Goal: Find specific page/section: Find specific page/section

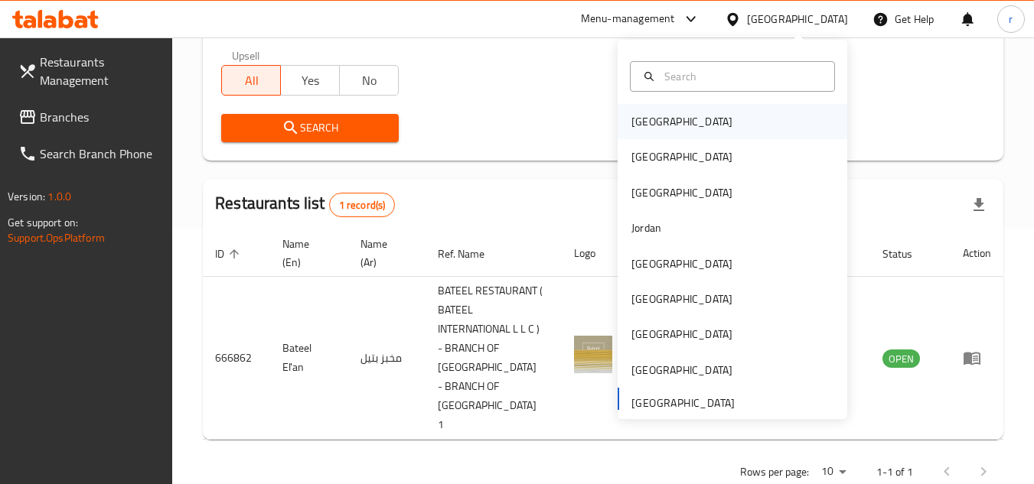
click at [683, 119] on div "[GEOGRAPHIC_DATA]" at bounding box center [732, 121] width 230 height 35
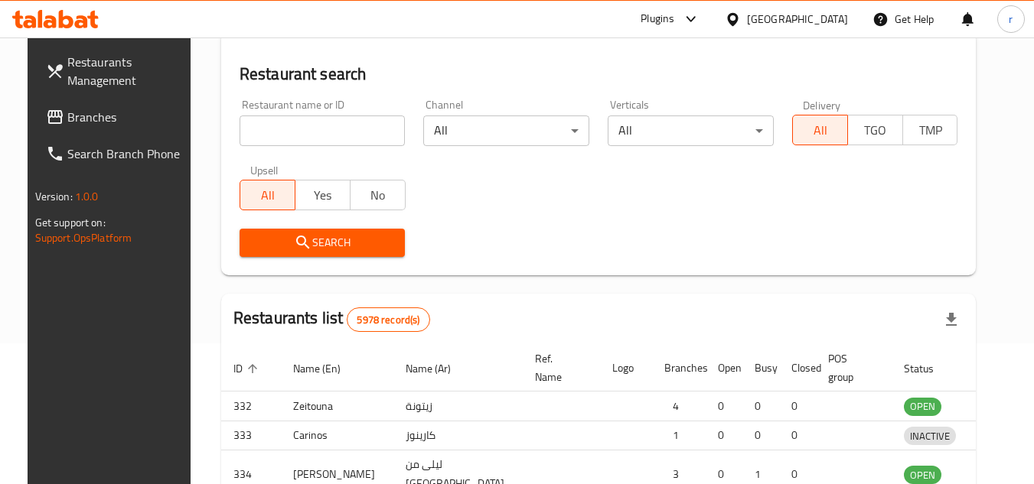
scroll to position [256, 0]
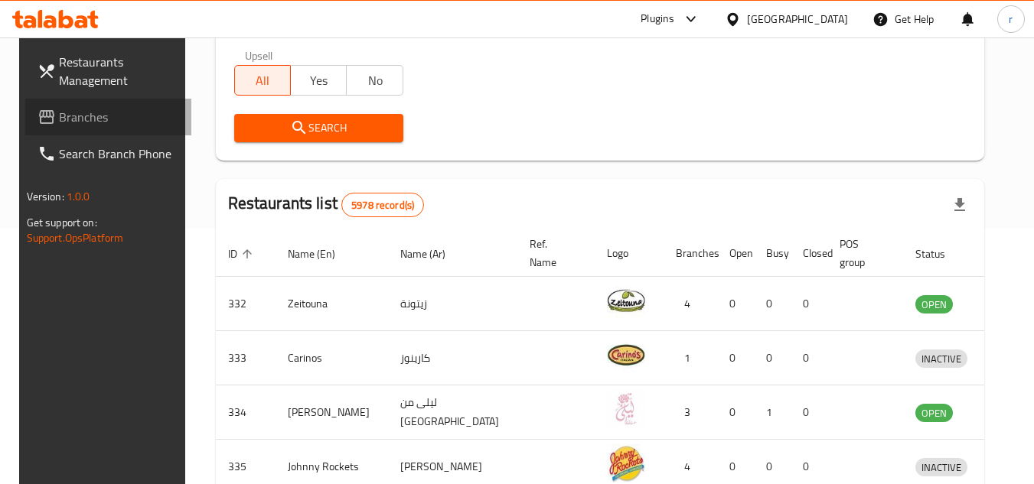
click at [76, 118] on span "Branches" at bounding box center [119, 117] width 121 height 18
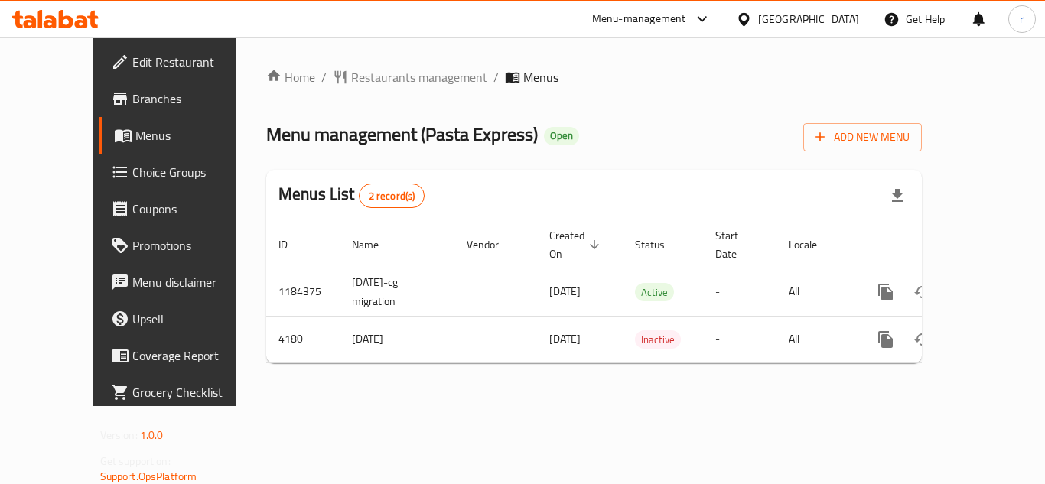
click at [356, 77] on span "Restaurants management" at bounding box center [419, 77] width 136 height 18
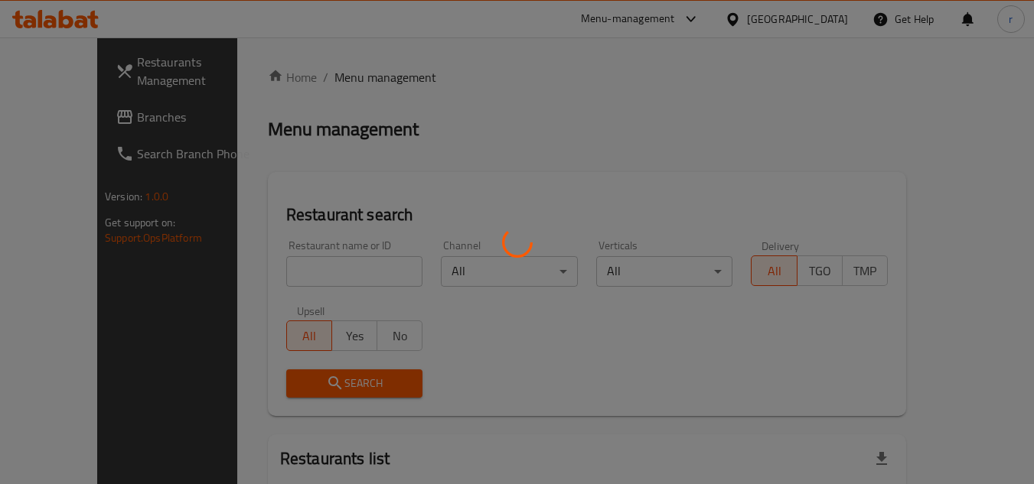
click at [295, 274] on div at bounding box center [517, 242] width 1034 height 484
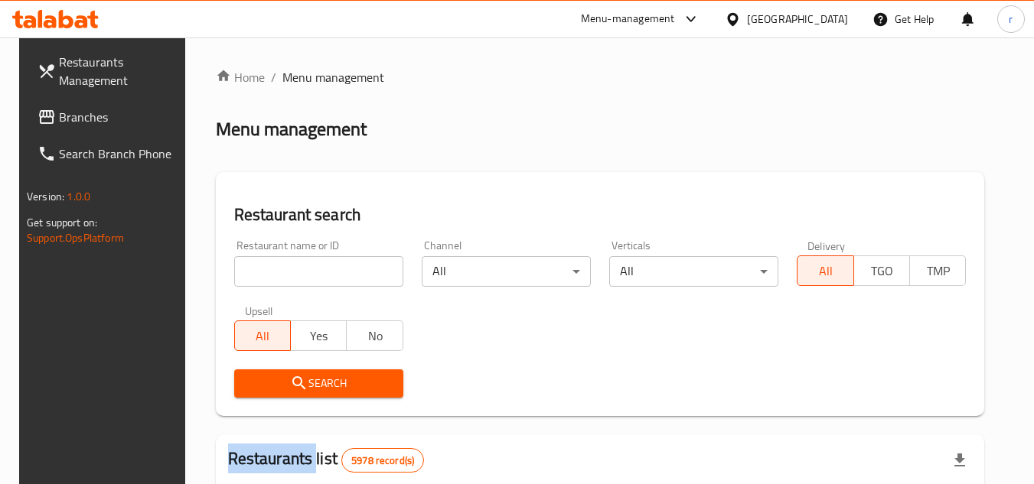
click at [295, 274] on div at bounding box center [517, 242] width 1034 height 484
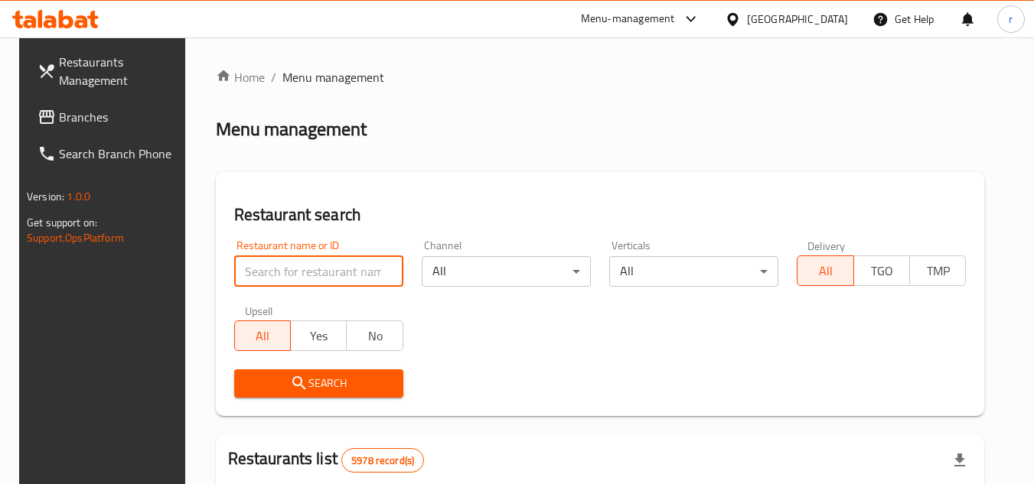
click at [295, 274] on input "search" at bounding box center [318, 271] width 169 height 31
click at [295, 273] on input "search" at bounding box center [318, 271] width 169 height 31
paste input "452"
type input "452"
click at [290, 381] on icon "submit" at bounding box center [299, 383] width 18 height 18
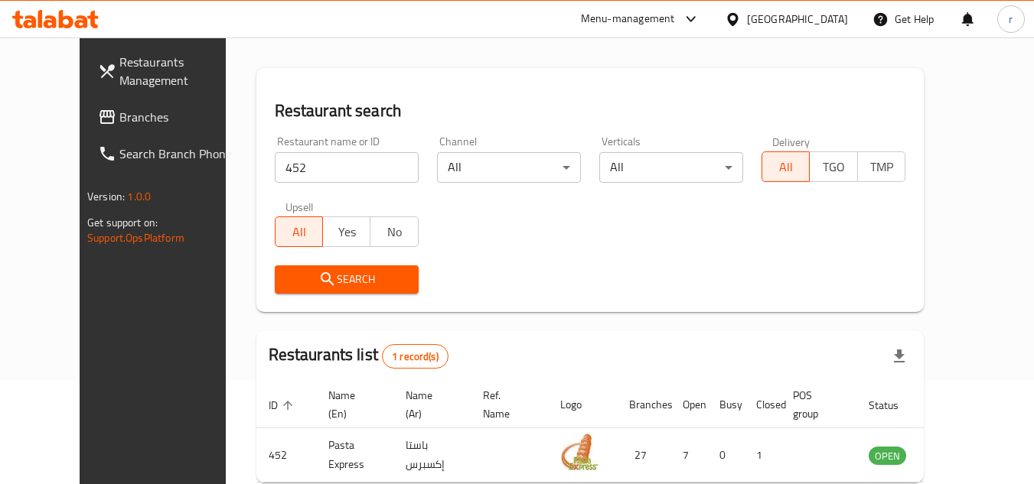
scroll to position [185, 0]
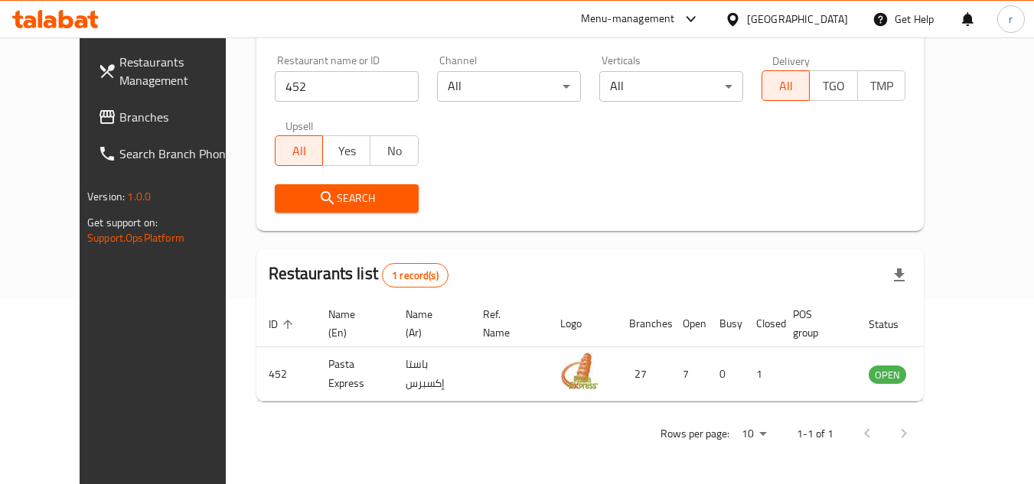
click at [815, 16] on div "[GEOGRAPHIC_DATA]" at bounding box center [797, 19] width 101 height 17
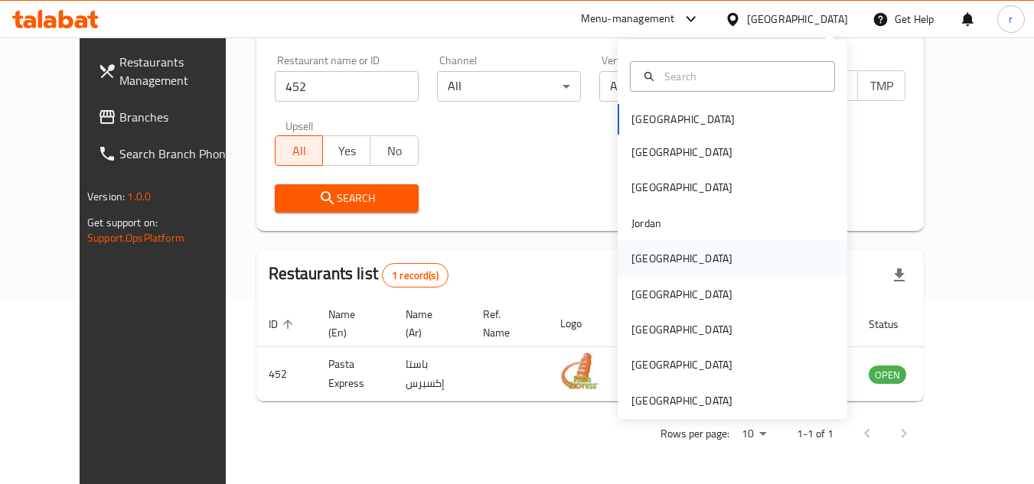
click at [650, 265] on div "[GEOGRAPHIC_DATA]" at bounding box center [681, 258] width 101 height 17
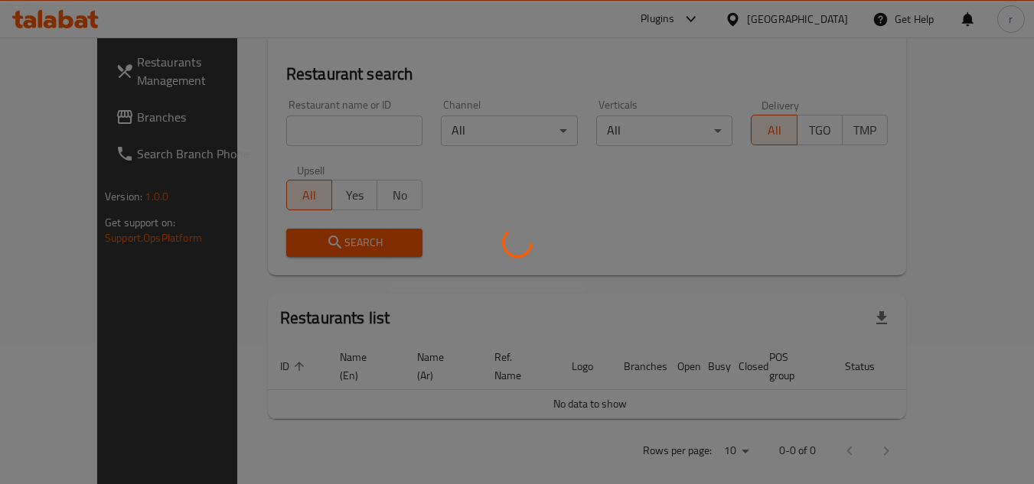
scroll to position [185, 0]
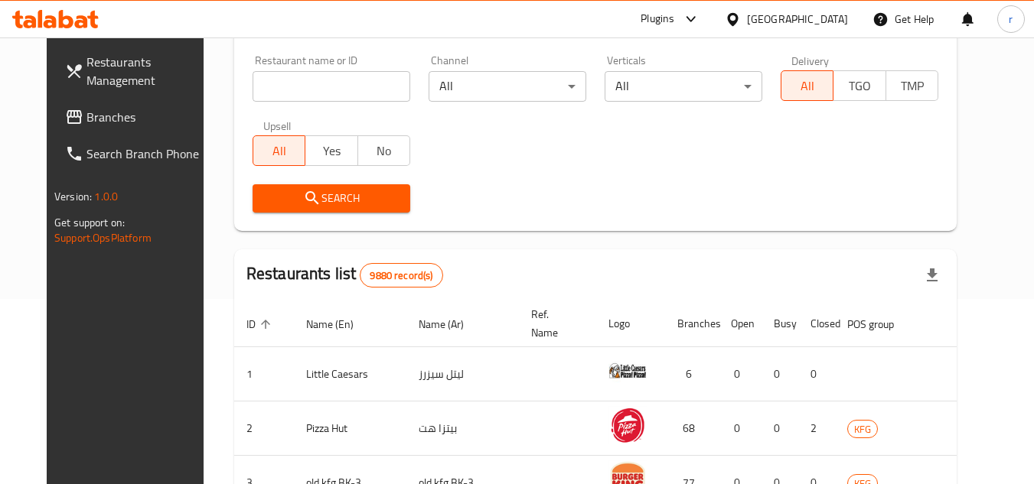
click at [86, 116] on span "Branches" at bounding box center [146, 117] width 121 height 18
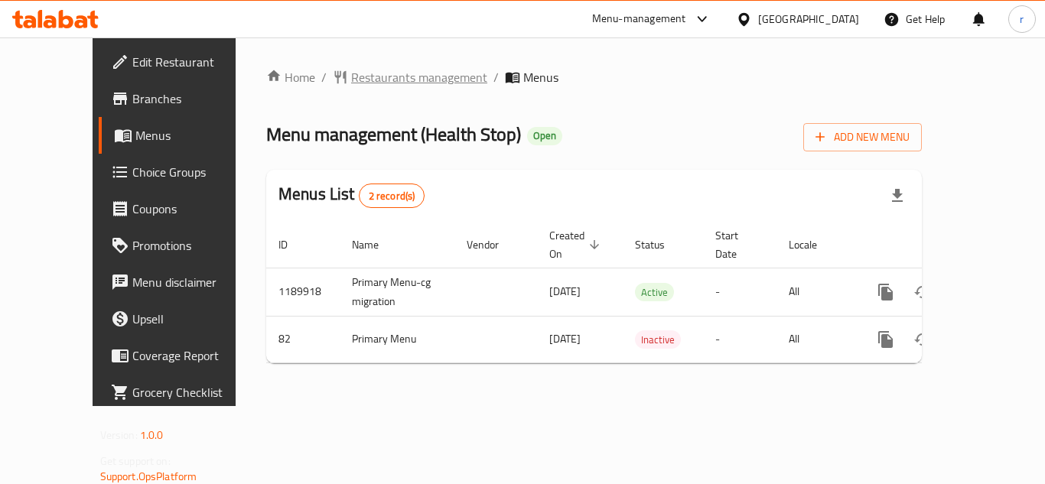
click at [351, 80] on span "Restaurants management" at bounding box center [419, 77] width 136 height 18
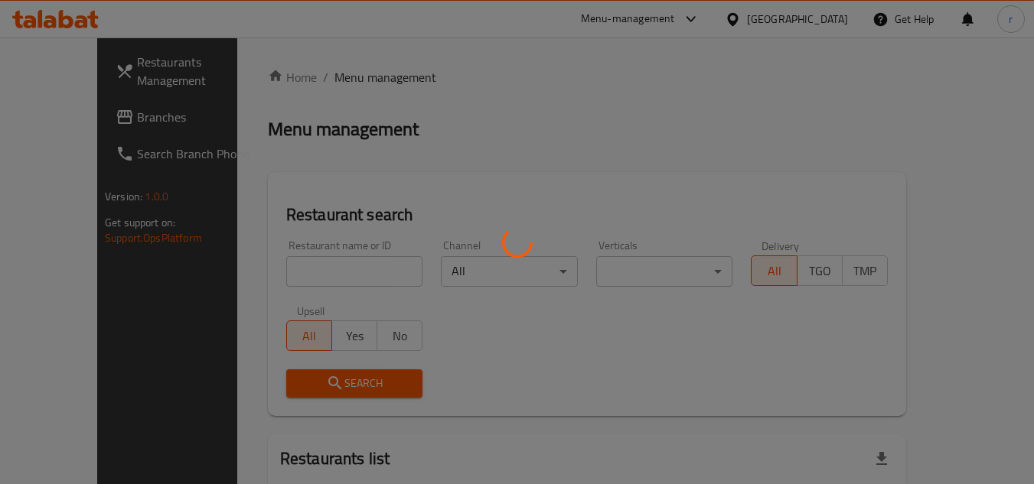
click at [312, 273] on div at bounding box center [517, 242] width 1034 height 484
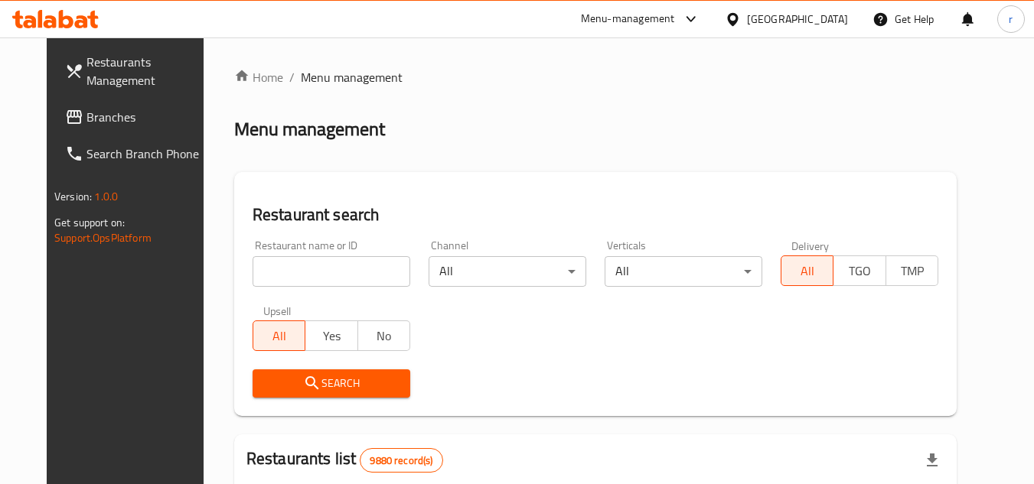
drag, startPoint x: 256, startPoint y: 273, endPoint x: 311, endPoint y: 259, distance: 57.7
click at [256, 273] on input "search" at bounding box center [332, 271] width 158 height 31
paste input "82"
type input "82"
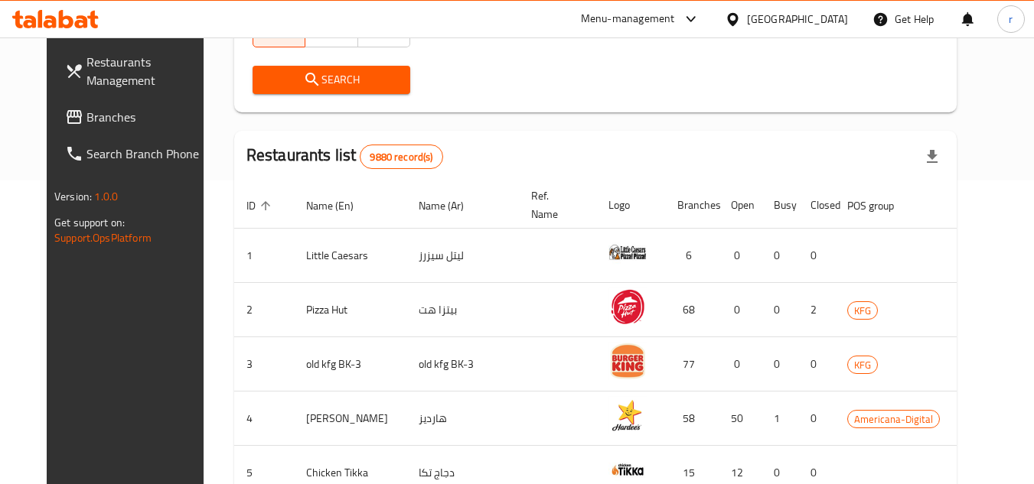
scroll to position [230, 0]
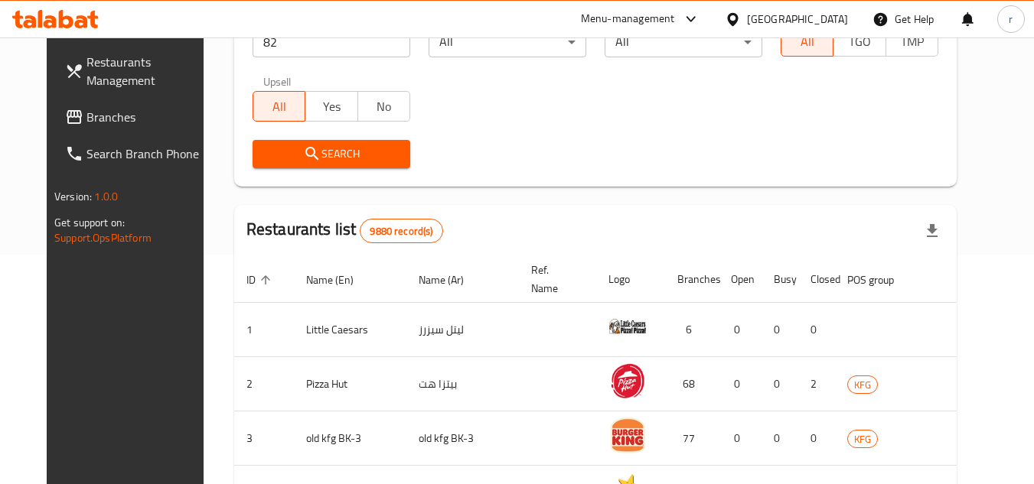
click at [341, 136] on div "Search" at bounding box center [331, 154] width 176 height 47
click at [342, 138] on div "Search" at bounding box center [331, 154] width 176 height 47
click at [344, 154] on span "Search" at bounding box center [331, 154] width 133 height 19
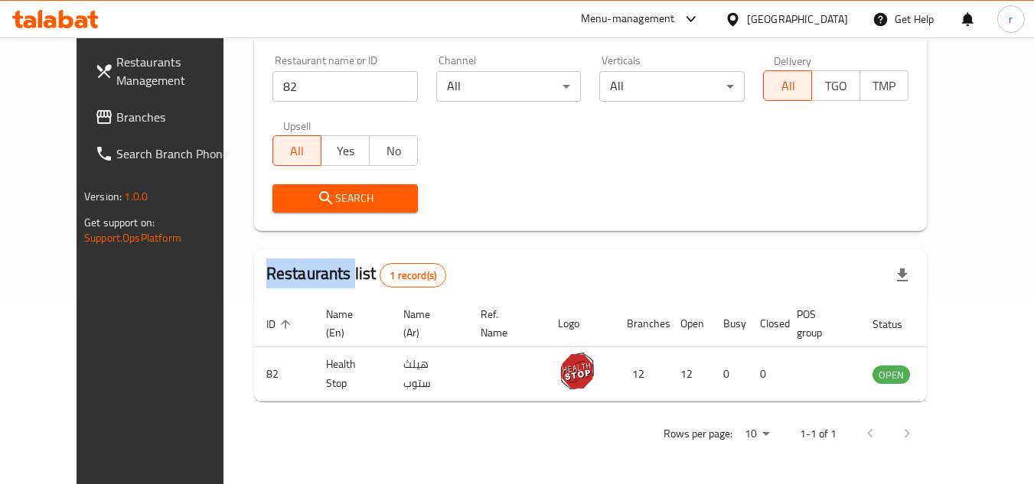
scroll to position [185, 0]
click at [116, 122] on span "Branches" at bounding box center [176, 117] width 121 height 18
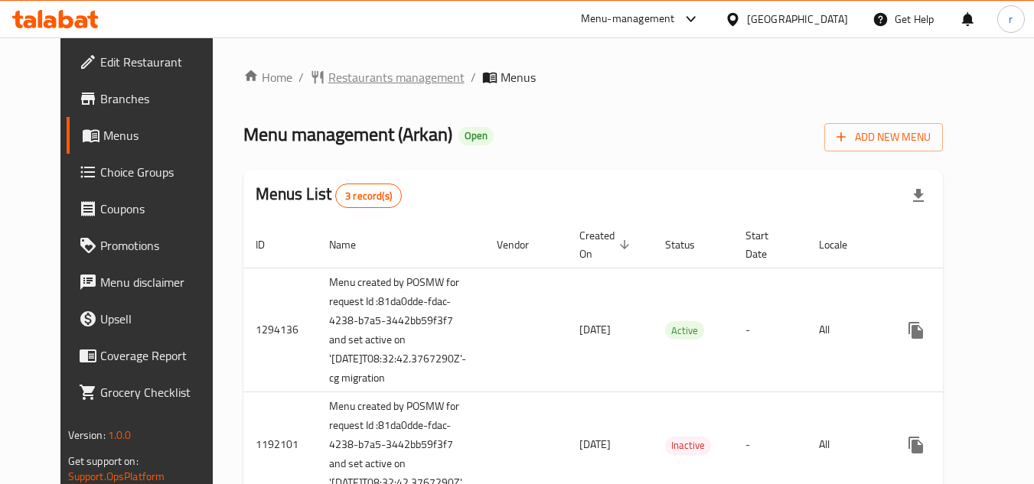
click at [394, 80] on span "Restaurants management" at bounding box center [396, 77] width 136 height 18
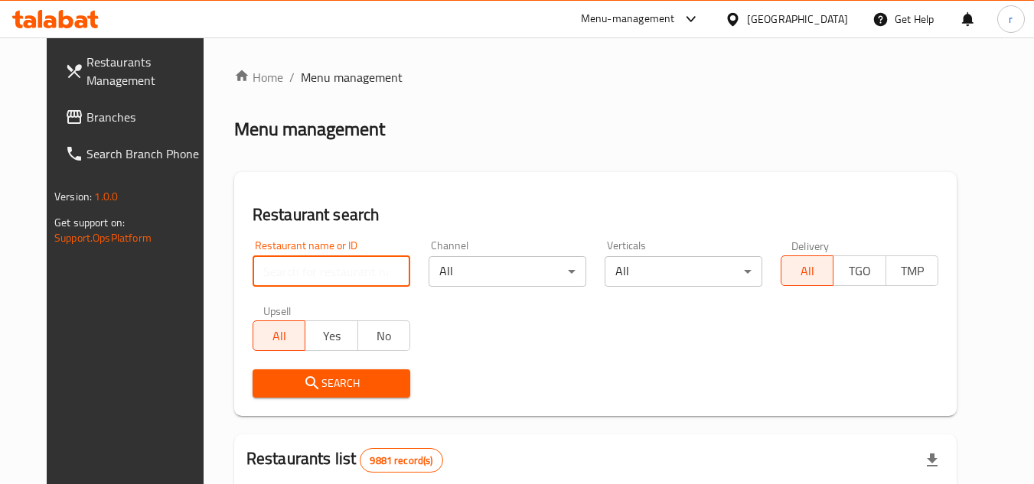
drag, startPoint x: 275, startPoint y: 267, endPoint x: 469, endPoint y: 187, distance: 209.3
click at [276, 267] on input "search" at bounding box center [332, 271] width 158 height 31
paste input "13810"
type input "13810"
click at [469, 187] on div "Restaurant search Restaurant name or ID 13810 Restaurant name or ID Channel All…" at bounding box center [595, 294] width 722 height 244
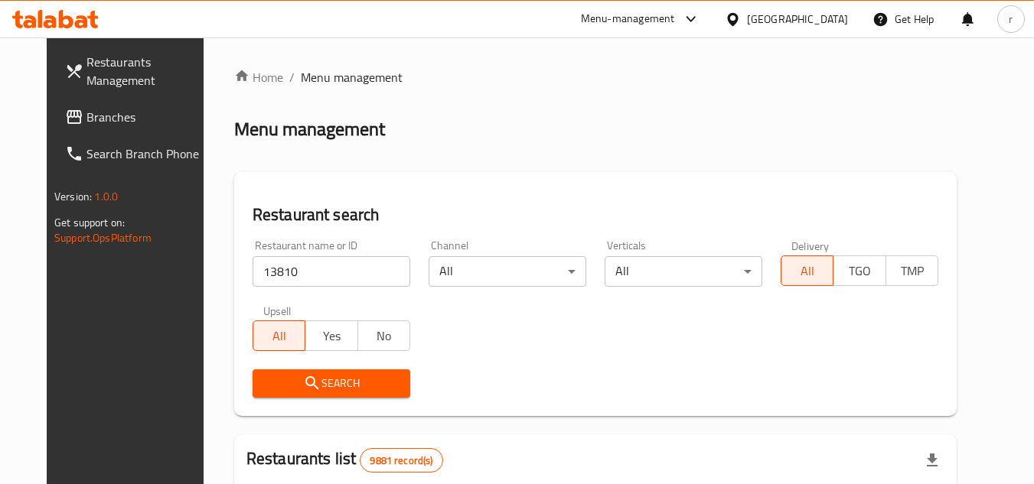
click at [333, 393] on span "Search" at bounding box center [331, 383] width 133 height 19
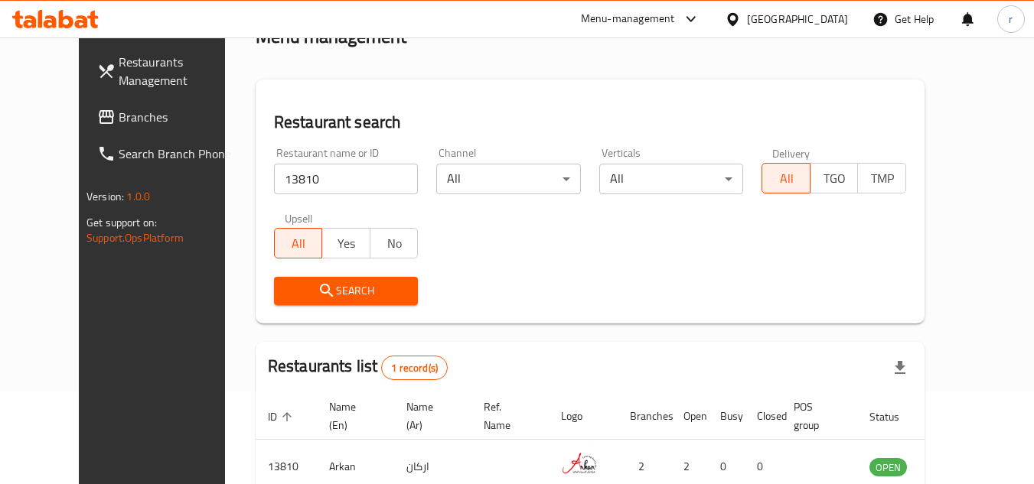
scroll to position [185, 0]
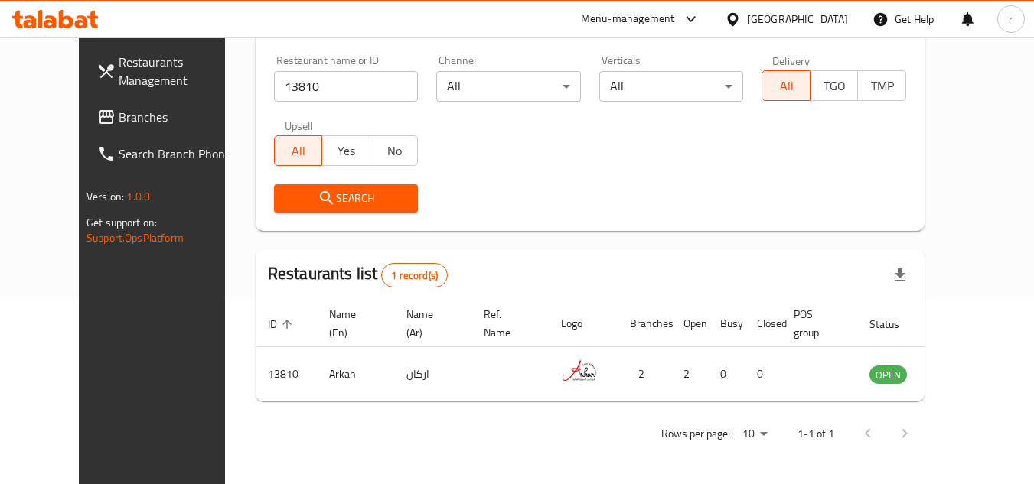
click at [835, 21] on div "[GEOGRAPHIC_DATA]" at bounding box center [797, 19] width 101 height 17
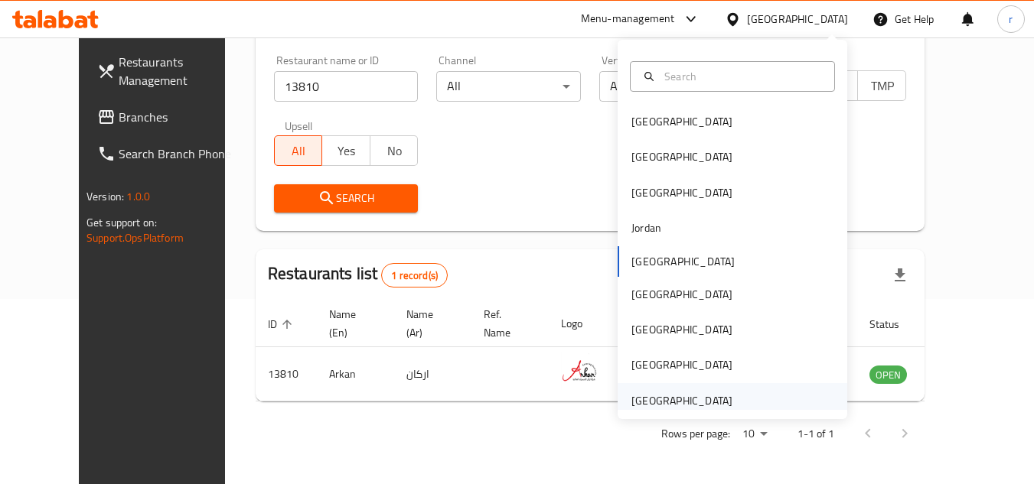
click at [666, 404] on div "[GEOGRAPHIC_DATA]" at bounding box center [681, 401] width 101 height 17
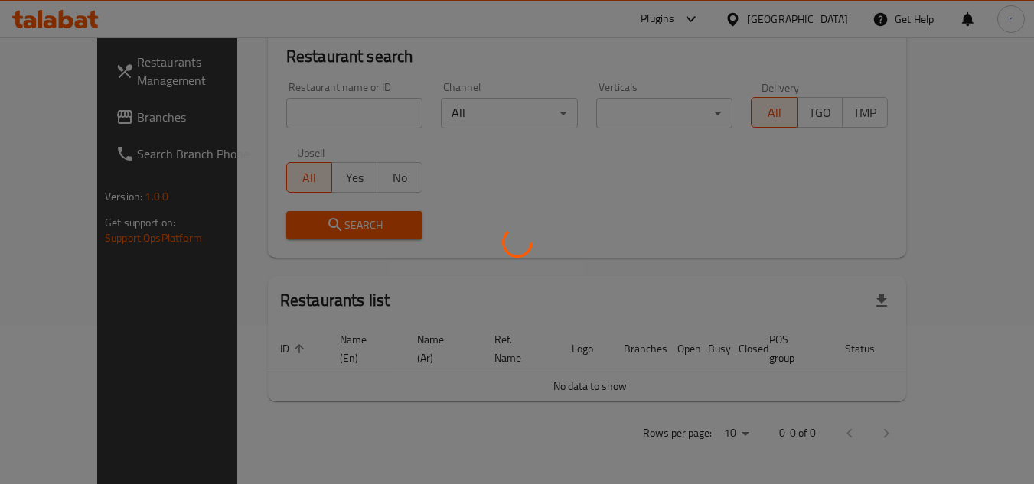
click at [666, 404] on div at bounding box center [517, 242] width 1034 height 484
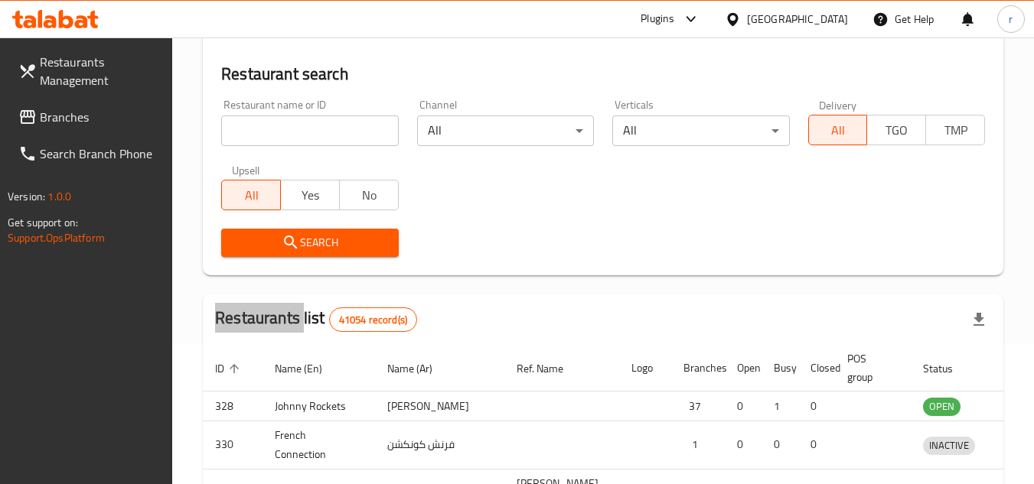
scroll to position [185, 0]
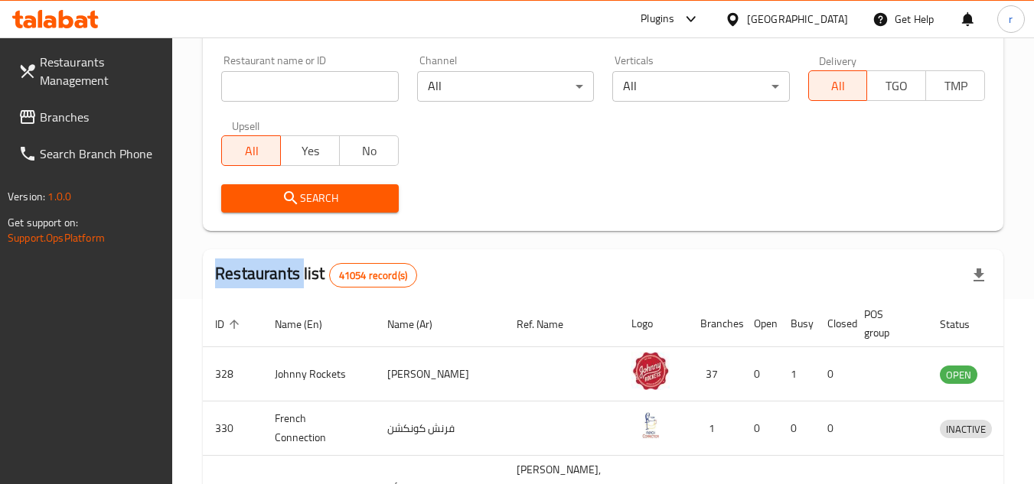
click at [98, 120] on span "Branches" at bounding box center [100, 117] width 121 height 18
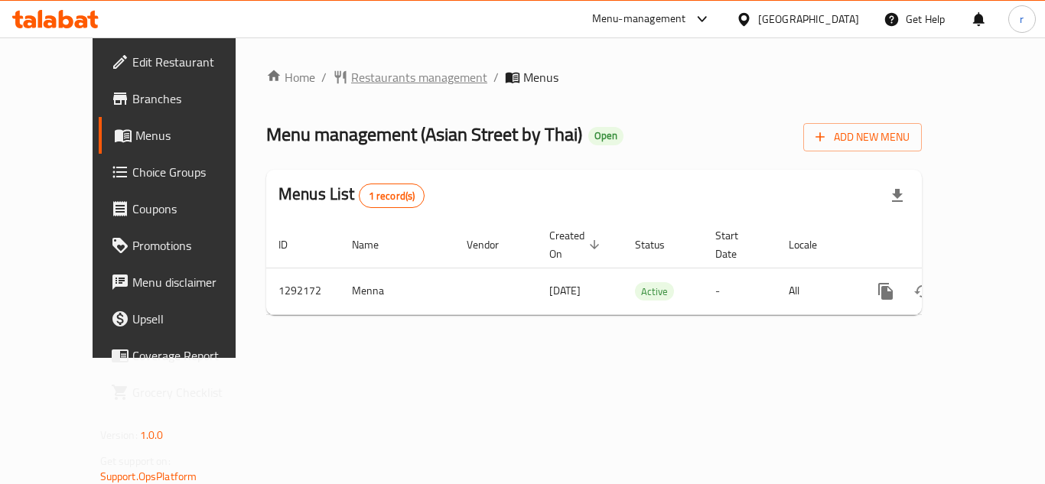
click at [378, 71] on span "Restaurants management" at bounding box center [419, 77] width 136 height 18
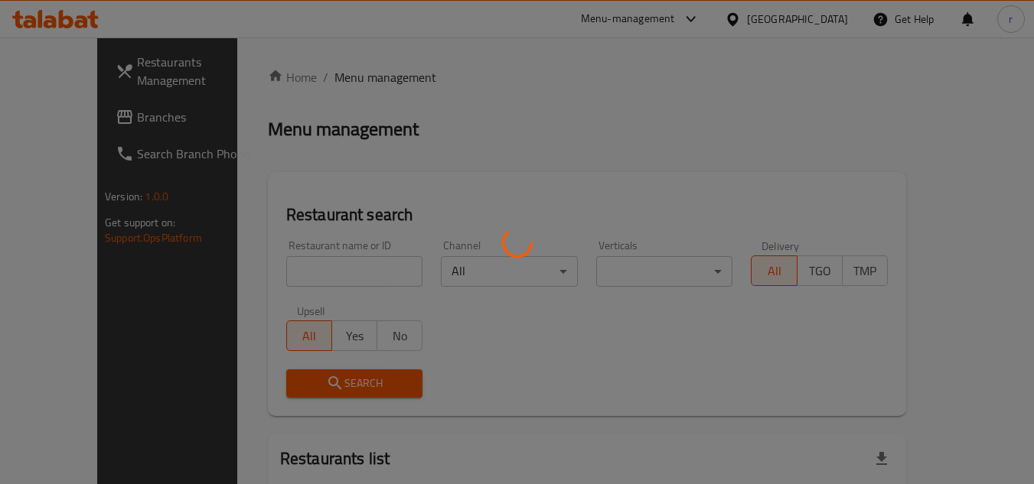
click at [303, 266] on div at bounding box center [517, 242] width 1034 height 484
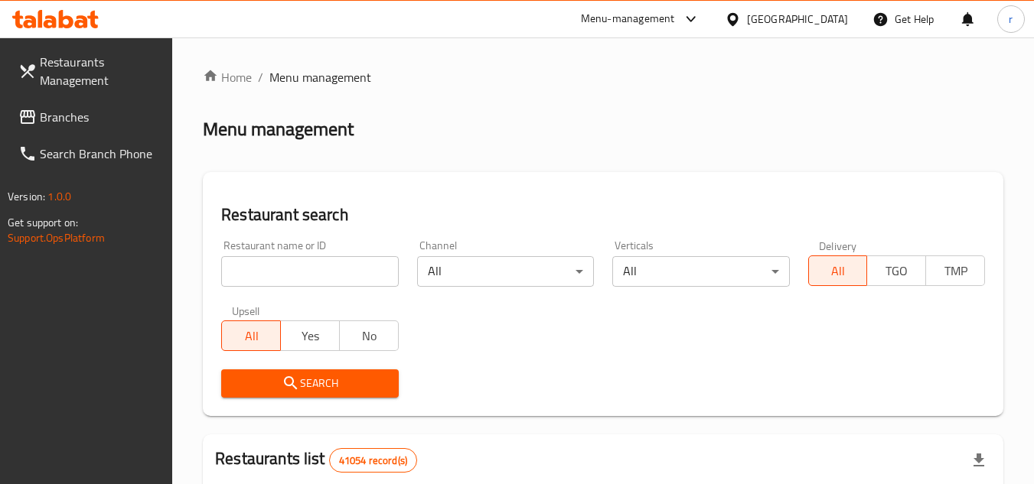
click at [303, 266] on input "search" at bounding box center [309, 271] width 177 height 31
paste input "699027"
type input "699027"
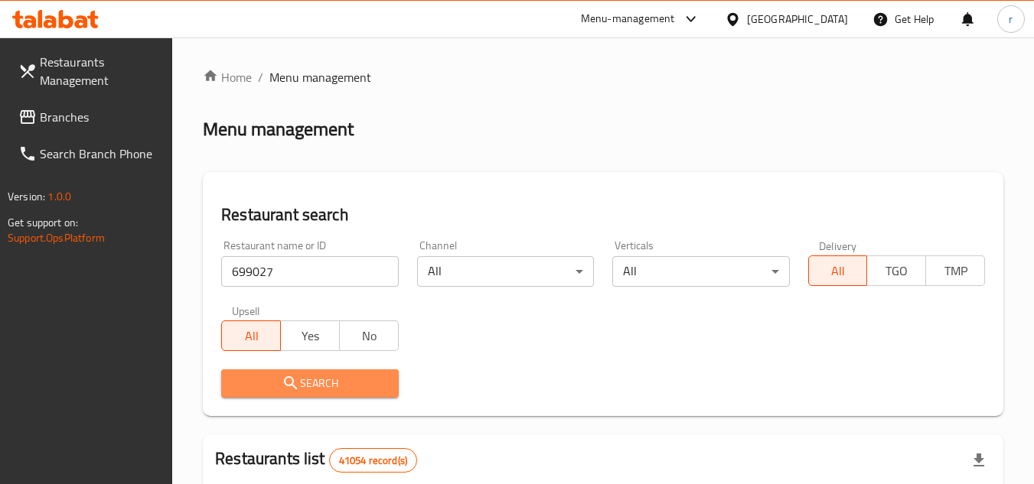
click at [282, 381] on icon "submit" at bounding box center [291, 383] width 18 height 18
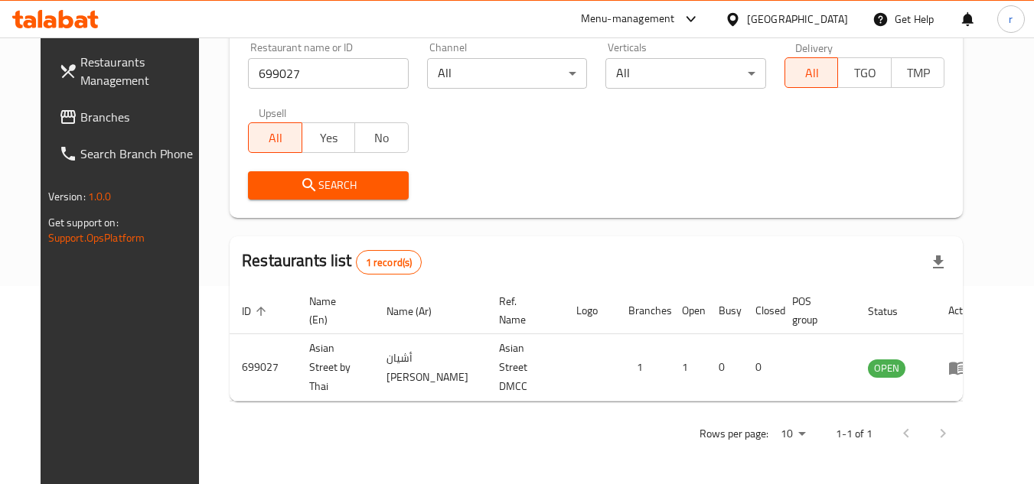
scroll to position [185, 0]
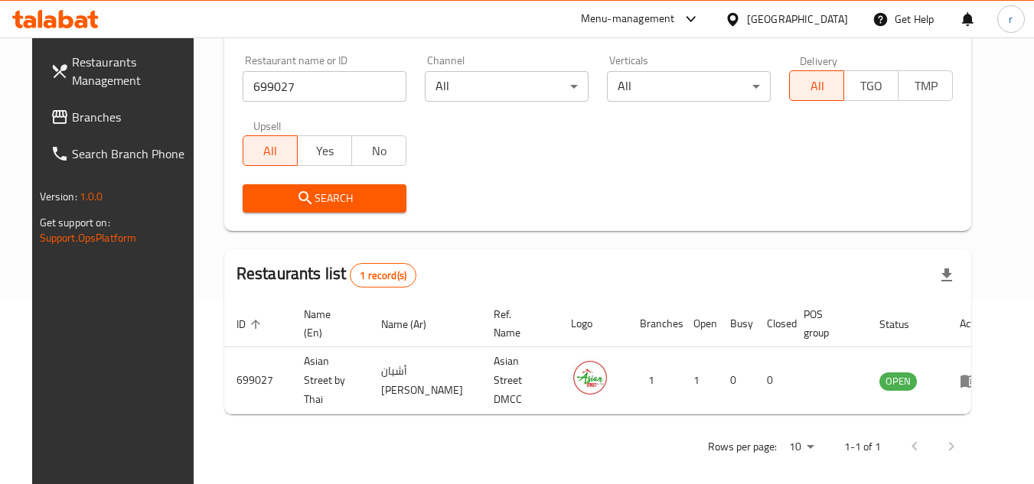
drag, startPoint x: 800, startPoint y: 15, endPoint x: 806, endPoint y: 36, distance: 21.5
click at [800, 16] on div "[GEOGRAPHIC_DATA]" at bounding box center [797, 19] width 101 height 17
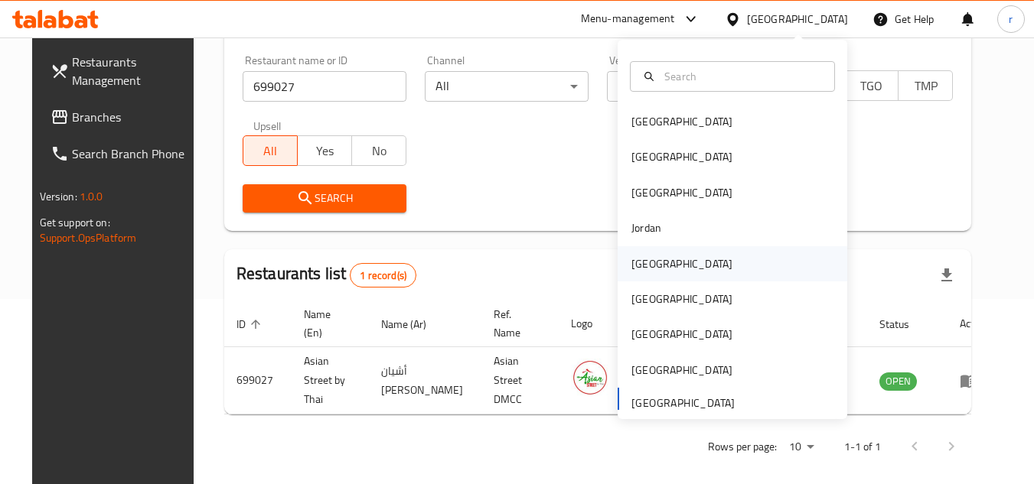
click at [653, 266] on div "[GEOGRAPHIC_DATA]" at bounding box center [681, 263] width 125 height 35
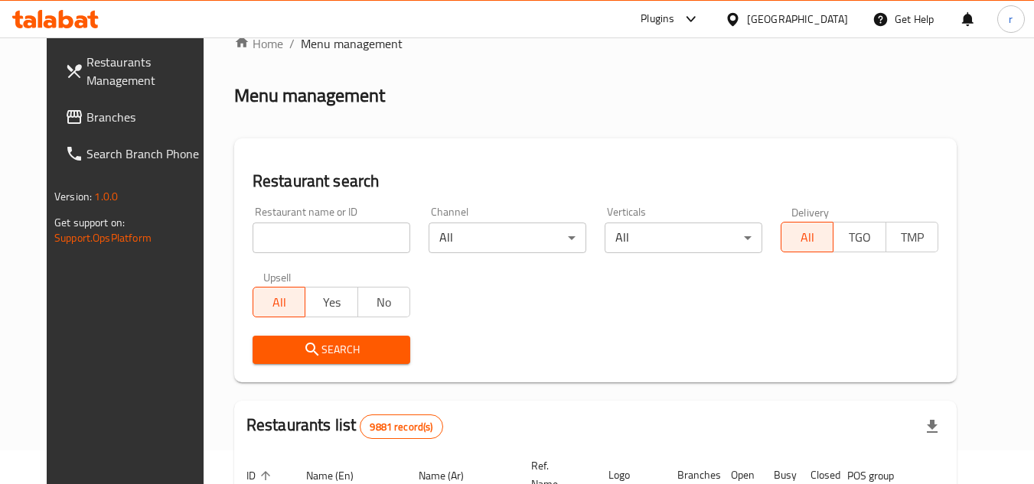
scroll to position [32, 0]
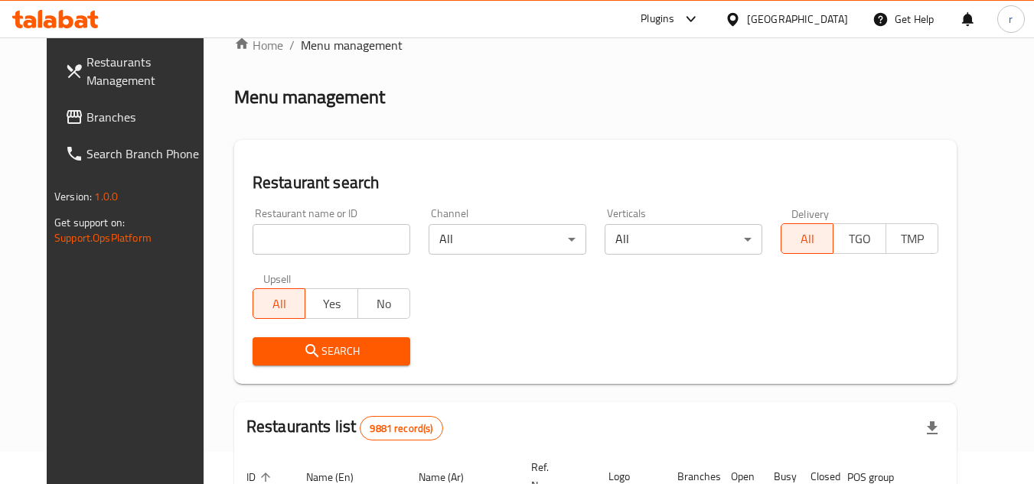
click at [86, 113] on span "Branches" at bounding box center [146, 117] width 121 height 18
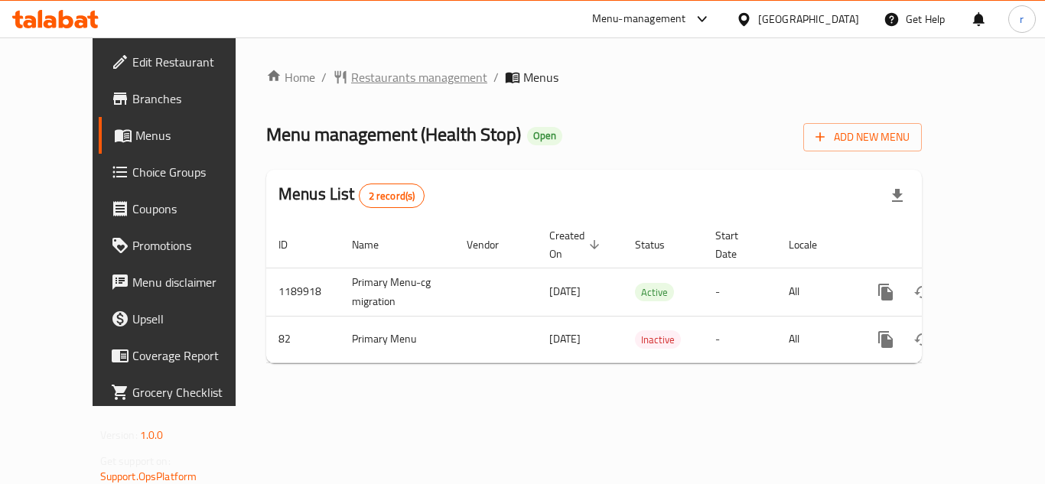
click at [351, 77] on span "Restaurants management" at bounding box center [419, 77] width 136 height 18
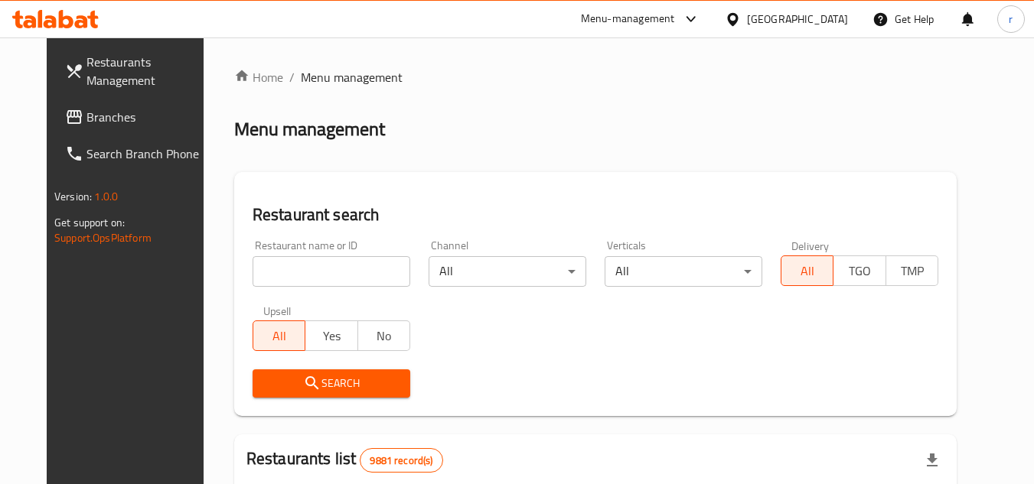
click at [282, 251] on div "Restaurant name or ID Restaurant name or ID" at bounding box center [332, 263] width 158 height 47
click at [294, 259] on input "search" at bounding box center [332, 271] width 158 height 31
paste input "82"
type input "82"
drag, startPoint x: 445, startPoint y: 180, endPoint x: 437, endPoint y: 236, distance: 57.1
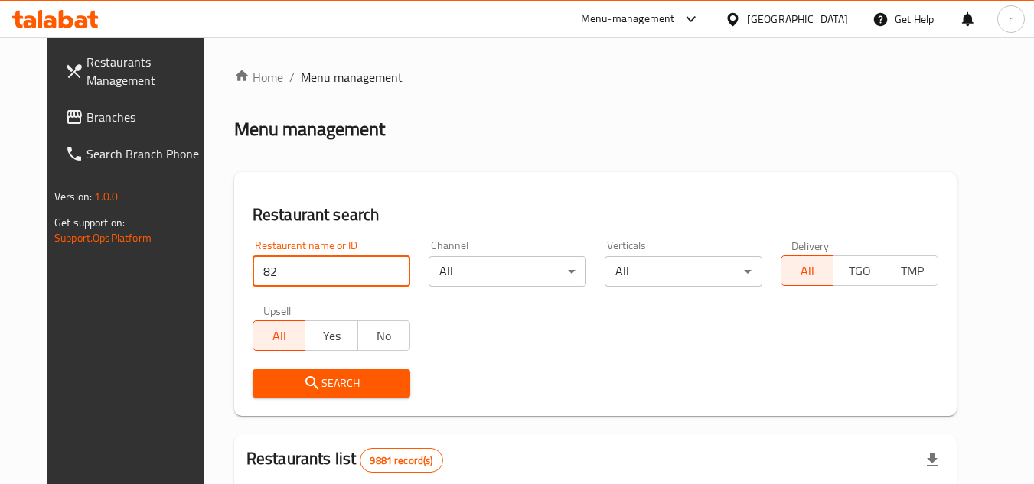
click at [445, 180] on div "Restaurant search Restaurant name or ID 82 Restaurant name or ID Channel All ​ …" at bounding box center [595, 294] width 722 height 244
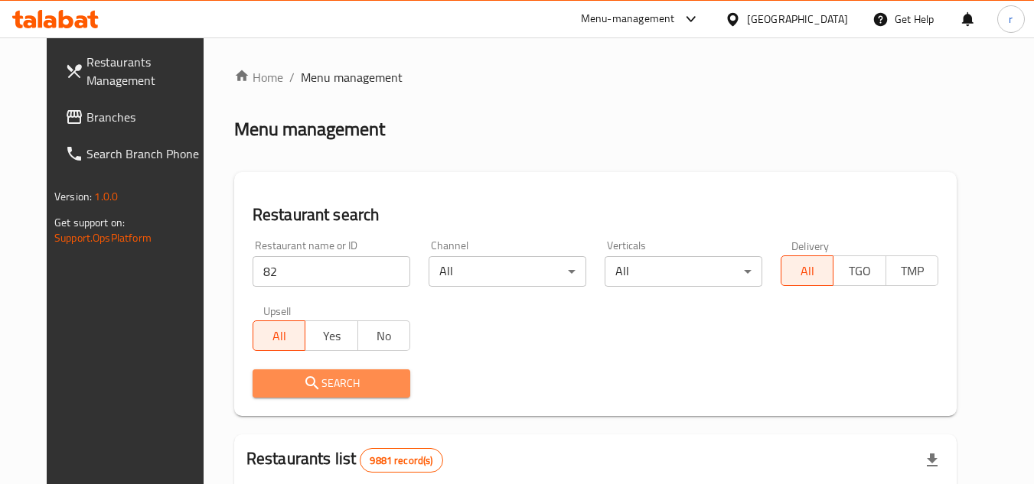
click at [320, 396] on button "Search" at bounding box center [332, 384] width 158 height 28
click at [320, 396] on div at bounding box center [517, 242] width 1034 height 484
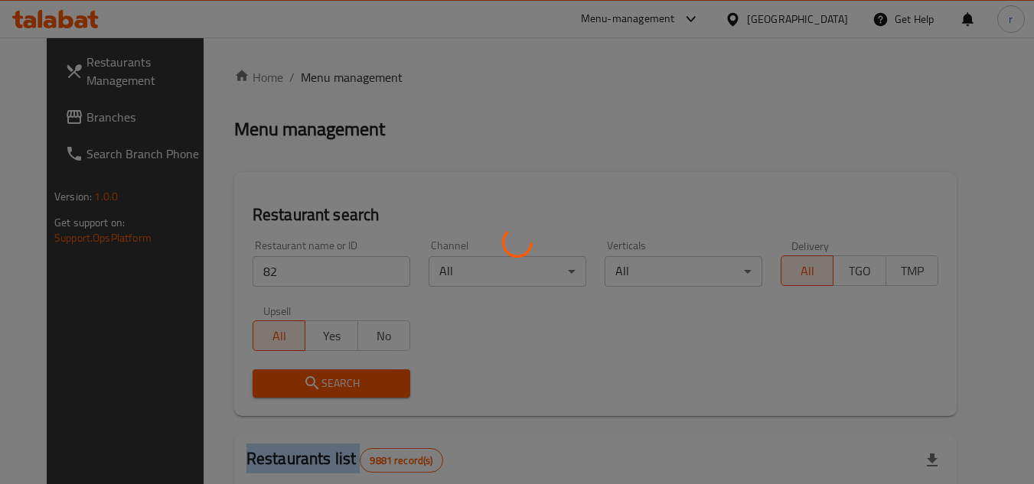
click at [320, 394] on div at bounding box center [517, 242] width 1034 height 484
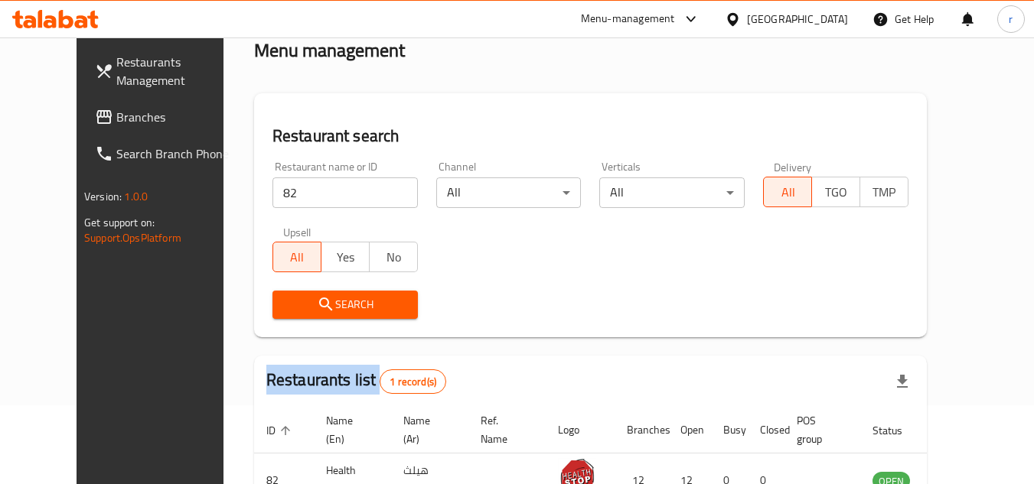
scroll to position [185, 0]
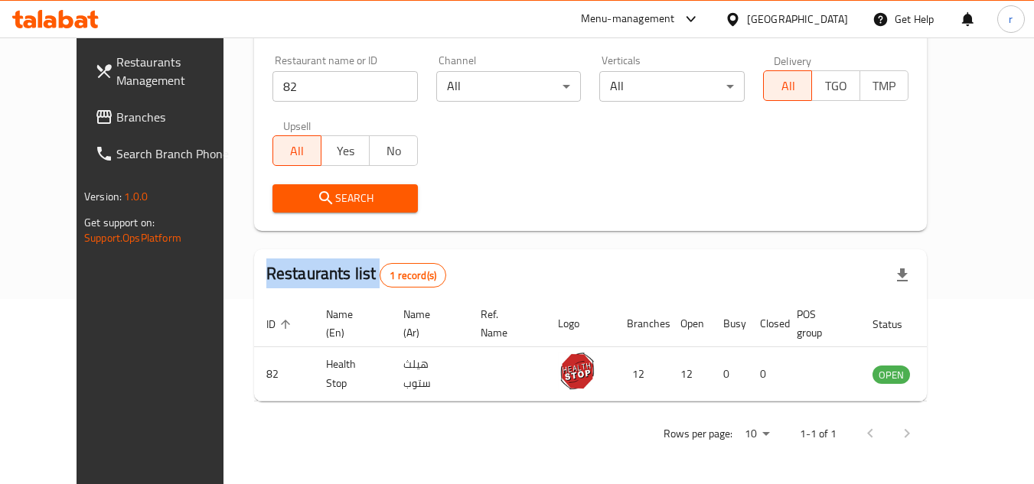
click at [835, 17] on div "[GEOGRAPHIC_DATA]" at bounding box center [797, 19] width 101 height 17
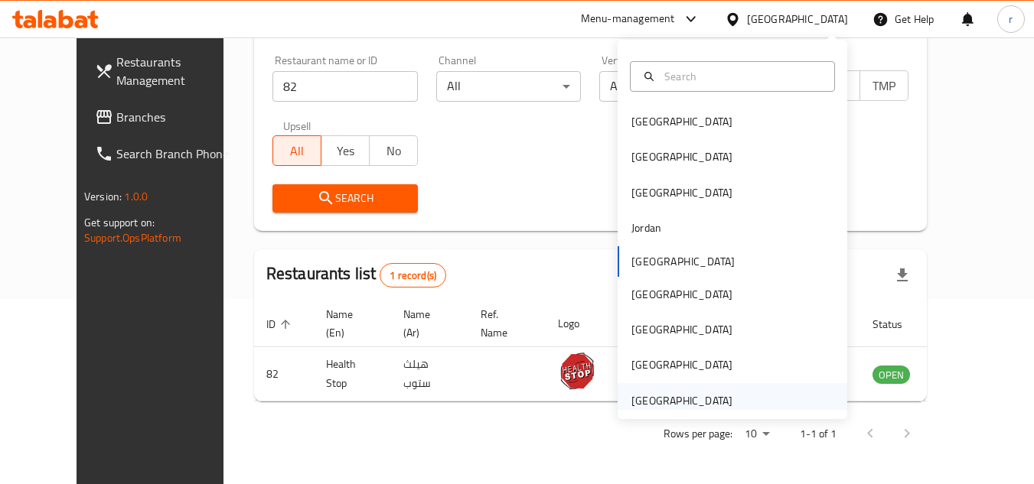
click at [698, 397] on div "[GEOGRAPHIC_DATA]" at bounding box center [681, 401] width 101 height 17
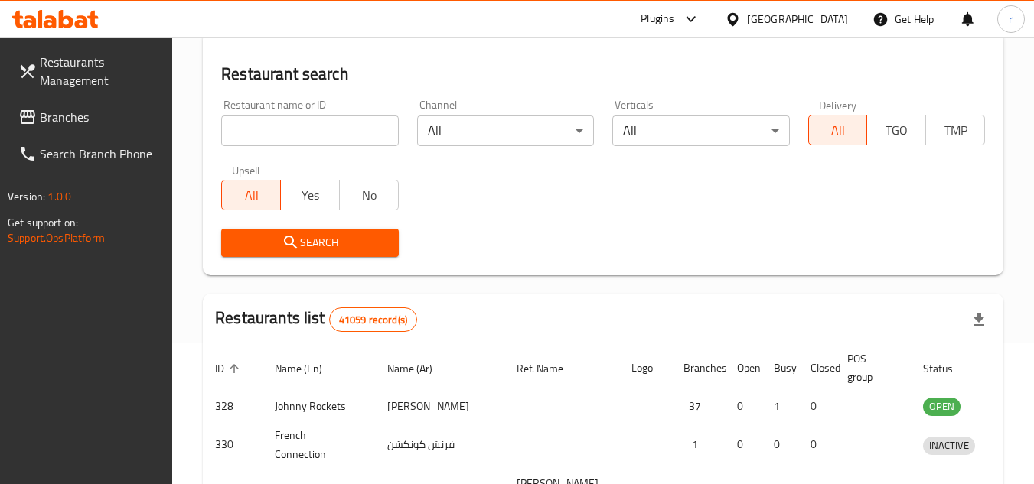
scroll to position [185, 0]
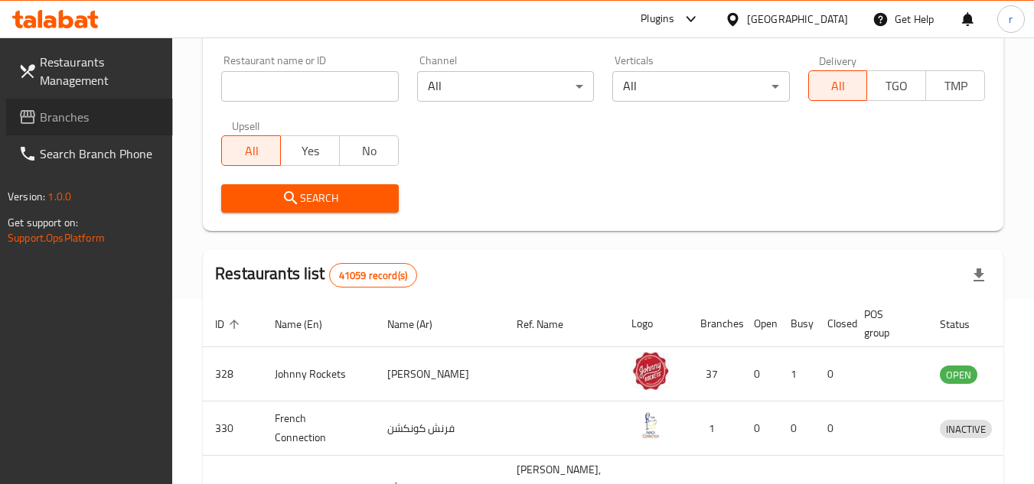
click at [53, 112] on span "Branches" at bounding box center [100, 117] width 121 height 18
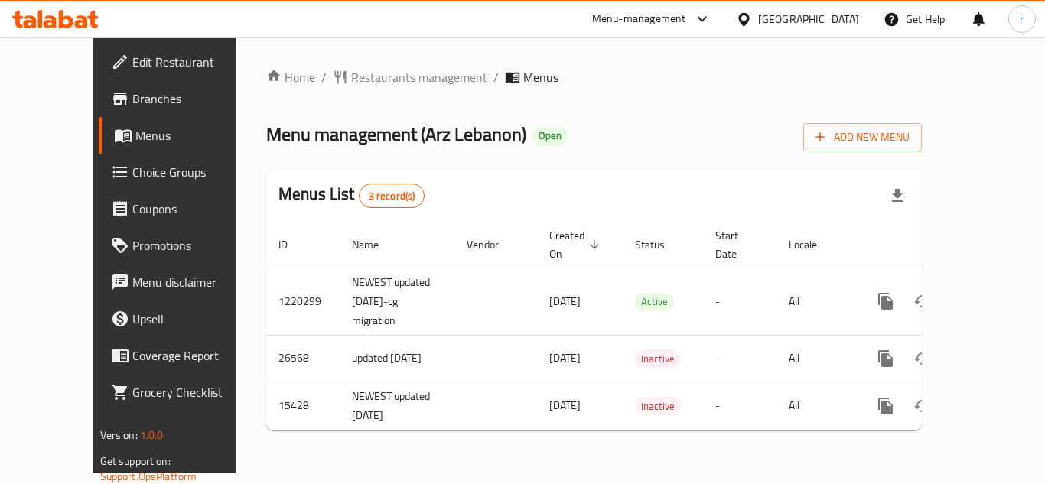
click at [351, 84] on span "Restaurants management" at bounding box center [419, 77] width 136 height 18
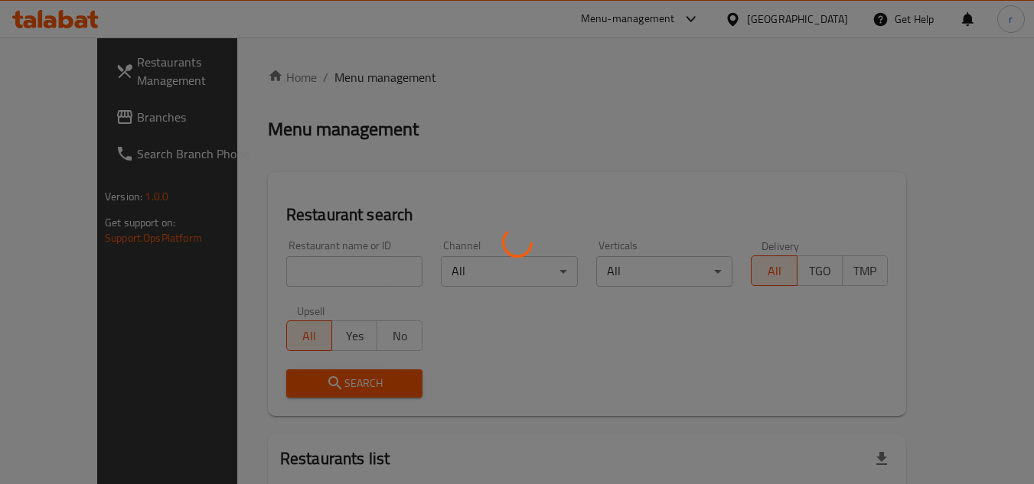
click at [260, 271] on div at bounding box center [517, 242] width 1034 height 484
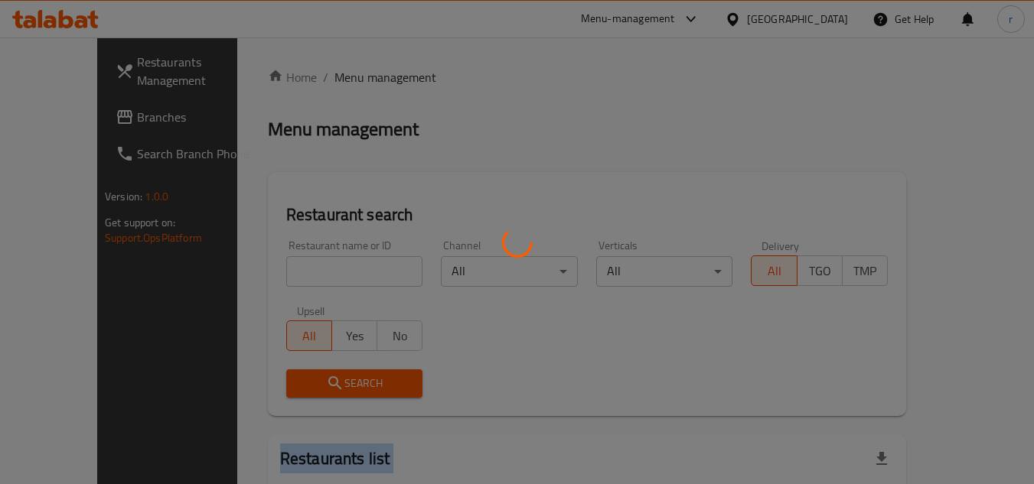
click at [260, 271] on div at bounding box center [517, 242] width 1034 height 484
click at [267, 275] on div at bounding box center [517, 242] width 1034 height 484
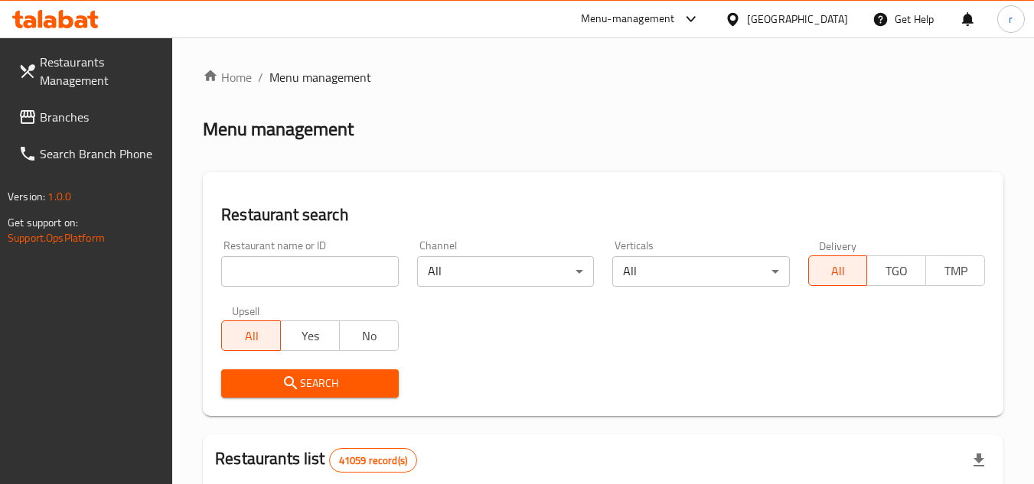
click at [267, 275] on input "search" at bounding box center [309, 271] width 177 height 31
click at [275, 269] on input "search" at bounding box center [309, 271] width 177 height 31
paste input "2879"
type input "2879"
click at [402, 198] on div "Restaurant search Restaurant name or ID 2879 Restaurant name or ID Channel All …" at bounding box center [603, 294] width 800 height 244
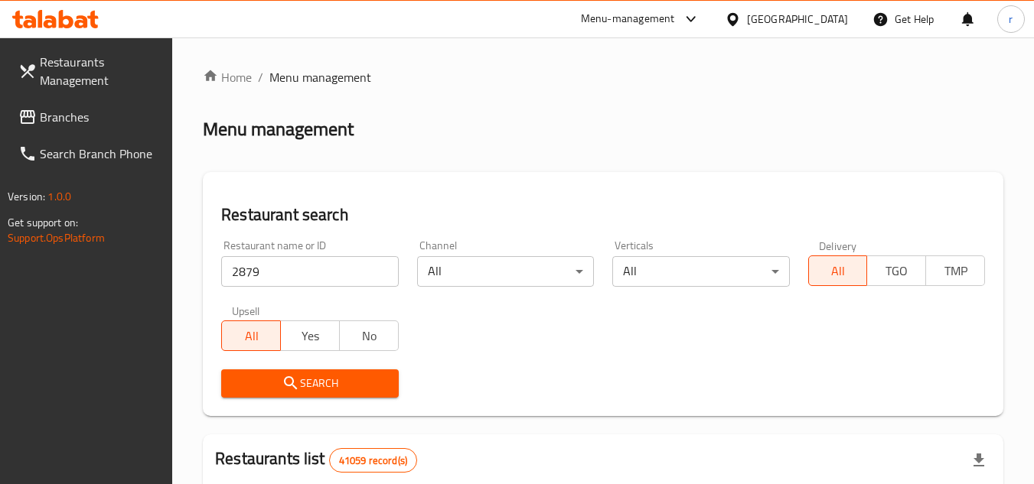
click at [290, 386] on icon "submit" at bounding box center [290, 382] width 13 height 13
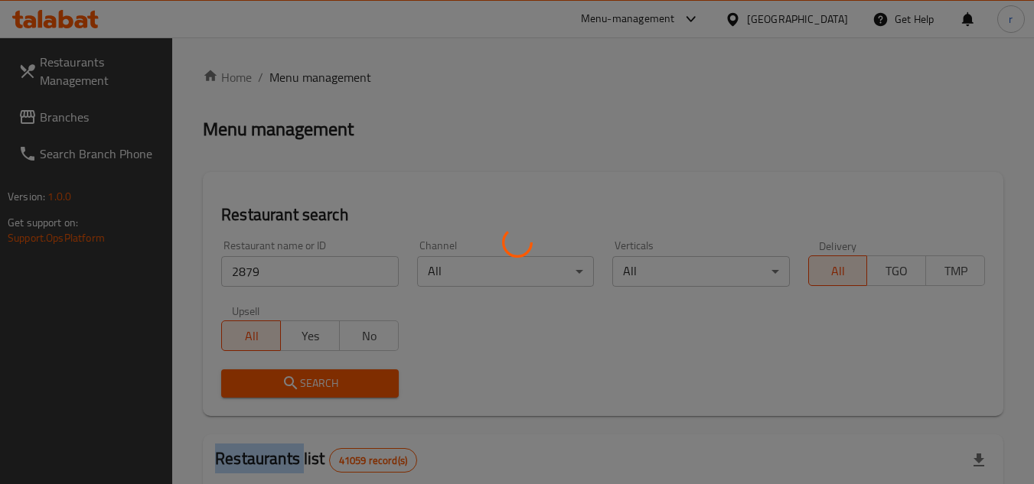
click at [290, 386] on div at bounding box center [517, 242] width 1034 height 484
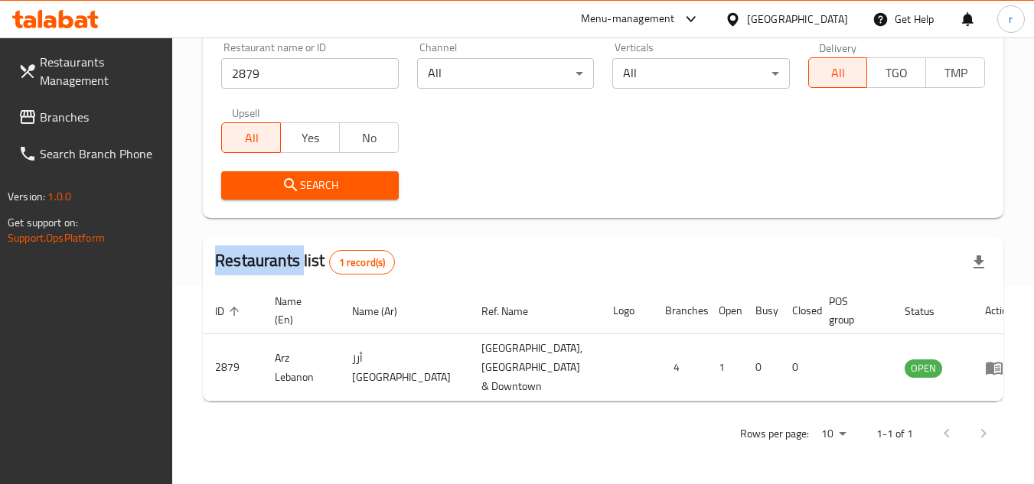
scroll to position [185, 0]
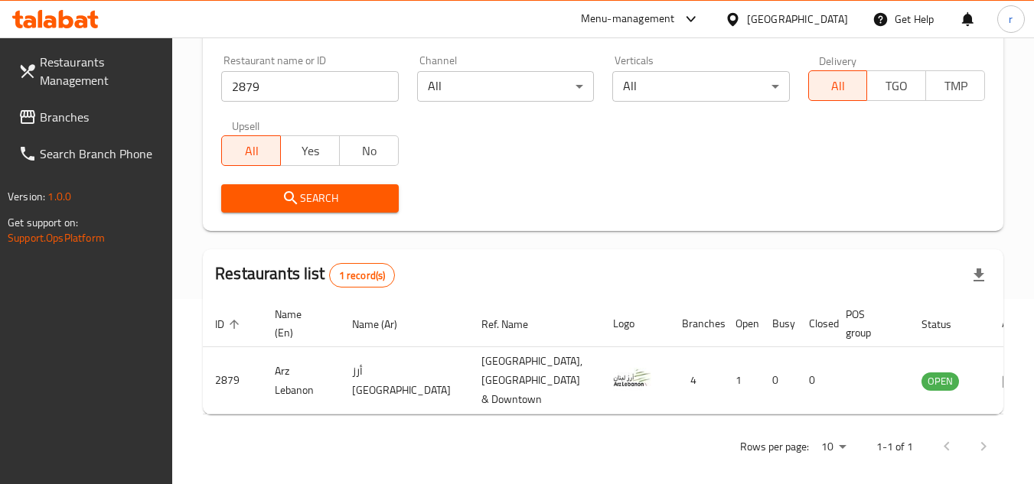
click at [757, 12] on div "[GEOGRAPHIC_DATA]" at bounding box center [797, 19] width 101 height 17
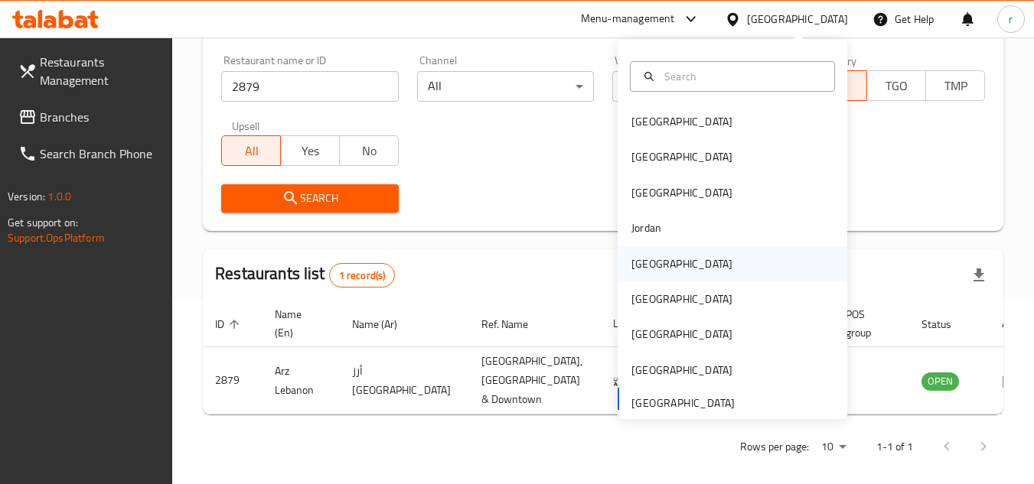
click at [650, 259] on div "[GEOGRAPHIC_DATA]" at bounding box center [681, 264] width 101 height 17
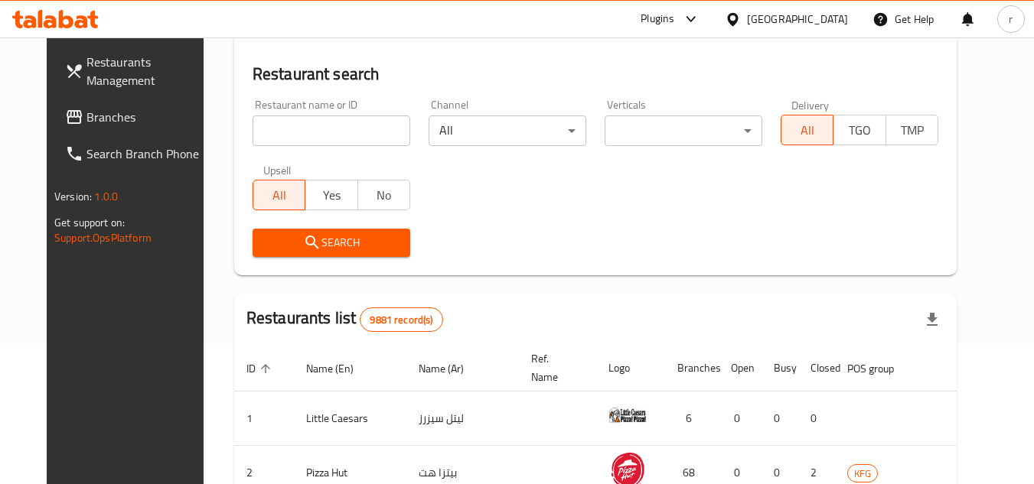
scroll to position [185, 0]
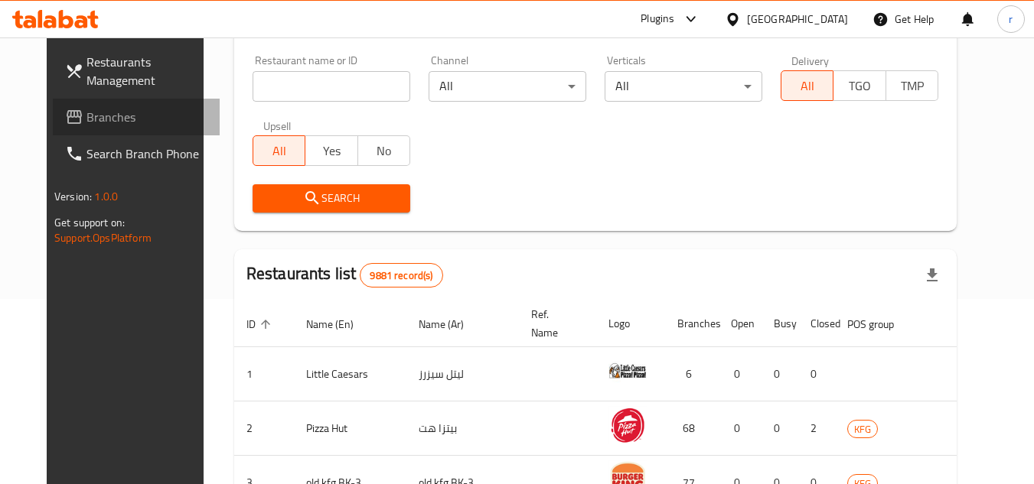
click at [86, 108] on span "Branches" at bounding box center [146, 117] width 121 height 18
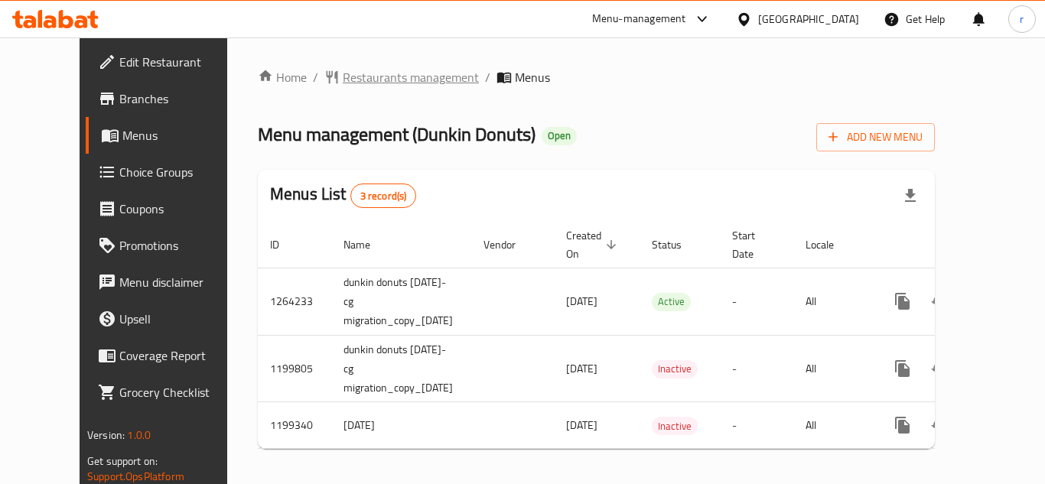
click at [377, 84] on span "Restaurants management" at bounding box center [411, 77] width 136 height 18
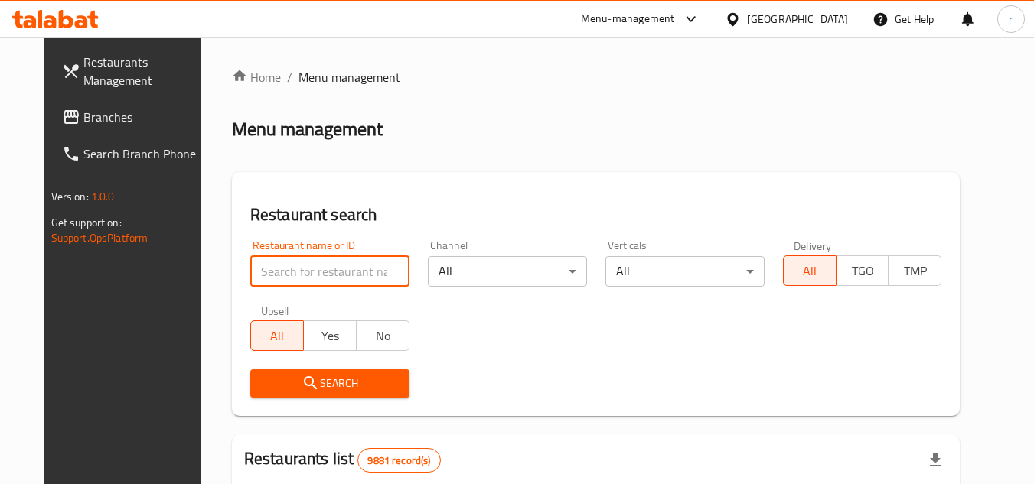
click at [285, 275] on input "search" at bounding box center [329, 271] width 159 height 31
click at [285, 276] on input "search" at bounding box center [329, 271] width 159 height 31
paste input "668379"
type input "668379"
drag, startPoint x: 383, startPoint y: 375, endPoint x: 481, endPoint y: 334, distance: 106.0
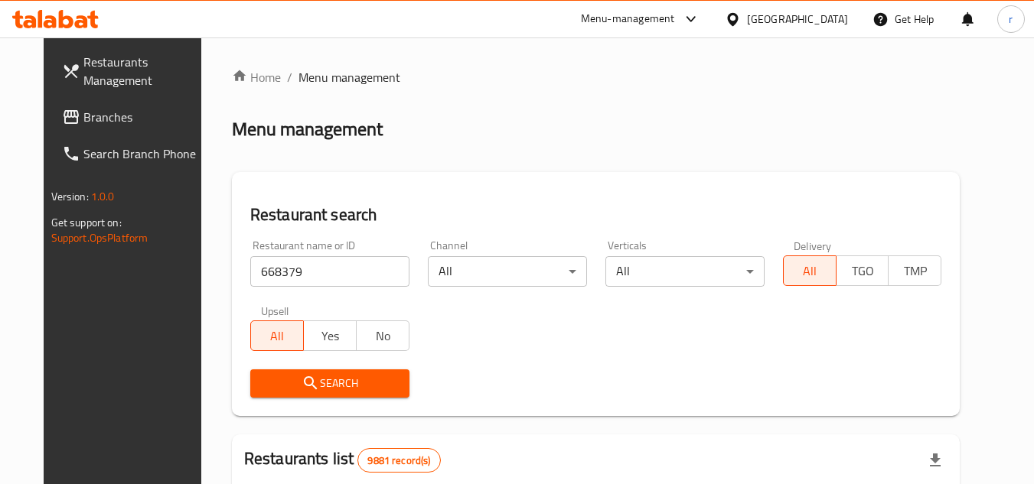
click at [383, 375] on span "Search" at bounding box center [329, 383] width 135 height 19
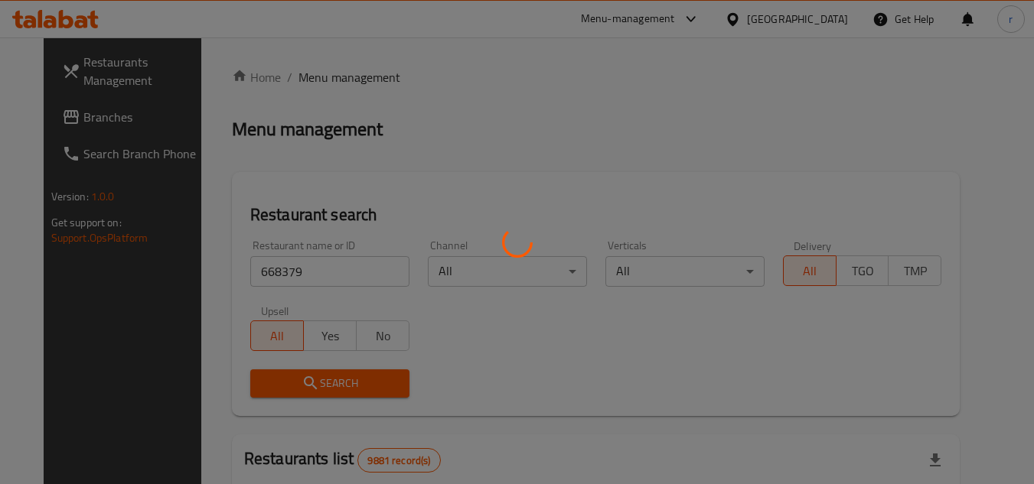
scroll to position [230, 0]
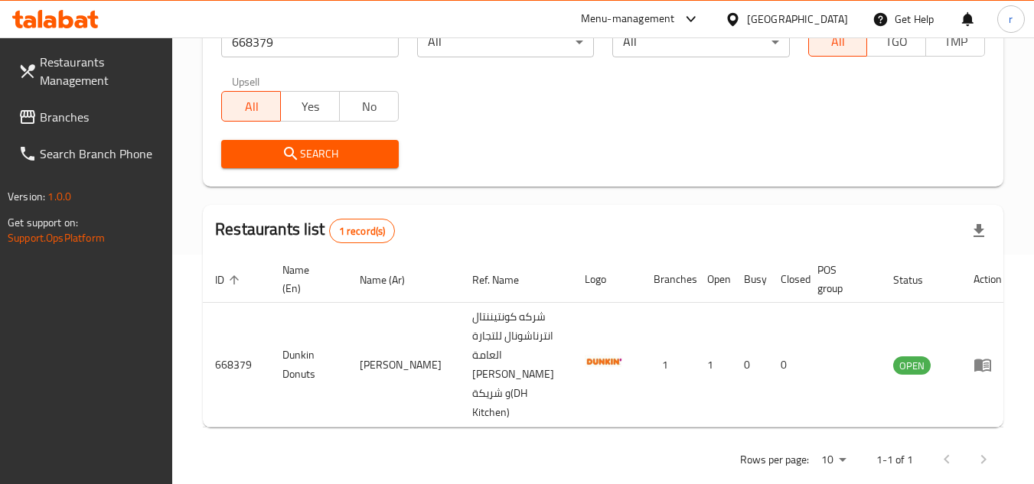
click at [826, 21] on div "[GEOGRAPHIC_DATA]" at bounding box center [797, 19] width 101 height 17
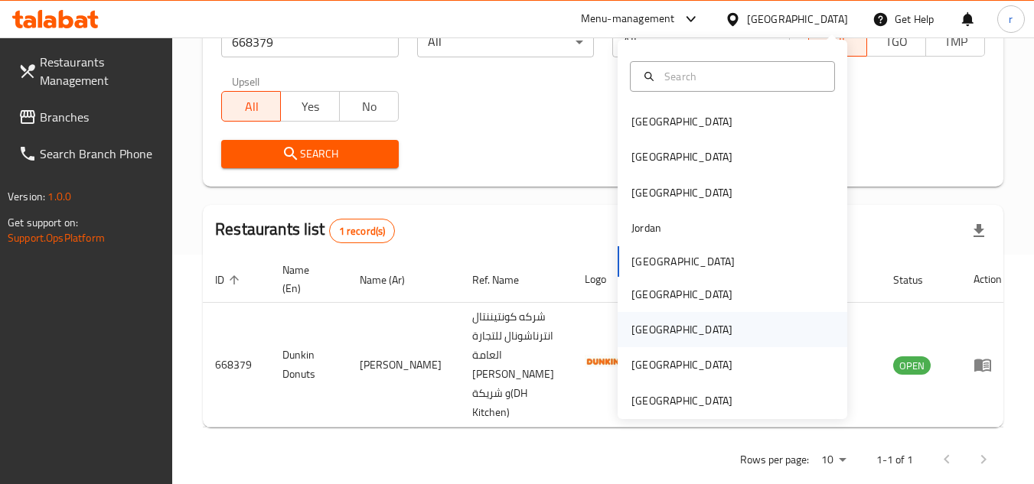
click at [642, 328] on div "[GEOGRAPHIC_DATA]" at bounding box center [681, 329] width 101 height 17
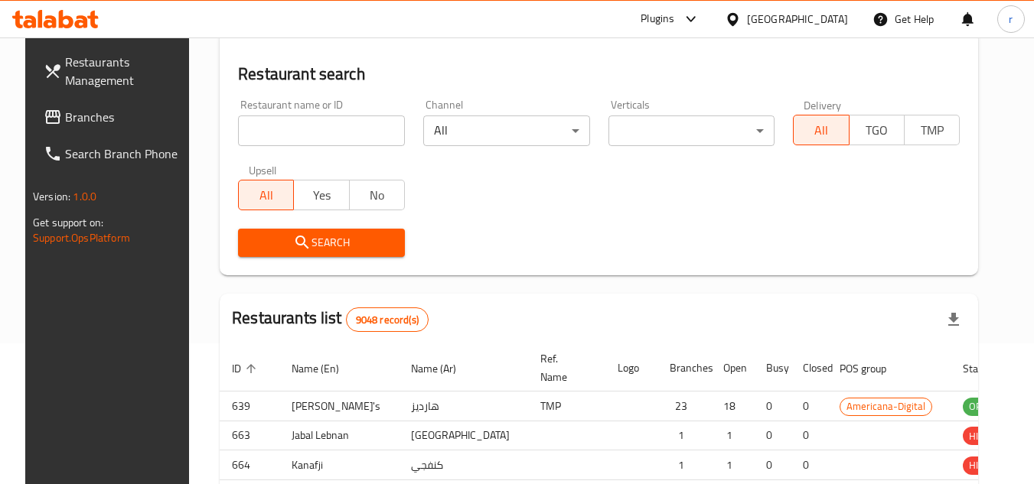
scroll to position [230, 0]
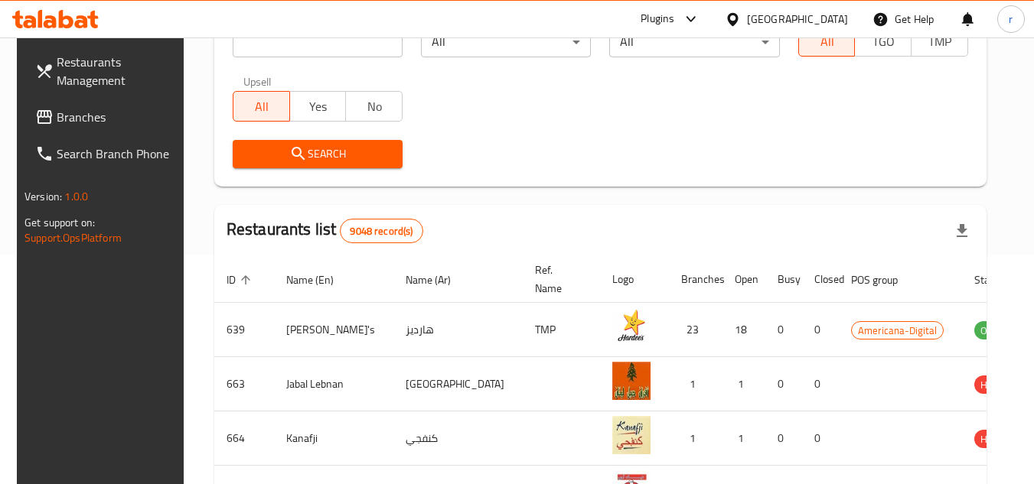
click at [98, 116] on span "Branches" at bounding box center [117, 117] width 121 height 18
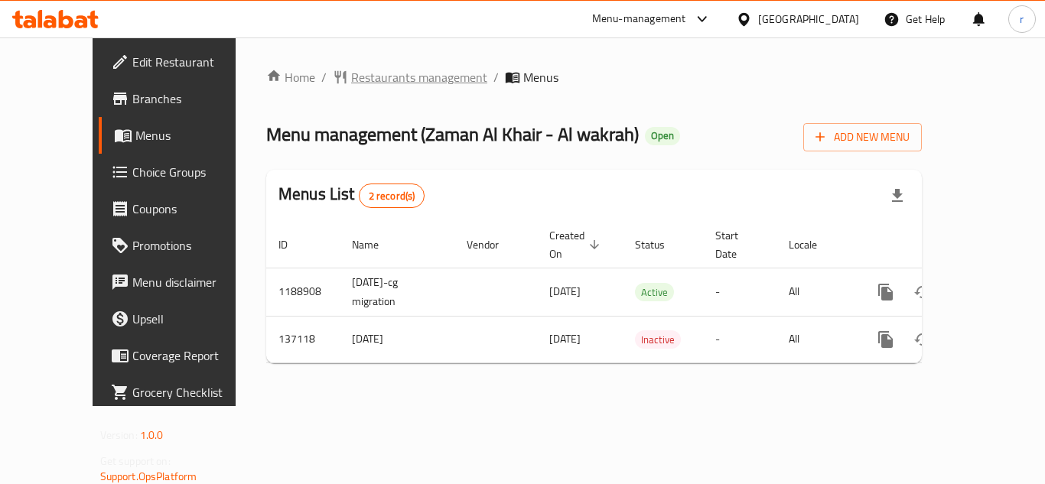
click at [386, 80] on span "Restaurants management" at bounding box center [419, 77] width 136 height 18
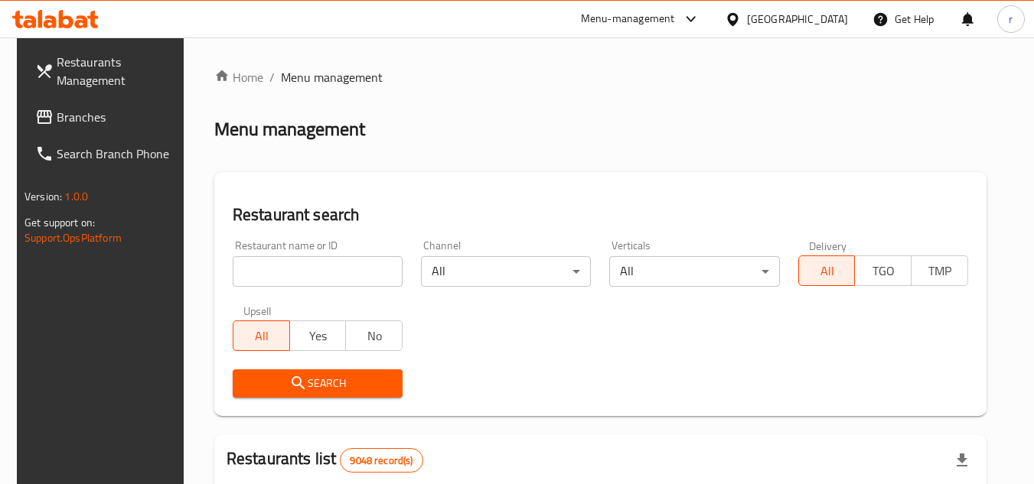
click at [254, 249] on div "Restaurant name or ID Restaurant name or ID" at bounding box center [318, 263] width 170 height 47
click at [297, 271] on input "search" at bounding box center [318, 271] width 170 height 31
paste input "611166"
type input "611166"
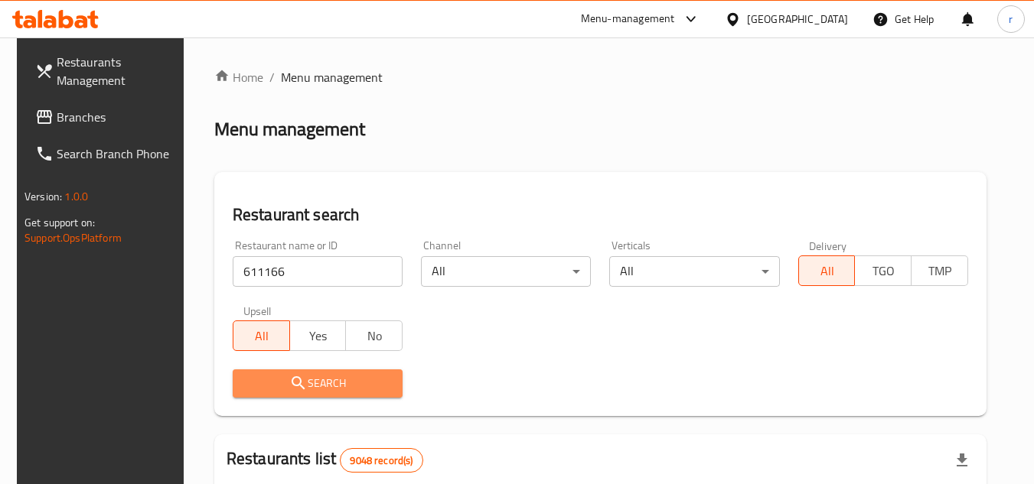
click at [261, 391] on span "Search" at bounding box center [317, 383] width 145 height 19
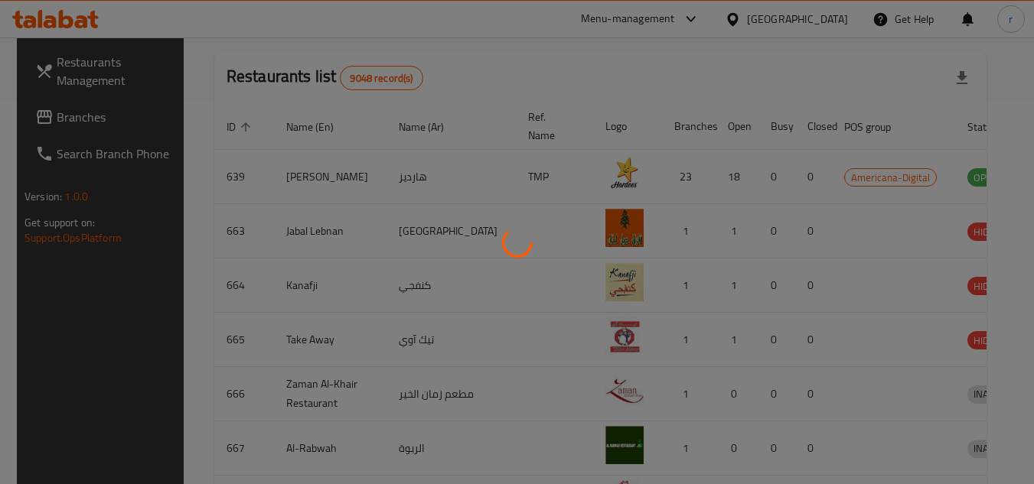
scroll to position [185, 0]
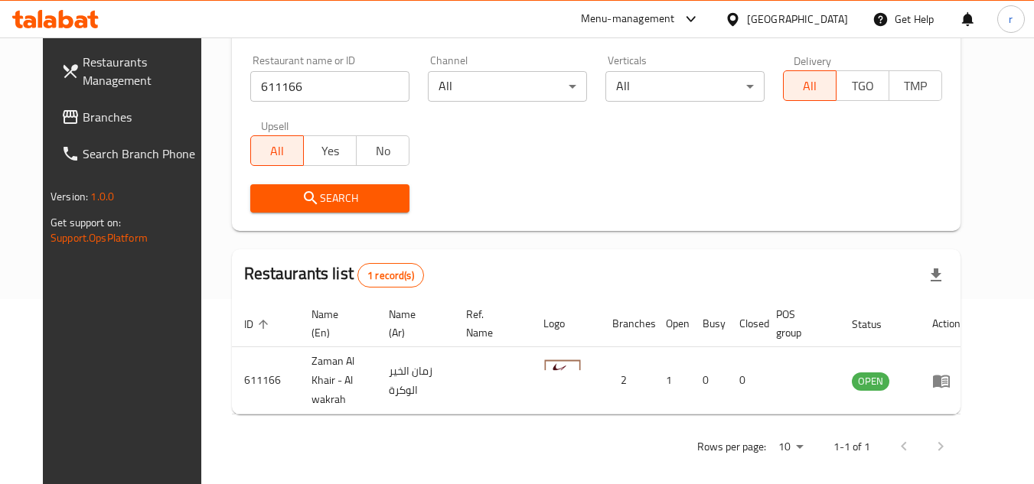
click at [832, 25] on div "[GEOGRAPHIC_DATA]" at bounding box center [797, 19] width 101 height 17
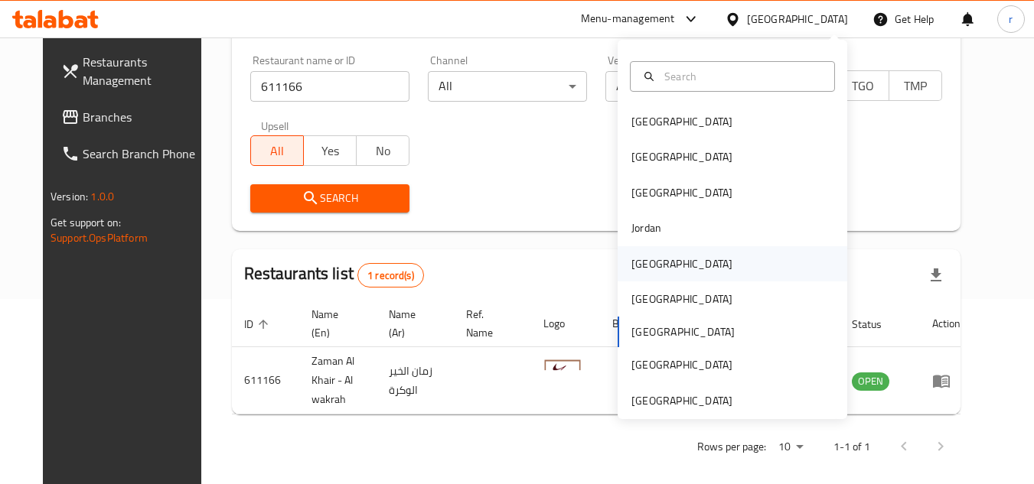
click at [642, 260] on div "[GEOGRAPHIC_DATA]" at bounding box center [681, 264] width 101 height 17
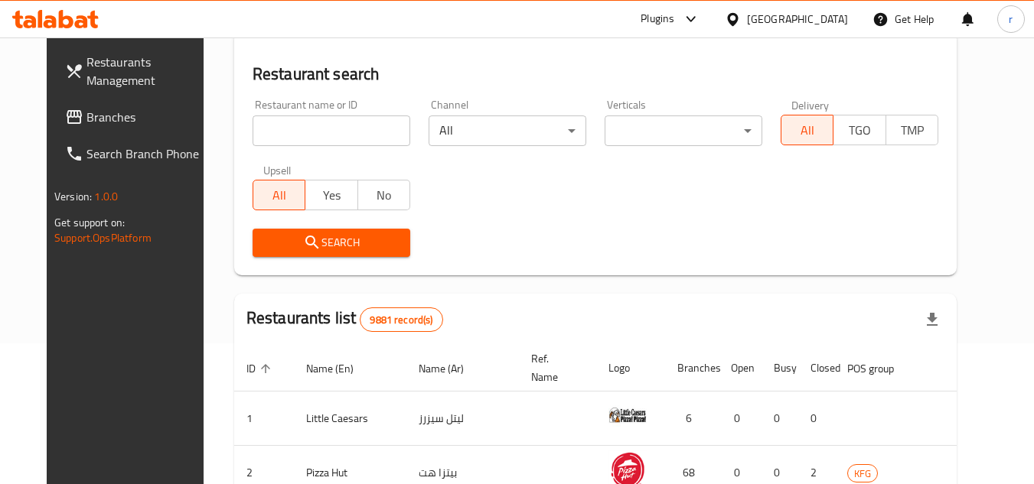
scroll to position [185, 0]
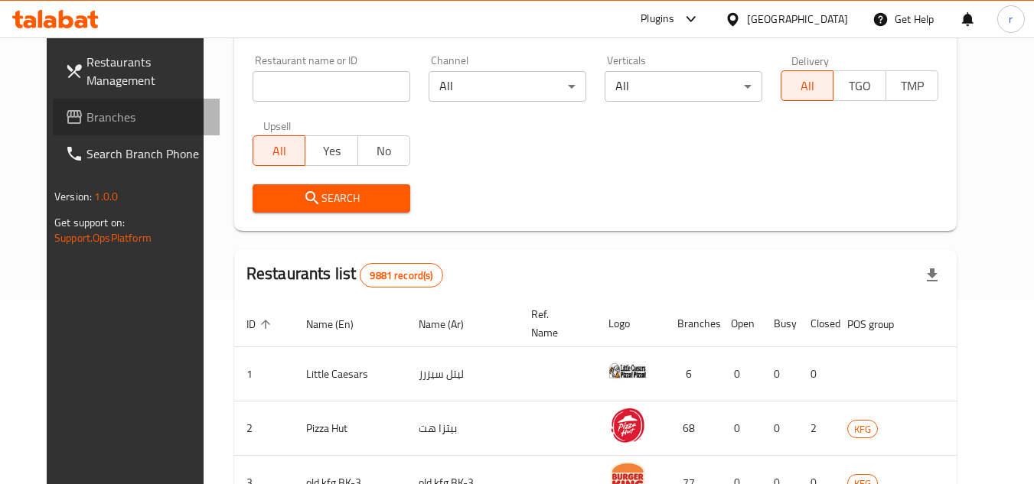
click at [86, 120] on span "Branches" at bounding box center [146, 117] width 121 height 18
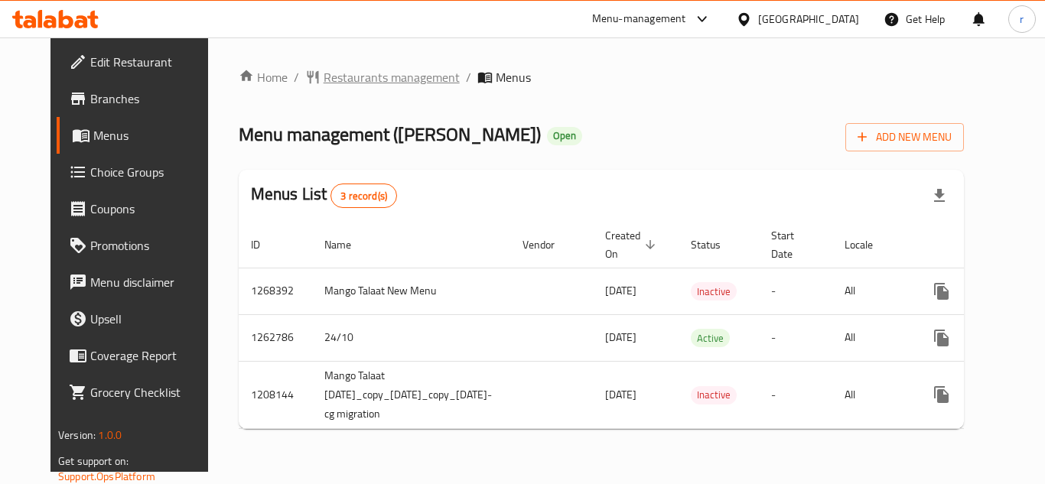
click at [324, 77] on span "Restaurants management" at bounding box center [392, 77] width 136 height 18
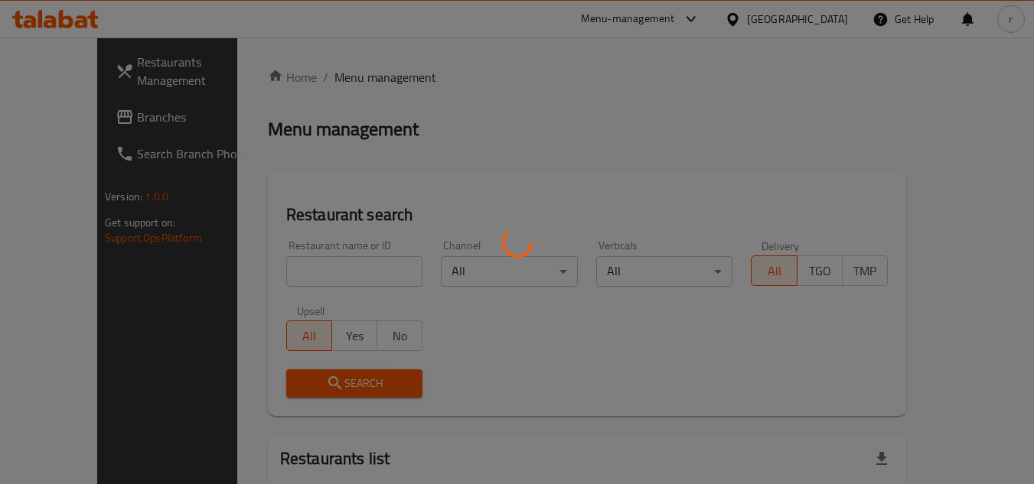
click at [302, 279] on div at bounding box center [517, 242] width 1034 height 484
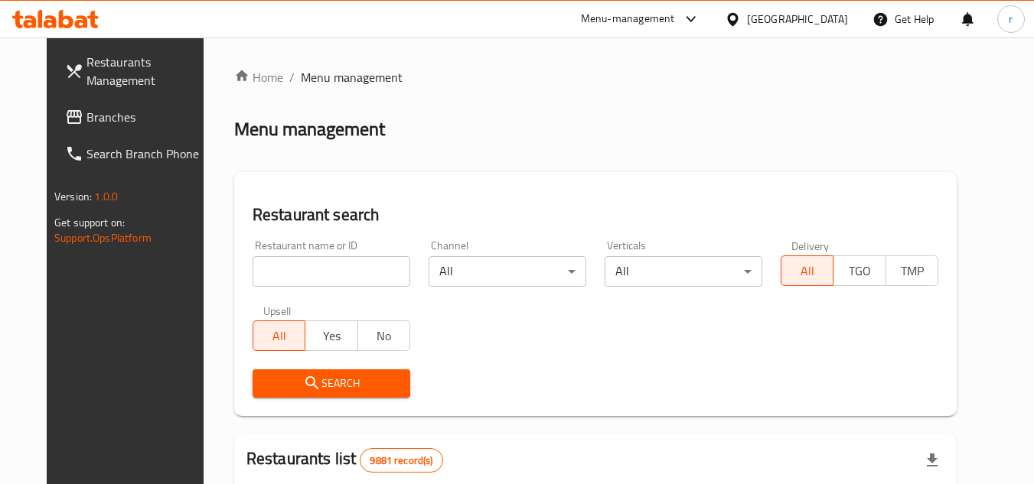
click at [299, 271] on input "search" at bounding box center [332, 271] width 158 height 31
drag, startPoint x: 299, startPoint y: 271, endPoint x: 307, endPoint y: 283, distance: 14.4
click at [300, 271] on input "search" at bounding box center [332, 271] width 158 height 31
paste input "15302"
type input "15302"
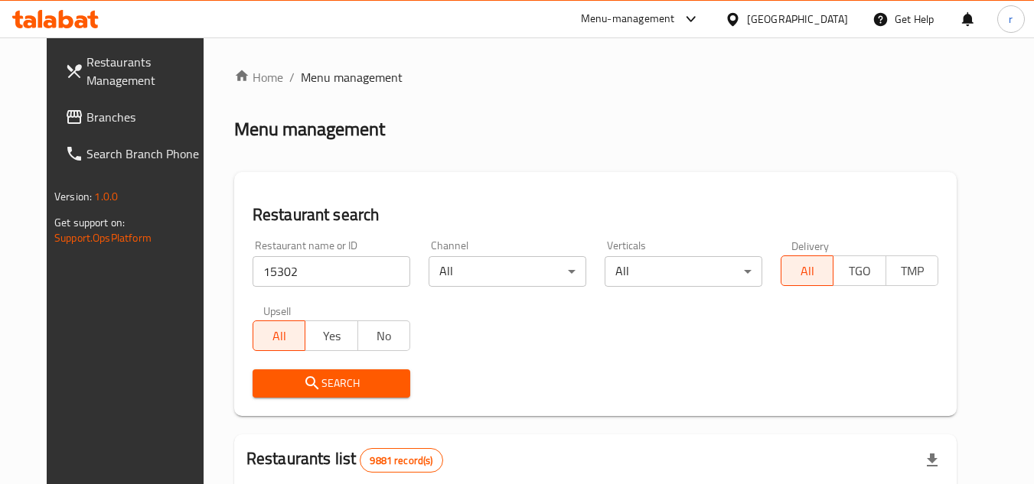
click at [303, 386] on icon "submit" at bounding box center [312, 383] width 18 height 18
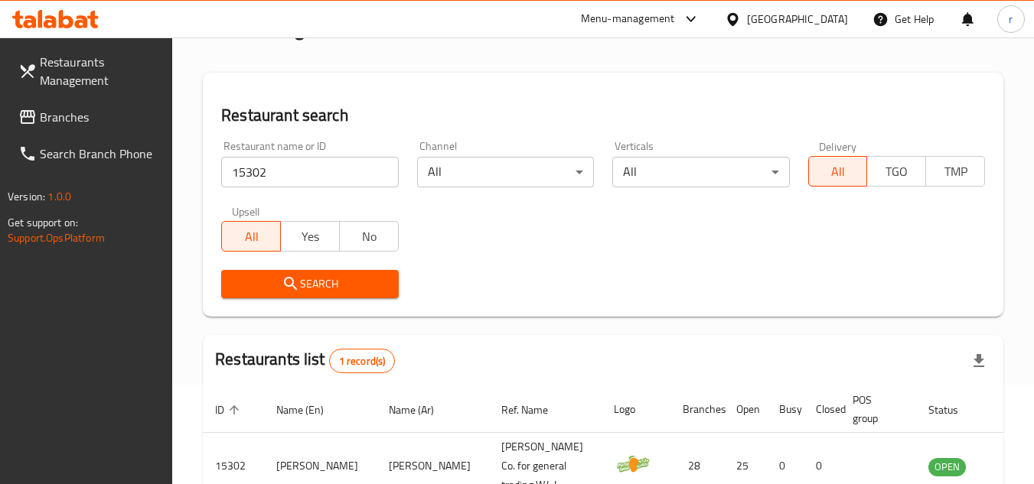
scroll to position [198, 0]
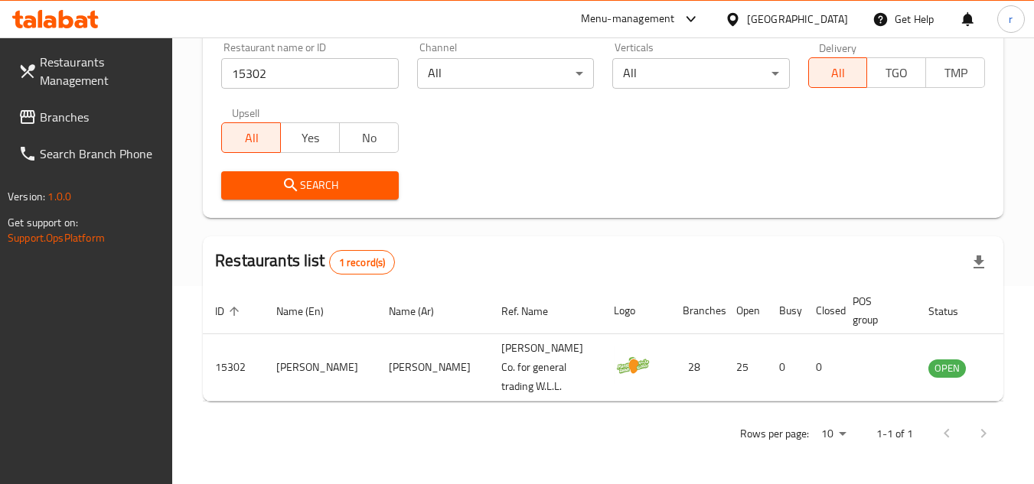
click at [820, 26] on div "Kuwait" at bounding box center [797, 19] width 101 height 17
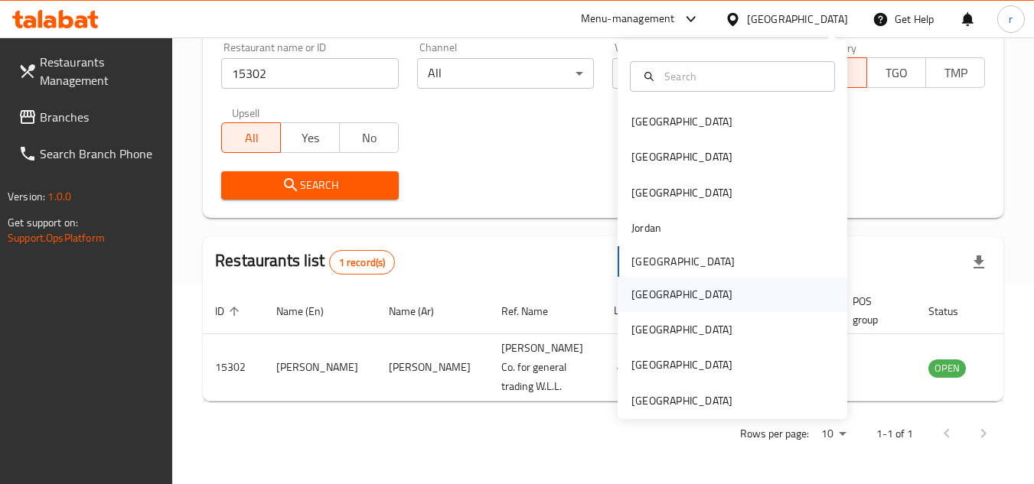
click at [631, 301] on div "Oman" at bounding box center [681, 294] width 101 height 17
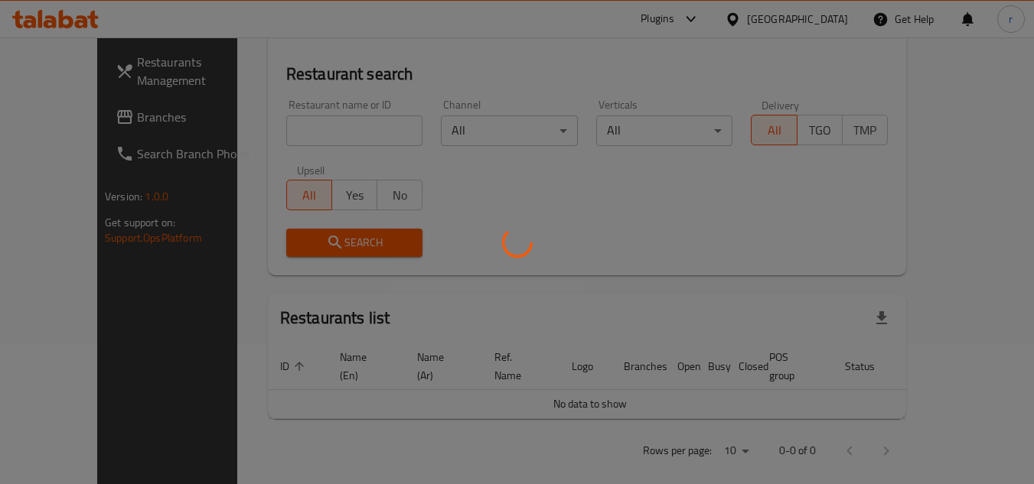
scroll to position [198, 0]
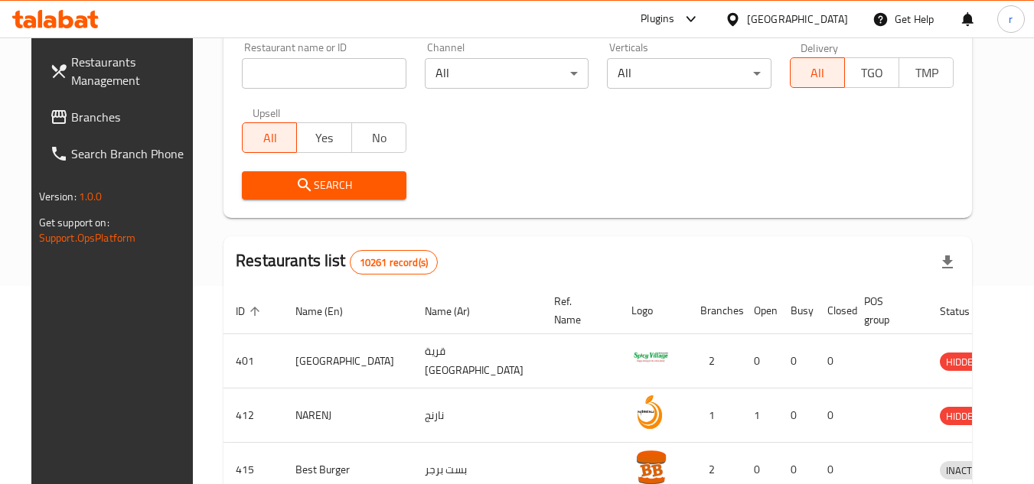
click at [71, 122] on span "Branches" at bounding box center [131, 117] width 121 height 18
click at [72, 122] on span "Branches" at bounding box center [131, 117] width 121 height 18
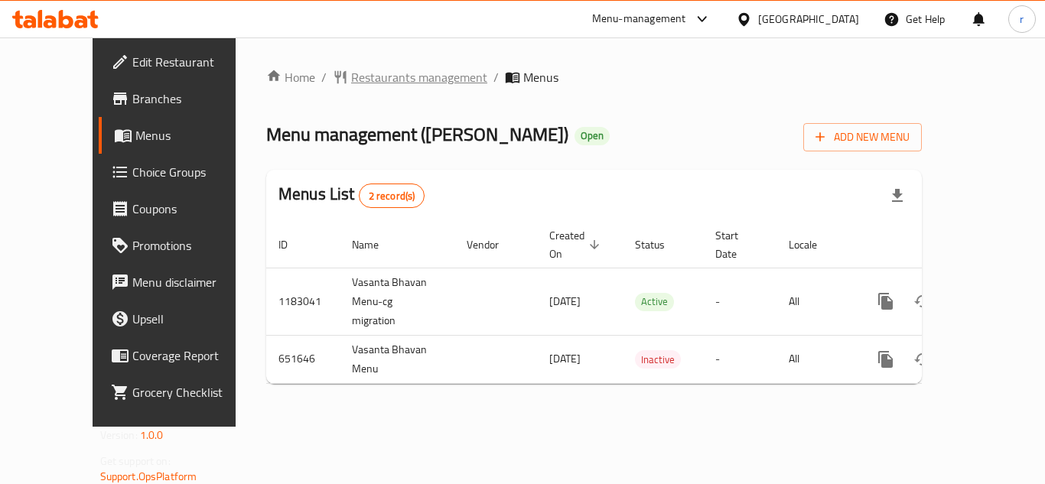
click at [386, 83] on span "Restaurants management" at bounding box center [419, 77] width 136 height 18
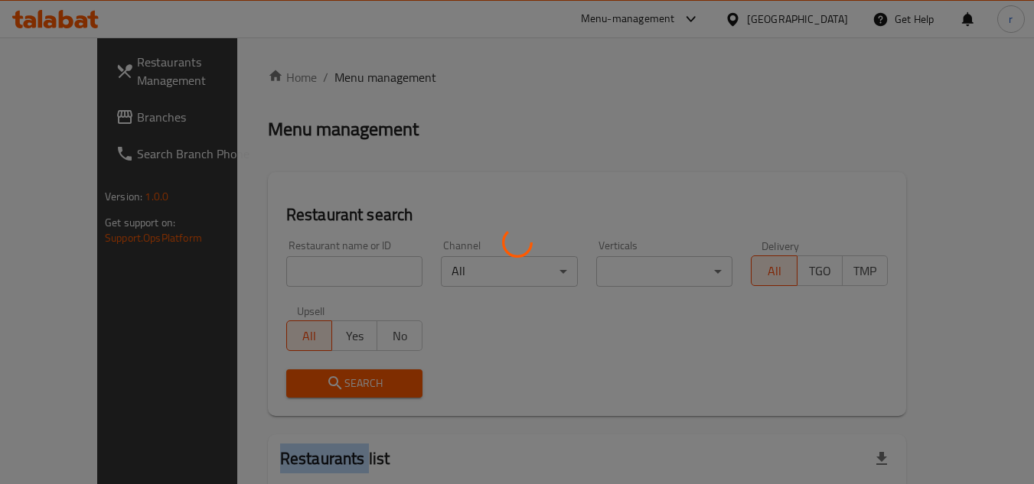
click at [386, 83] on div at bounding box center [517, 242] width 1034 height 484
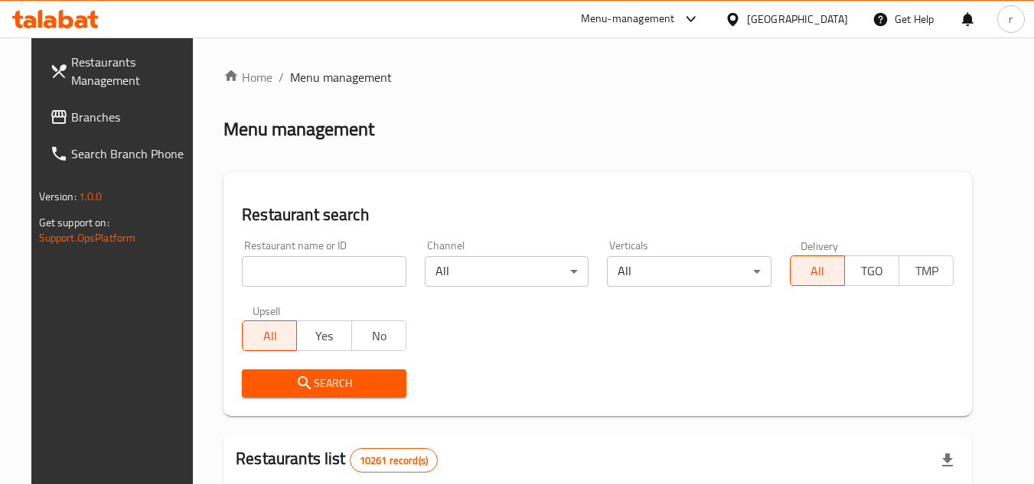
click at [338, 264] on input "search" at bounding box center [324, 271] width 165 height 31
paste input "641311"
type input "641311"
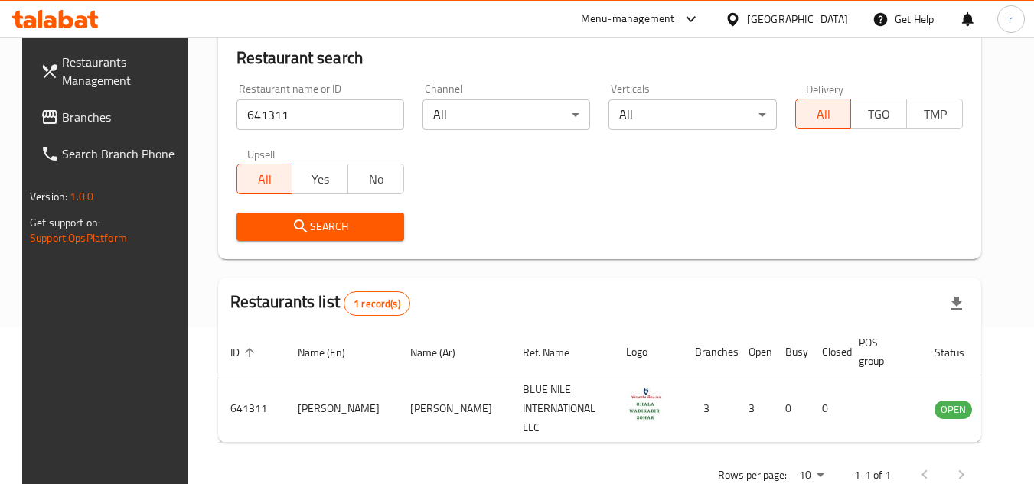
scroll to position [198, 0]
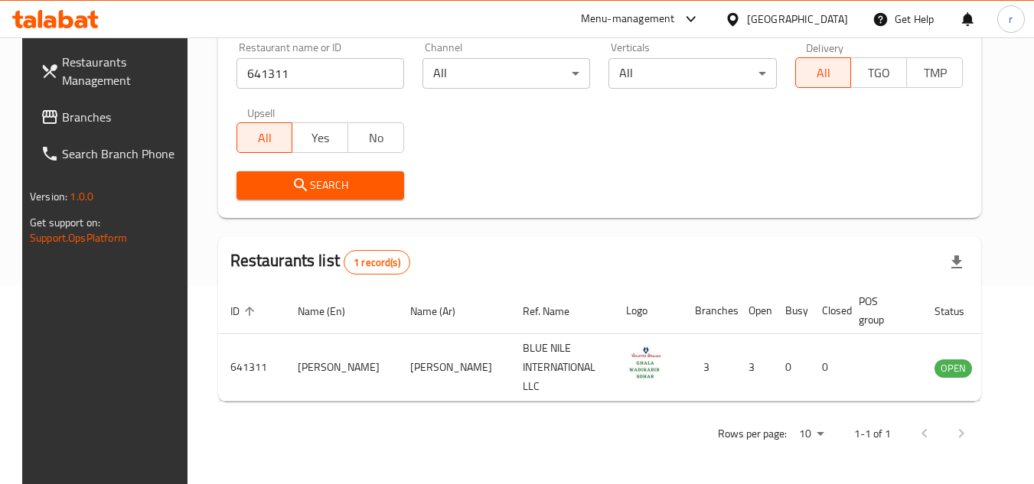
click at [827, 16] on div "Oman" at bounding box center [797, 19] width 101 height 17
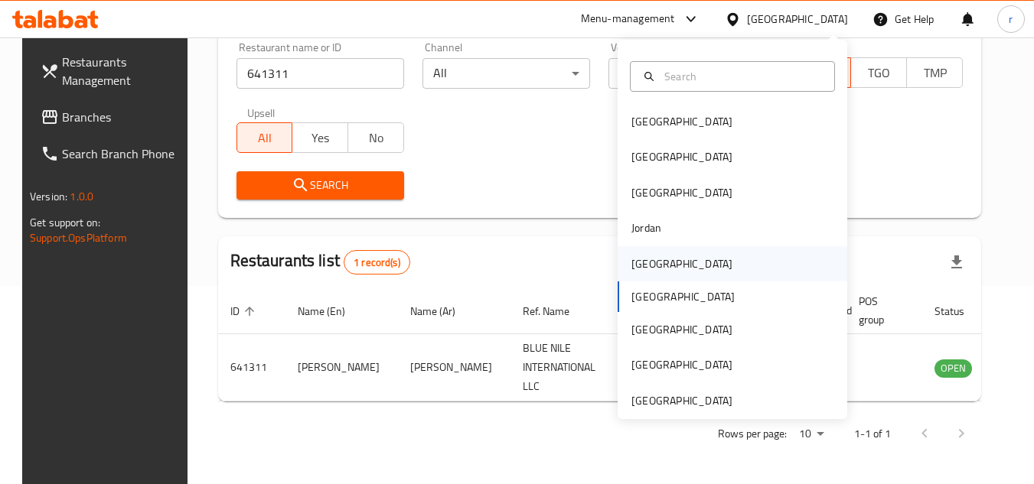
click at [649, 269] on div "Kuwait" at bounding box center [681, 264] width 101 height 17
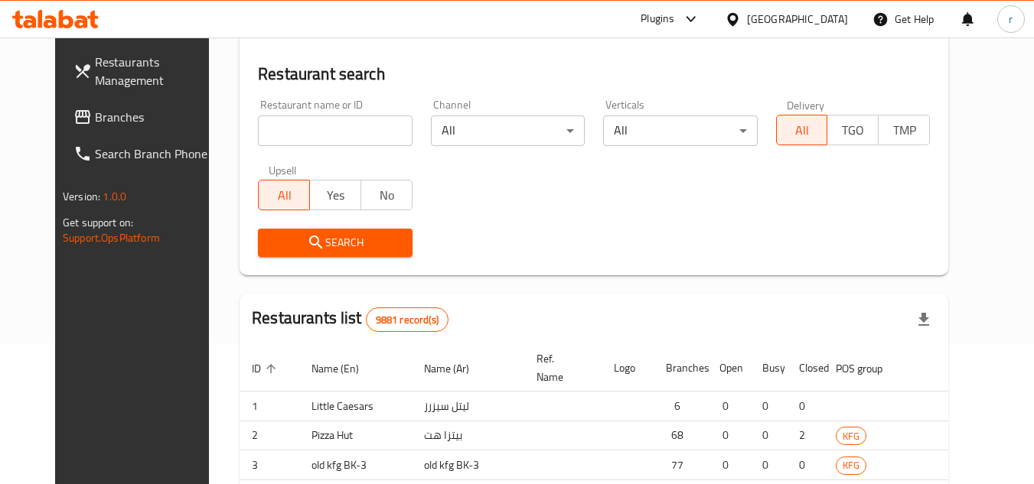
scroll to position [198, 0]
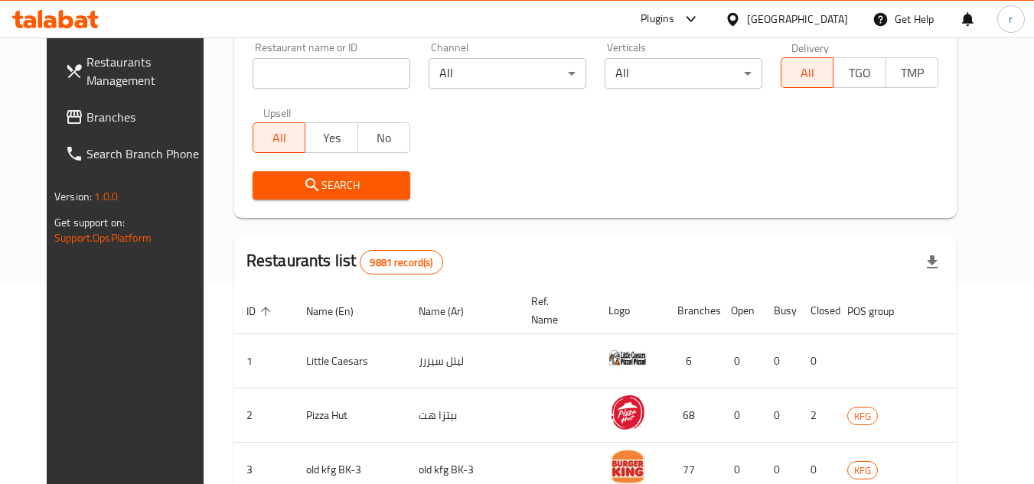
click at [89, 119] on span "Branches" at bounding box center [146, 117] width 121 height 18
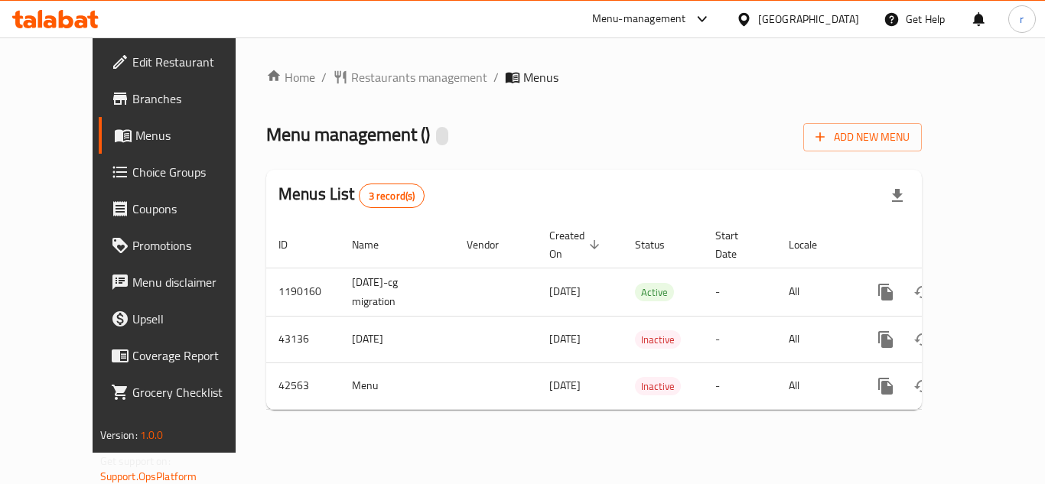
click at [349, 64] on div "Home / Restaurants management / Menus Menu management ( ) Add New Menu Menus Li…" at bounding box center [594, 244] width 717 height 415
click at [354, 75] on span "Restaurants management" at bounding box center [419, 77] width 136 height 18
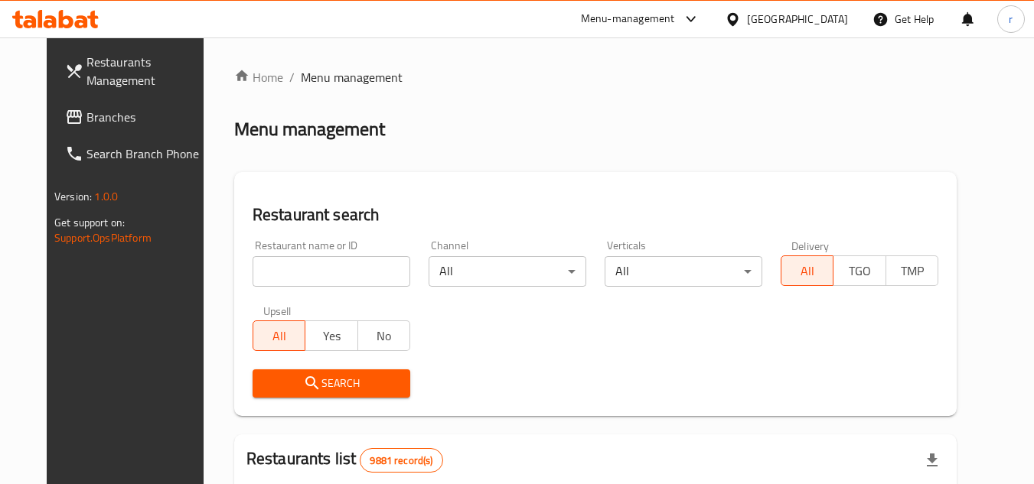
click at [272, 277] on div at bounding box center [517, 242] width 1034 height 484
click at [272, 276] on div "Home / Menu management Menu management Restaurant search Restaurant name or ID …" at bounding box center [595, 486] width 722 height 836
drag, startPoint x: 272, startPoint y: 276, endPoint x: 303, endPoint y: 272, distance: 30.9
click at [272, 276] on input "search" at bounding box center [332, 271] width 158 height 31
paste input "22032"
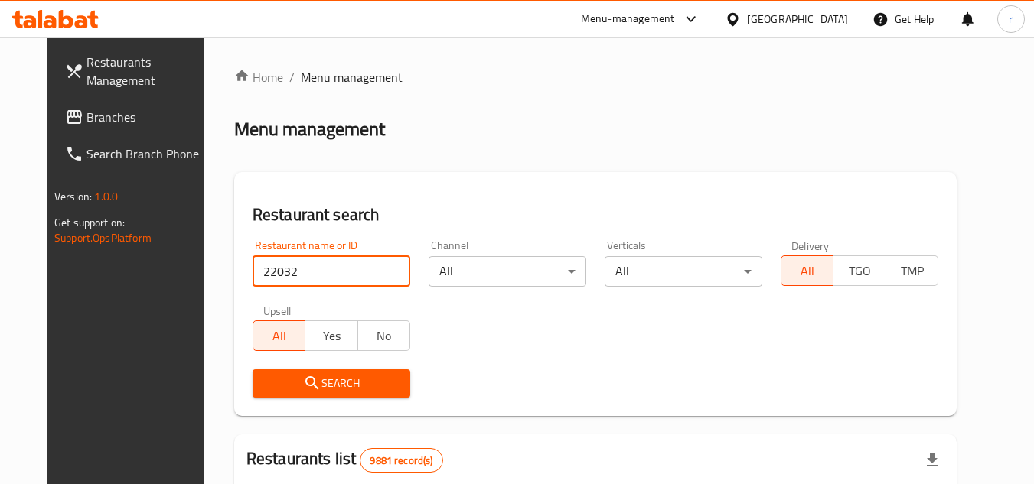
click at [337, 269] on input "22032" at bounding box center [332, 271] width 158 height 31
type input "22032"
click at [278, 390] on span "Search" at bounding box center [331, 383] width 133 height 19
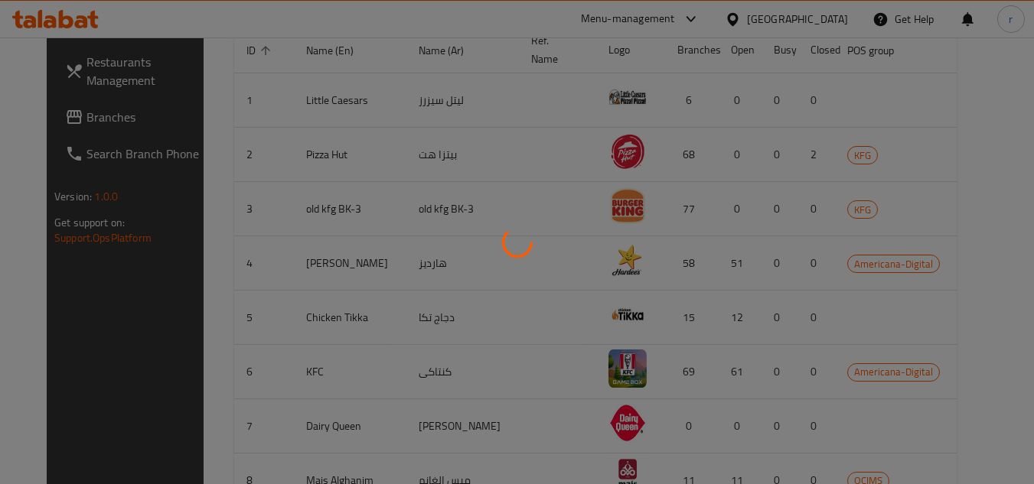
scroll to position [185, 0]
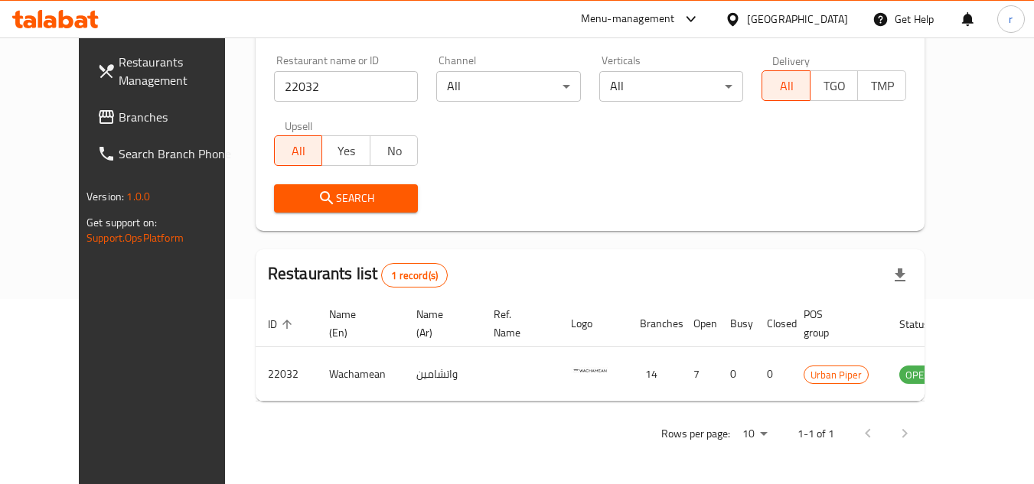
click at [818, 23] on div "Kuwait" at bounding box center [797, 19] width 101 height 17
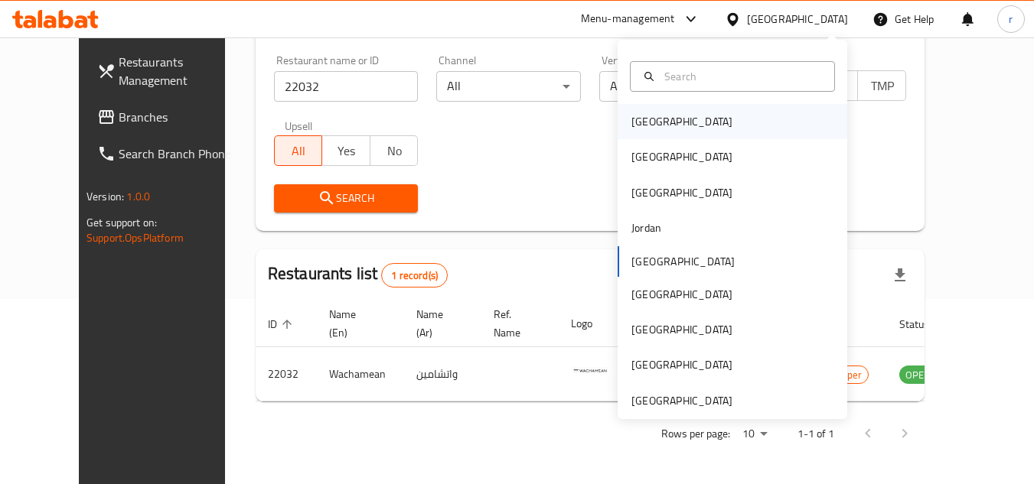
click at [635, 119] on div "[GEOGRAPHIC_DATA]" at bounding box center [681, 121] width 101 height 17
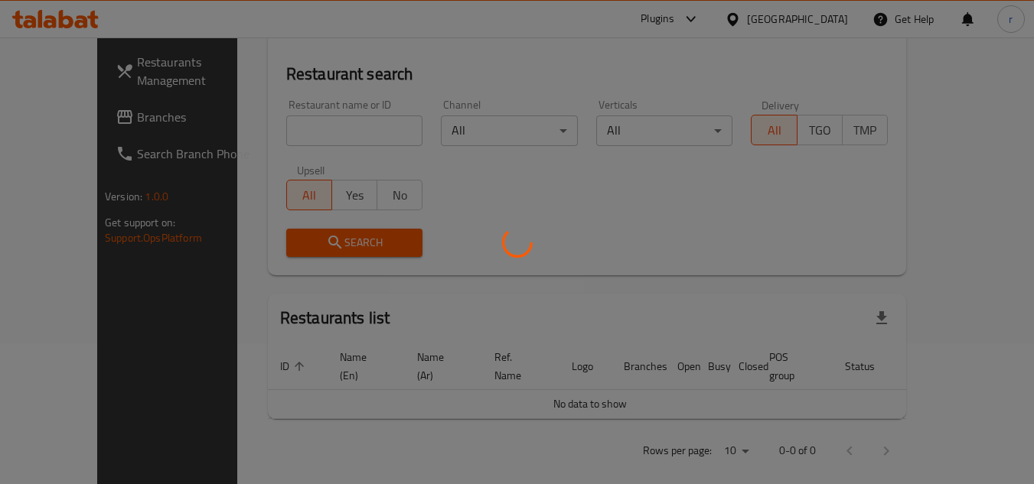
scroll to position [185, 0]
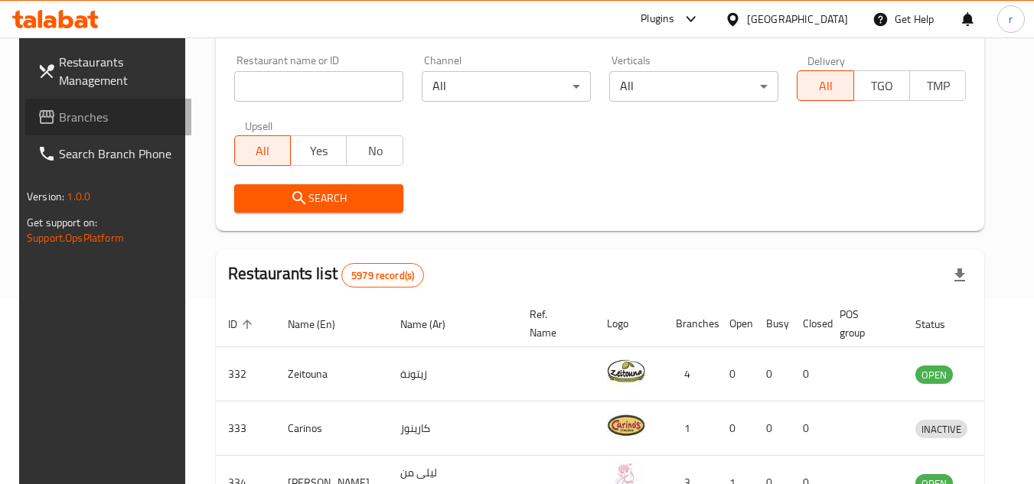
click at [59, 121] on span "Branches" at bounding box center [119, 117] width 121 height 18
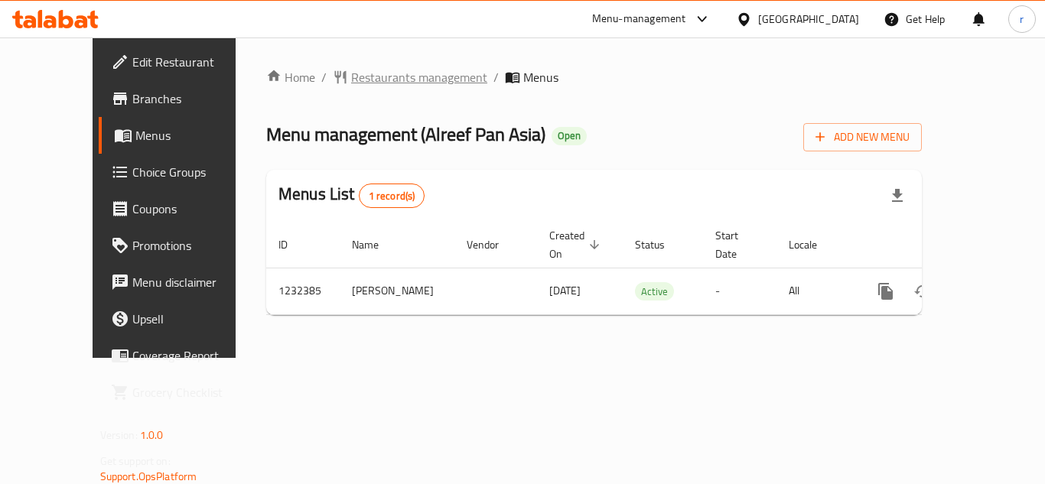
click at [351, 82] on span "Restaurants management" at bounding box center [419, 77] width 136 height 18
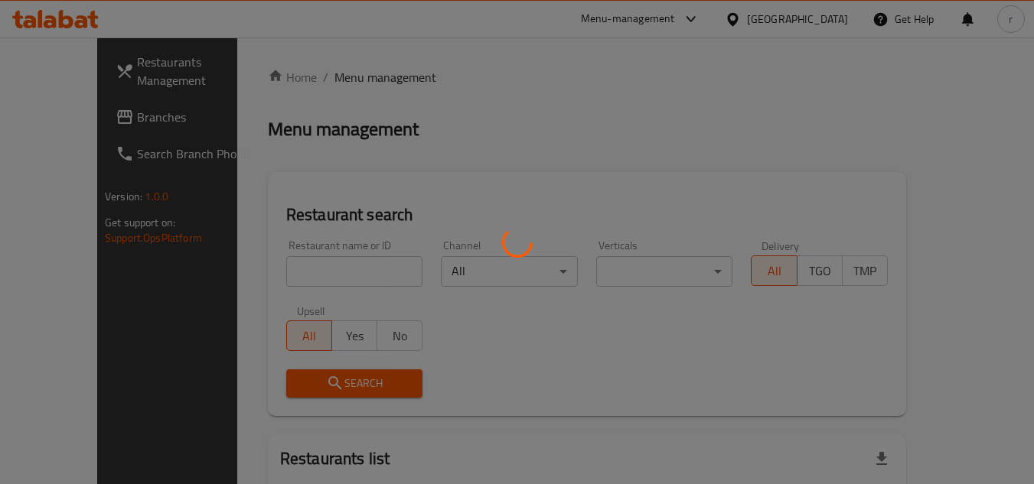
click at [275, 261] on div at bounding box center [517, 242] width 1034 height 484
click at [280, 275] on div at bounding box center [517, 242] width 1034 height 484
click at [325, 249] on div at bounding box center [517, 242] width 1034 height 484
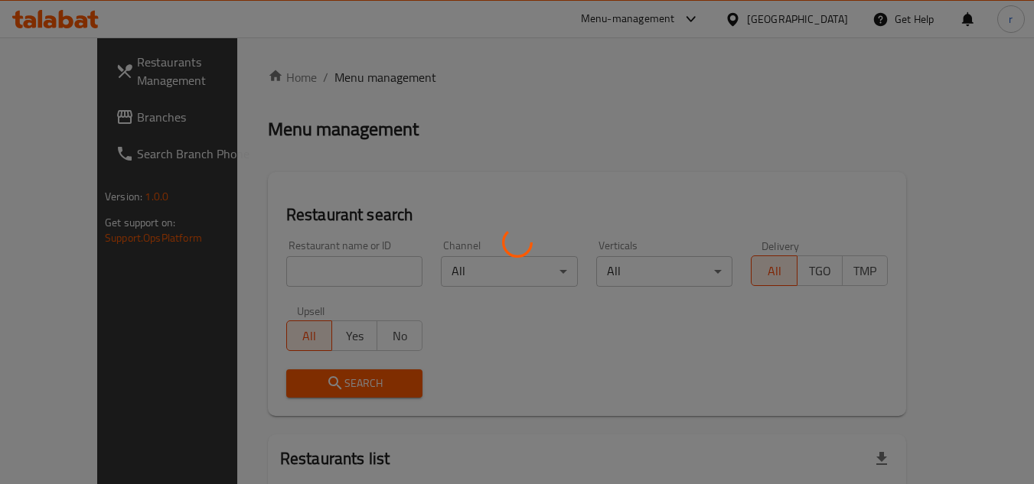
click at [323, 274] on div at bounding box center [517, 242] width 1034 height 484
click at [322, 277] on div at bounding box center [517, 242] width 1034 height 484
click at [357, 182] on div at bounding box center [517, 242] width 1034 height 484
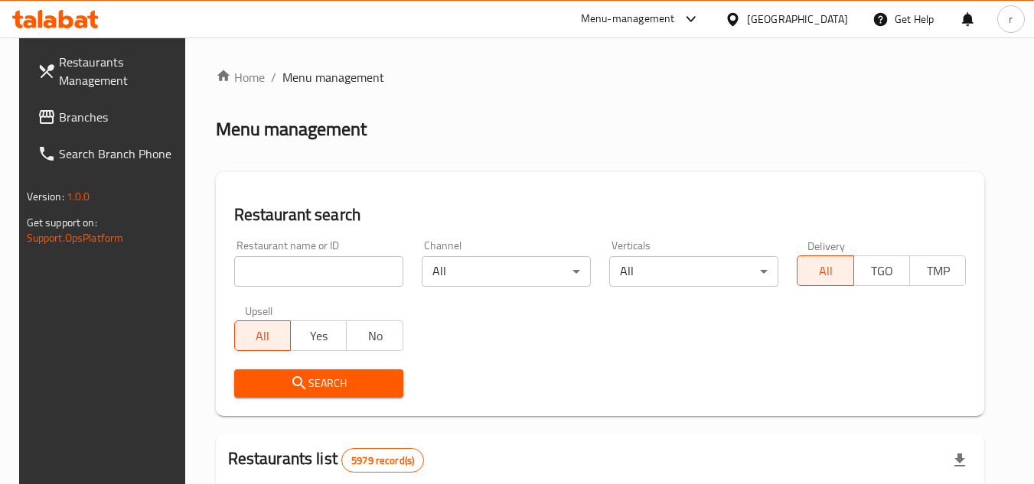
click at [301, 285] on input "search" at bounding box center [318, 271] width 169 height 31
paste input "1237"
type input "1237"
click at [76, 108] on span "Branches" at bounding box center [119, 117] width 121 height 18
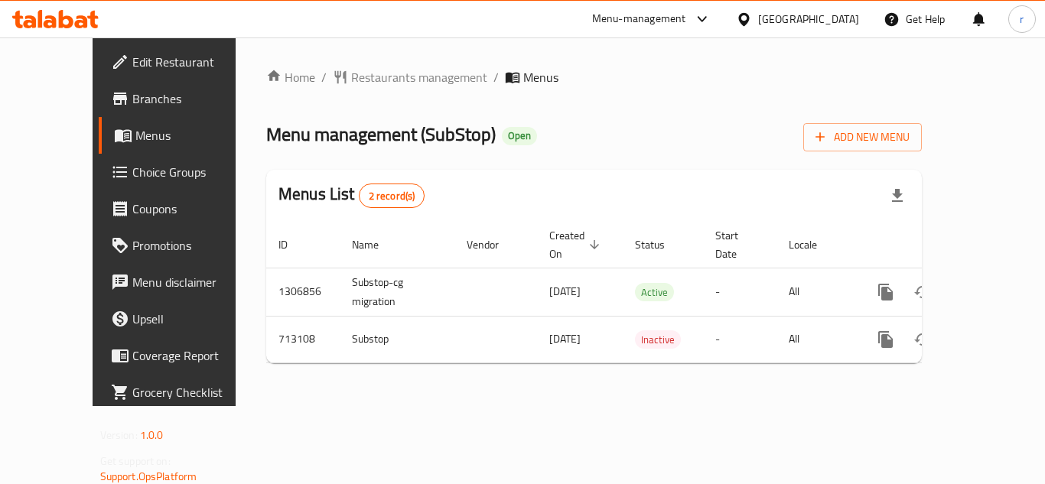
click at [351, 81] on span "Restaurants management" at bounding box center [419, 77] width 136 height 18
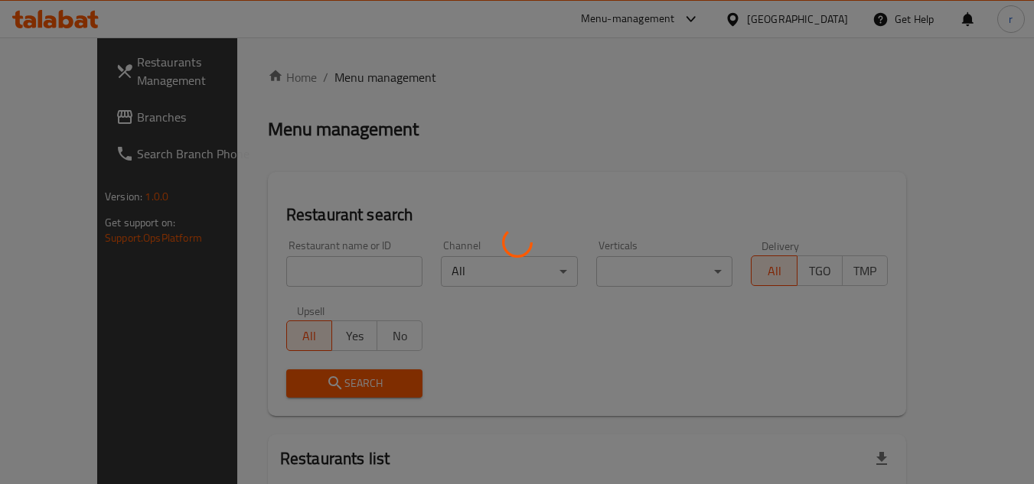
click at [355, 262] on div at bounding box center [517, 242] width 1034 height 484
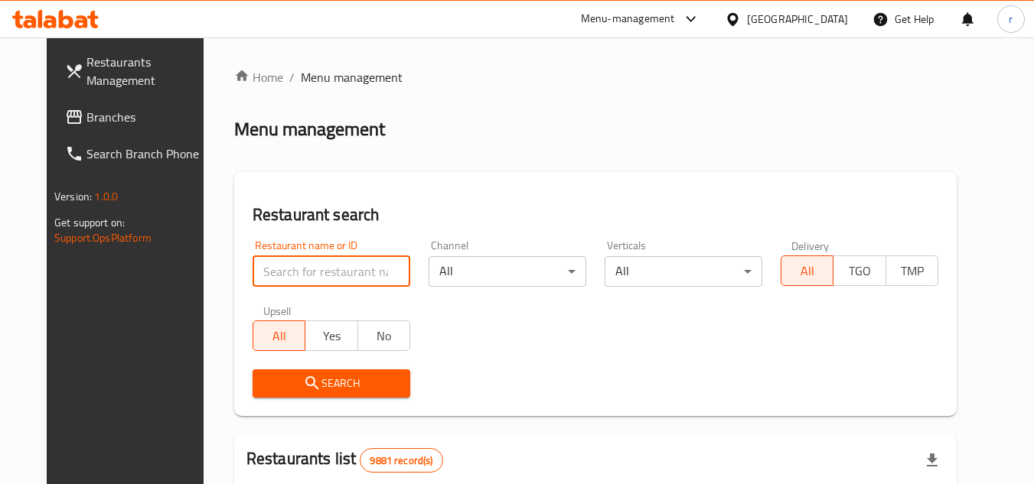
click at [352, 269] on input "search" at bounding box center [332, 271] width 158 height 31
paste input "645247"
type input "645247"
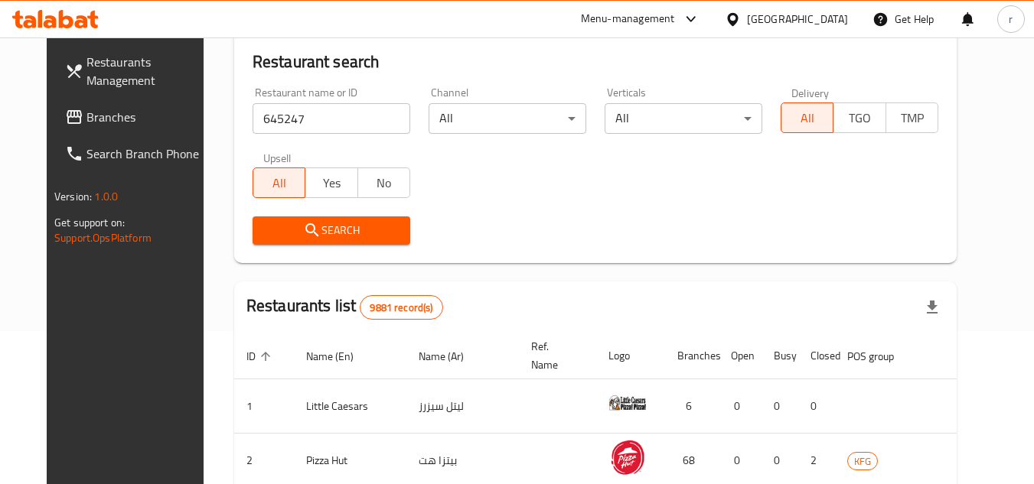
scroll to position [306, 0]
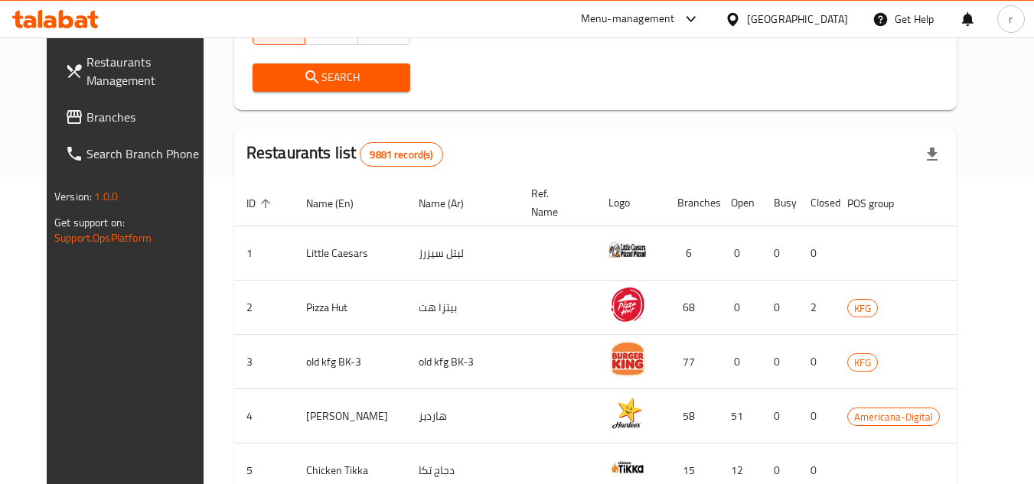
click at [367, 81] on span "Search" at bounding box center [331, 77] width 133 height 19
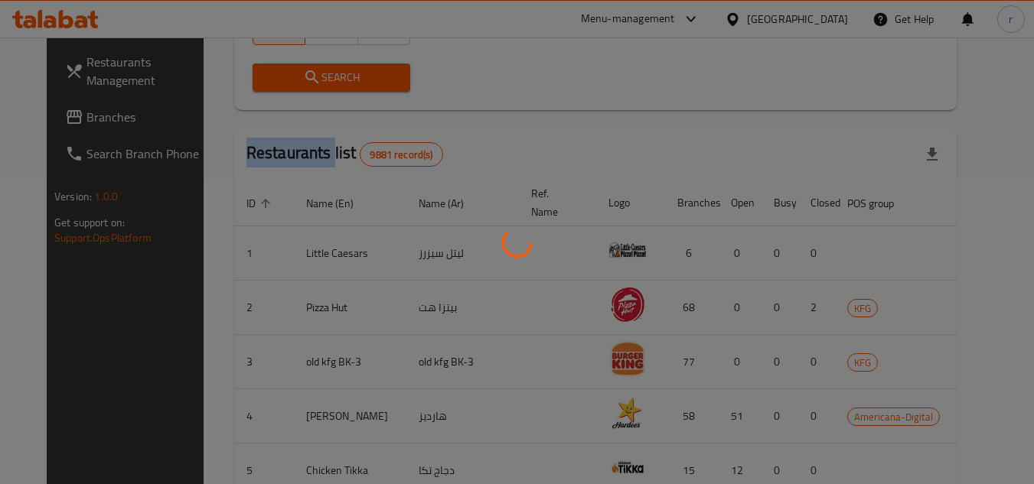
click at [367, 81] on div at bounding box center [517, 242] width 1034 height 484
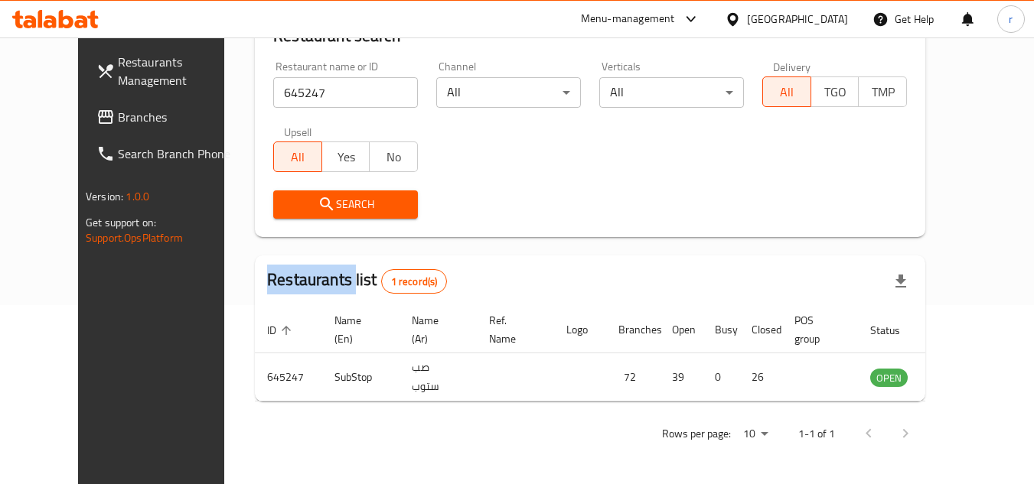
scroll to position [185, 0]
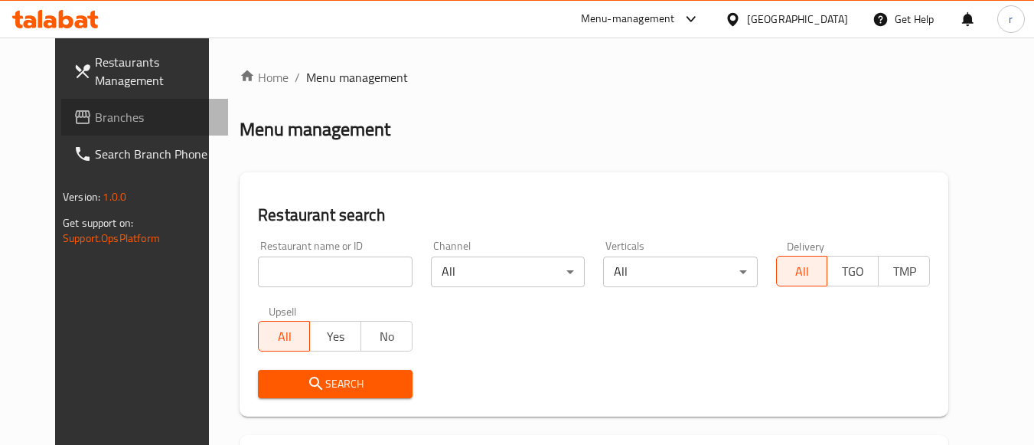
click at [95, 119] on span "Branches" at bounding box center [155, 117] width 121 height 18
drag, startPoint x: 77, startPoint y: 119, endPoint x: 163, endPoint y: 67, distance: 100.5
click at [95, 119] on span "Branches" at bounding box center [155, 117] width 121 height 18
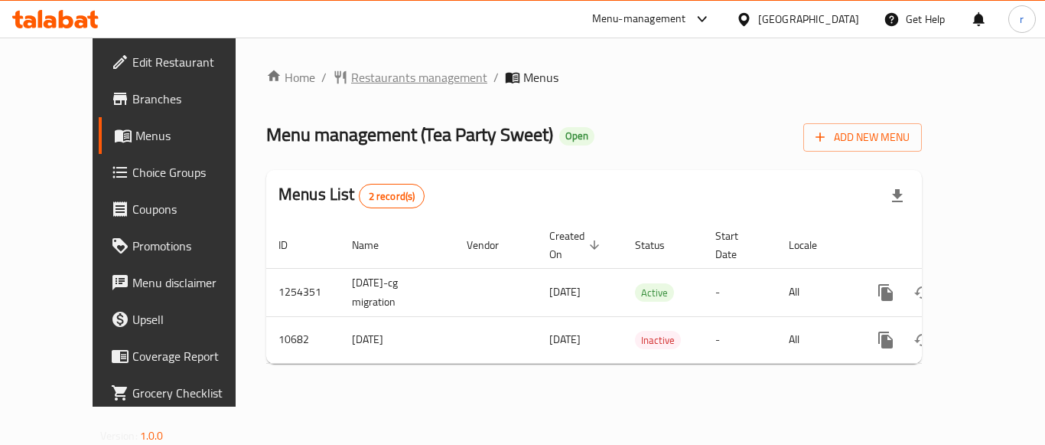
click at [355, 73] on span "Restaurants management" at bounding box center [419, 77] width 136 height 18
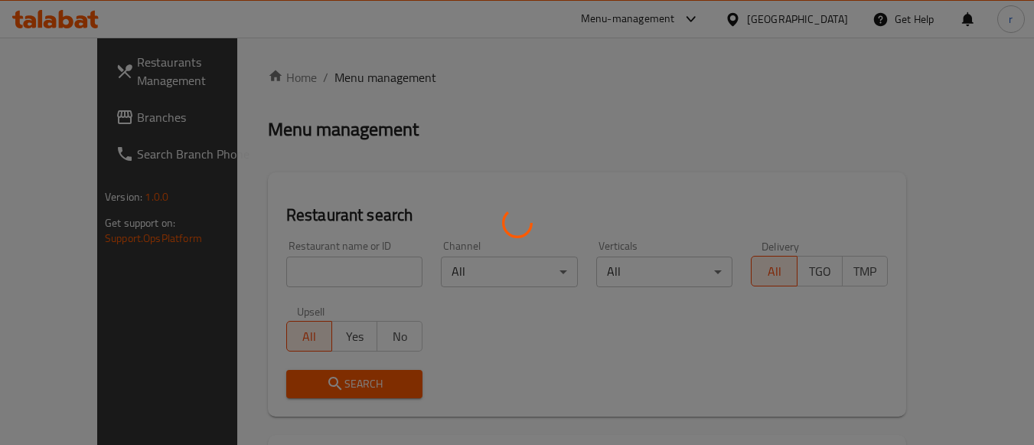
click at [308, 272] on div at bounding box center [517, 222] width 1034 height 445
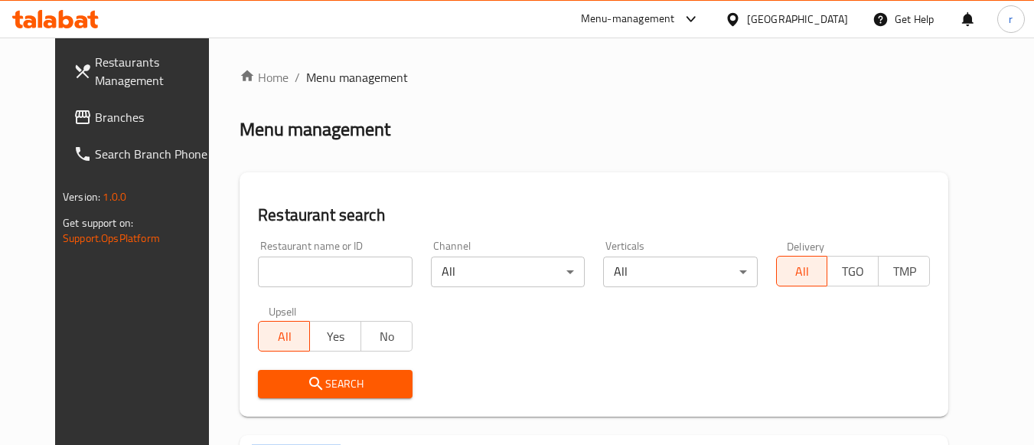
click at [310, 264] on div at bounding box center [517, 222] width 1034 height 445
click at [310, 262] on input "search" at bounding box center [335, 271] width 154 height 31
paste input "6605"
type input "6605"
drag, startPoint x: 477, startPoint y: 173, endPoint x: 476, endPoint y: 181, distance: 8.5
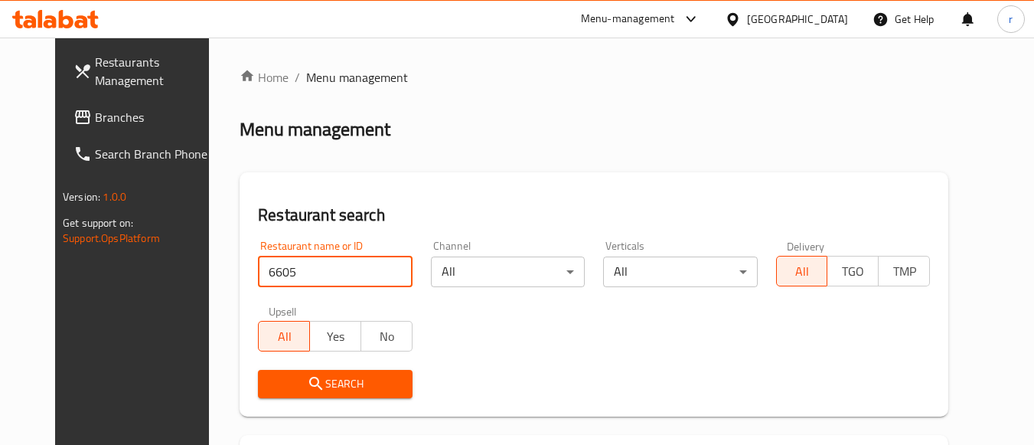
click at [477, 173] on div "Restaurant search Restaurant name or ID 6605 Restaurant name or ID Channel All …" at bounding box center [593, 294] width 709 height 244
click at [351, 383] on span "Search" at bounding box center [334, 383] width 129 height 19
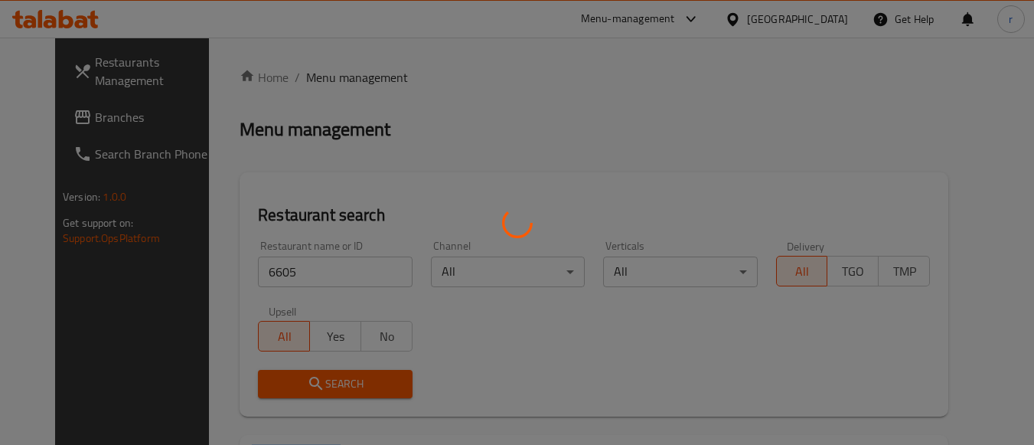
drag, startPoint x: 352, startPoint y: 383, endPoint x: 316, endPoint y: 363, distance: 41.1
click at [351, 383] on div at bounding box center [517, 222] width 1034 height 445
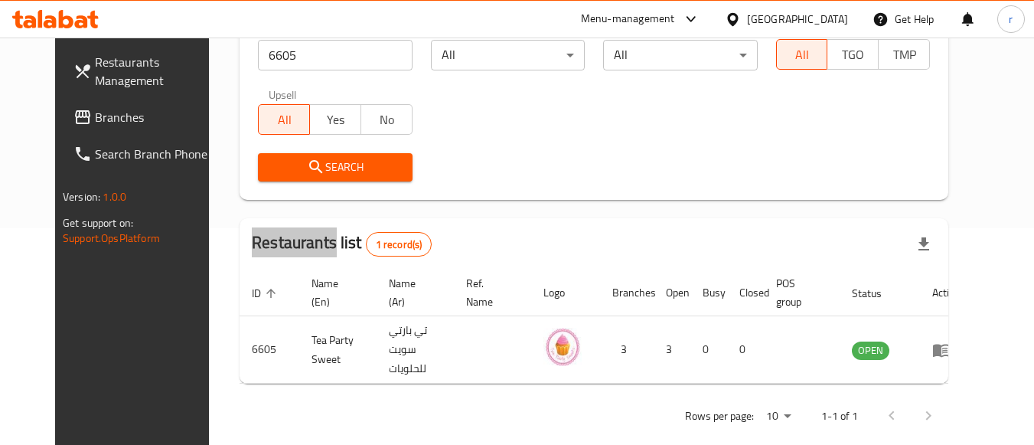
scroll to position [219, 0]
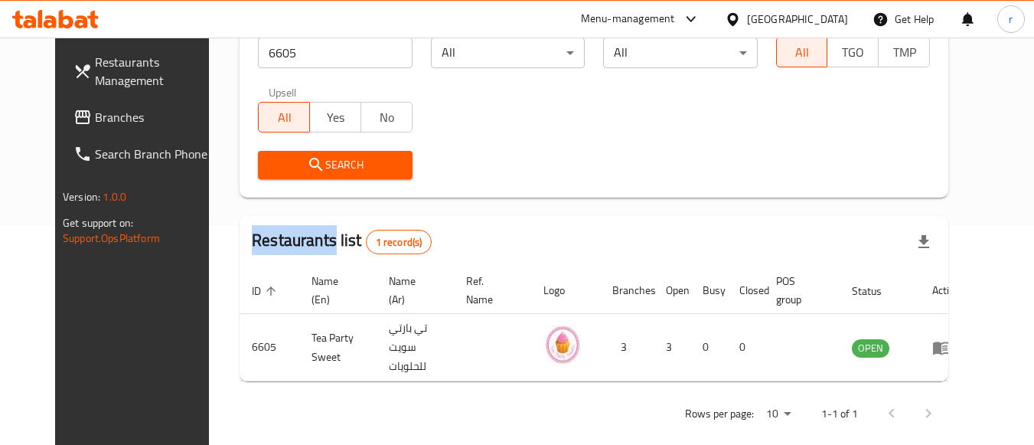
click at [105, 116] on span "Branches" at bounding box center [155, 117] width 121 height 18
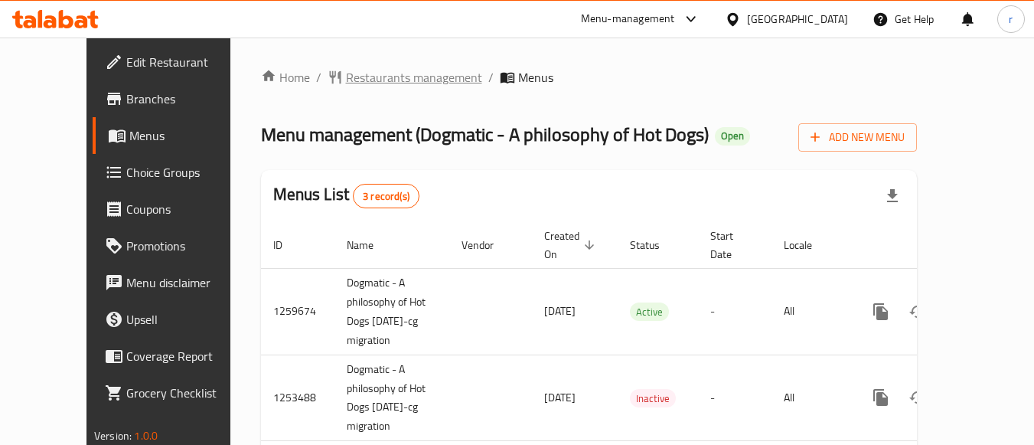
click at [356, 78] on span "Restaurants management" at bounding box center [414, 77] width 136 height 18
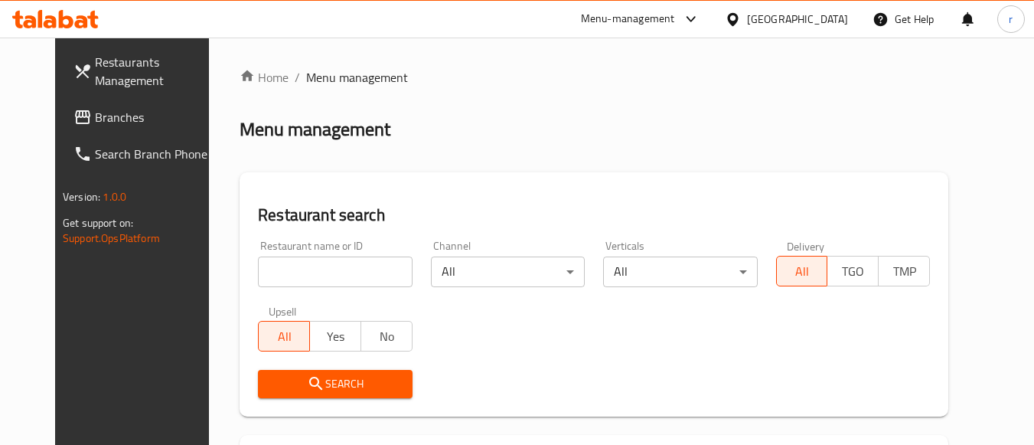
click at [317, 265] on div at bounding box center [517, 222] width 1034 height 445
click at [316, 264] on input "search" at bounding box center [335, 271] width 154 height 31
drag, startPoint x: 288, startPoint y: 256, endPoint x: 292, endPoint y: 269, distance: 13.6
click at [288, 256] on input "search" at bounding box center [335, 271] width 154 height 31
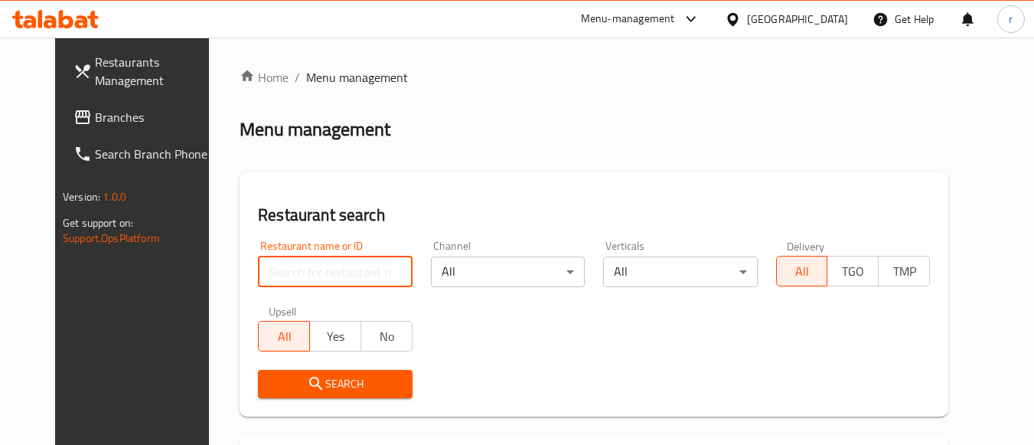
paste input "3644"
type input "3644"
click at [279, 376] on span "Search" at bounding box center [334, 383] width 129 height 19
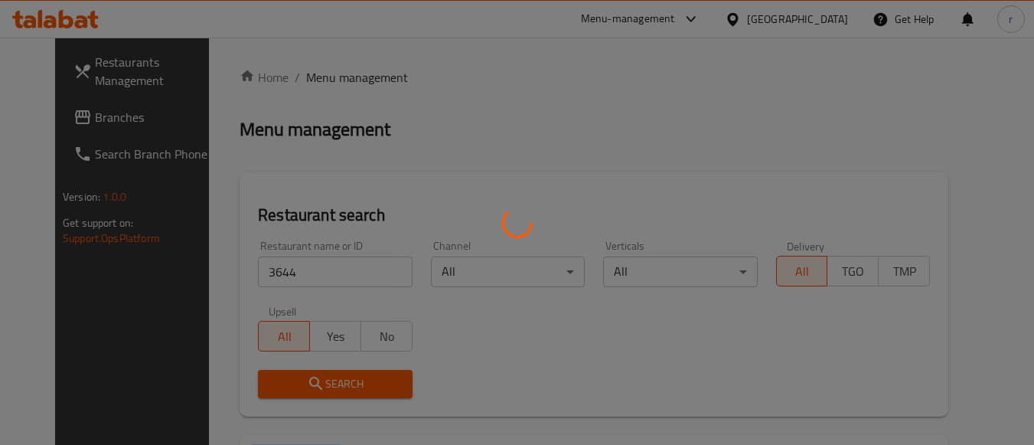
drag, startPoint x: 279, startPoint y: 376, endPoint x: 14, endPoint y: 93, distance: 388.2
click at [278, 376] on div at bounding box center [517, 222] width 1034 height 445
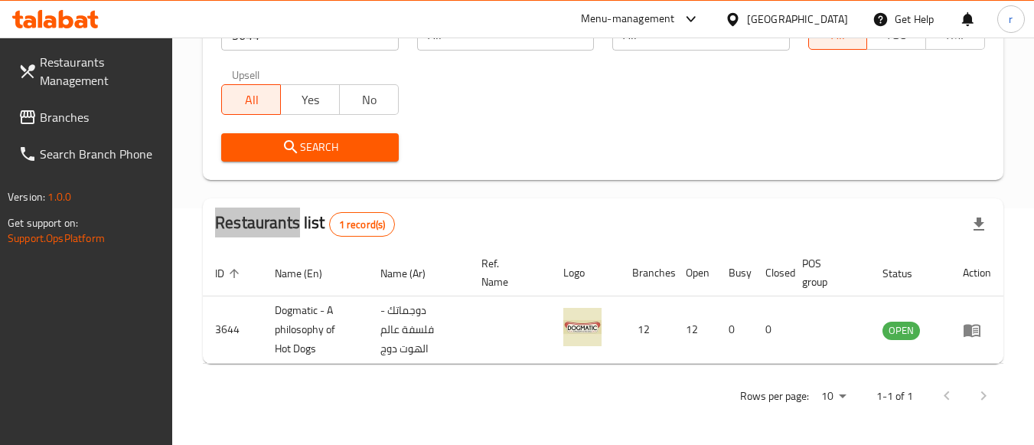
scroll to position [238, 0]
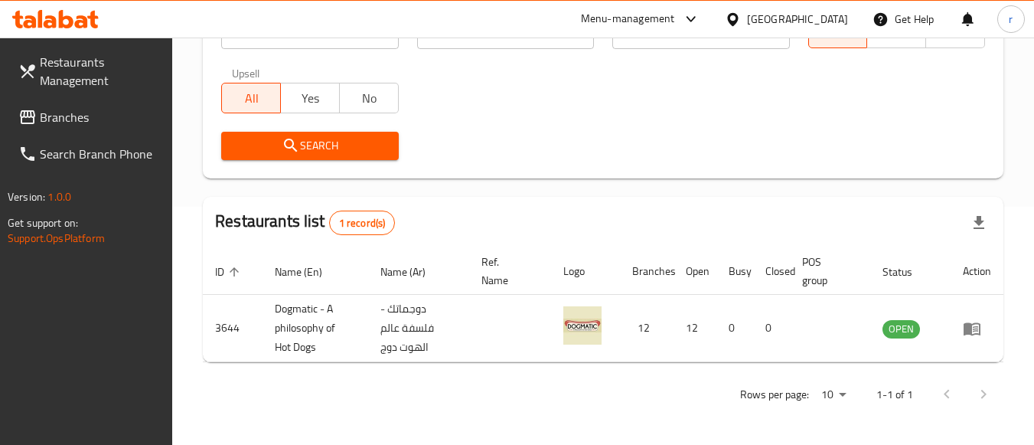
click at [838, 20] on div "[GEOGRAPHIC_DATA]" at bounding box center [797, 19] width 101 height 17
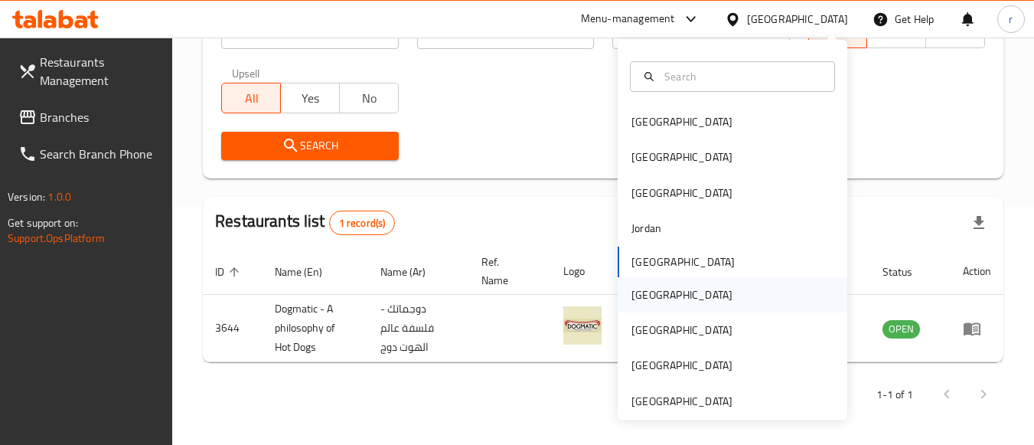
click at [643, 288] on div "Oman" at bounding box center [681, 294] width 101 height 17
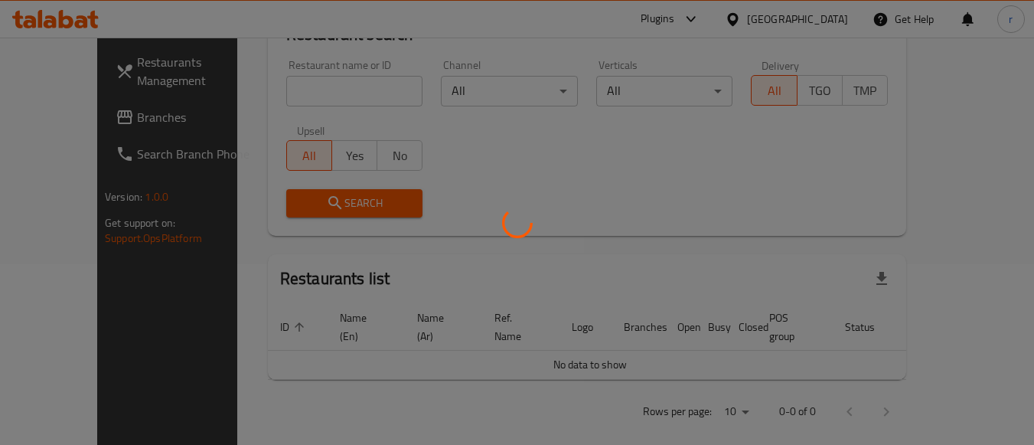
scroll to position [238, 0]
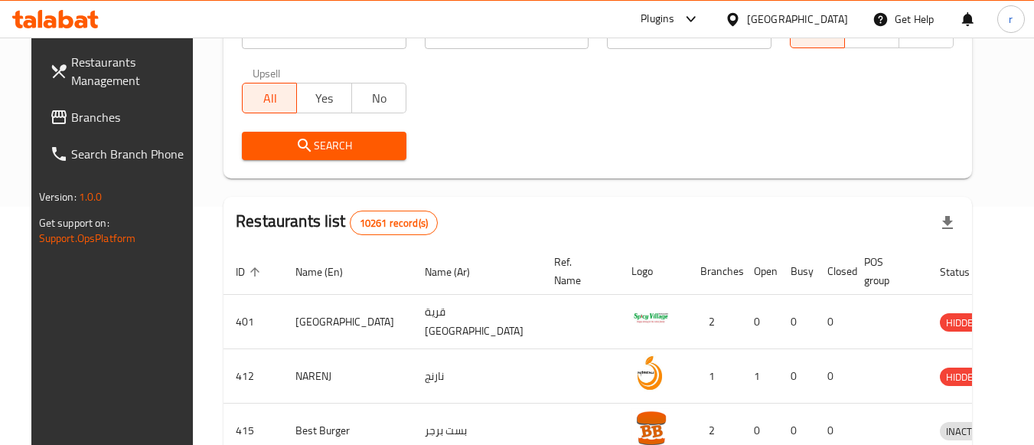
click at [76, 116] on span "Branches" at bounding box center [131, 117] width 121 height 18
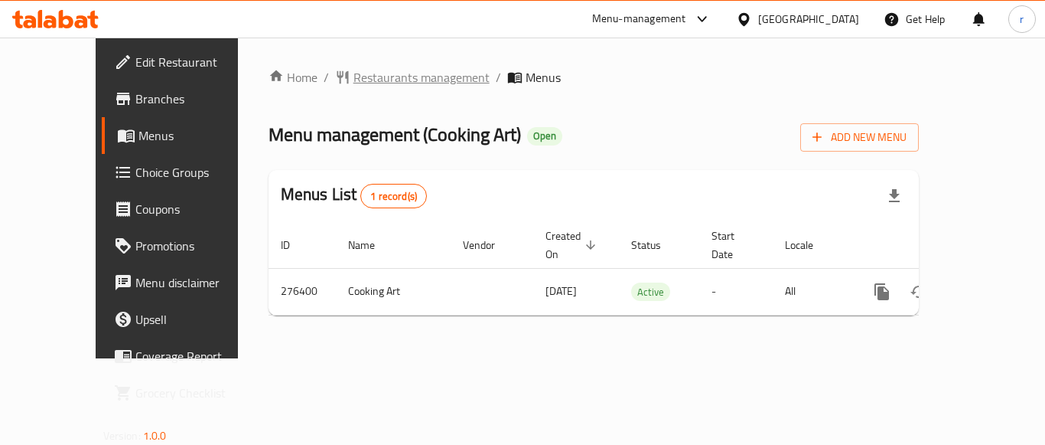
click at [354, 78] on span "Restaurants management" at bounding box center [422, 77] width 136 height 18
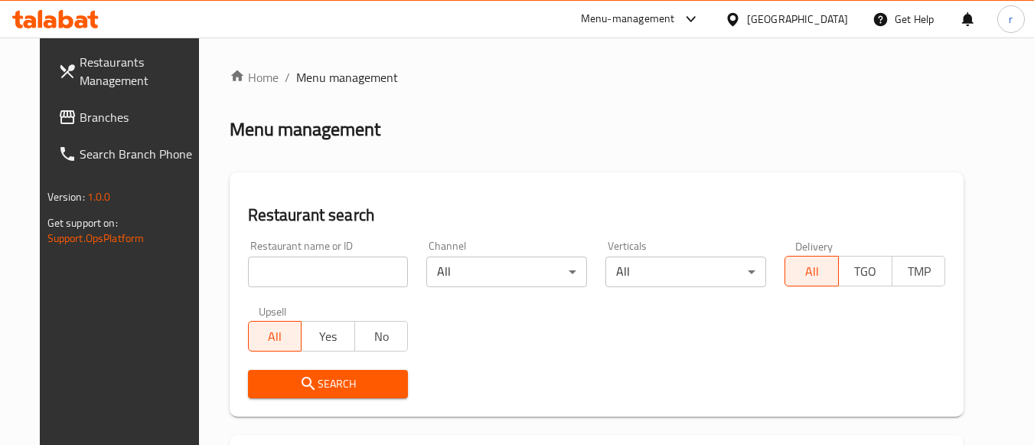
click at [307, 257] on input "search" at bounding box center [328, 271] width 161 height 31
paste input "628028"
type input "628028"
click at [516, 194] on div "Restaurant search Restaurant name or ID 628028 Restaurant name or ID Channel Al…" at bounding box center [597, 294] width 735 height 244
click at [314, 376] on span "Search" at bounding box center [328, 383] width 136 height 19
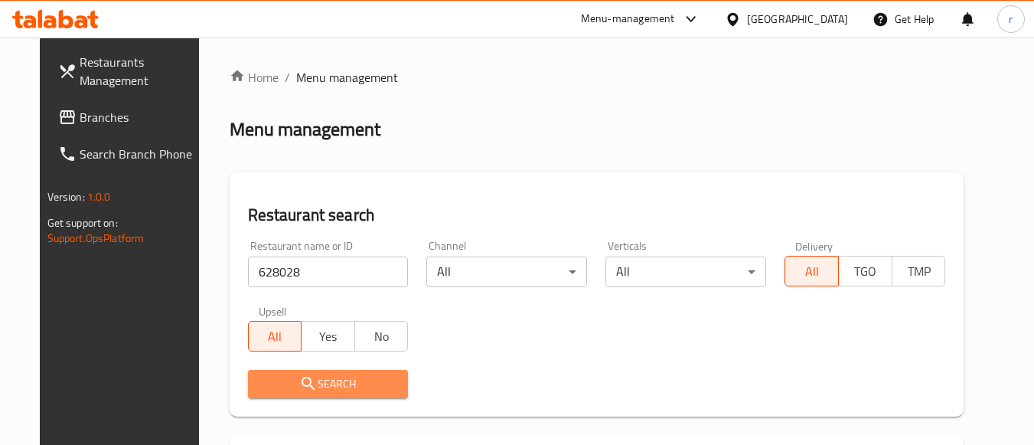
click at [314, 379] on div at bounding box center [517, 222] width 1034 height 445
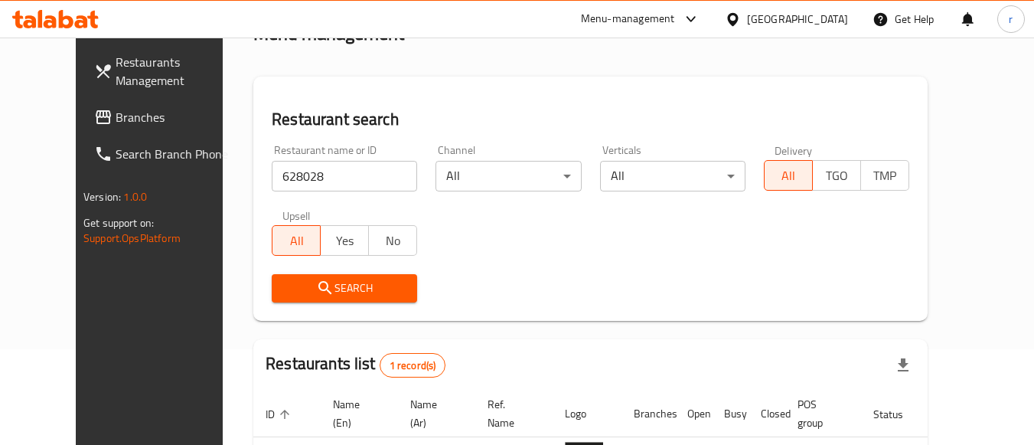
scroll to position [200, 0]
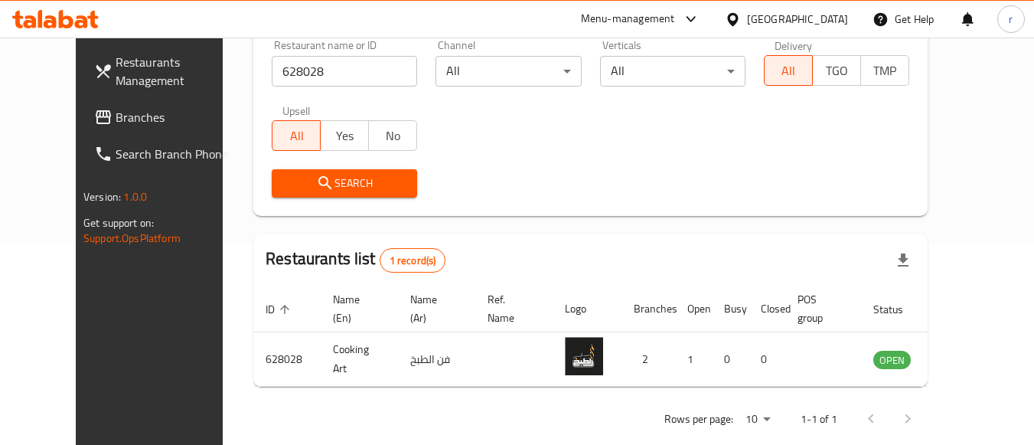
click at [835, 8] on div "Oman" at bounding box center [786, 19] width 148 height 37
click at [836, 24] on div "Oman" at bounding box center [797, 19] width 101 height 17
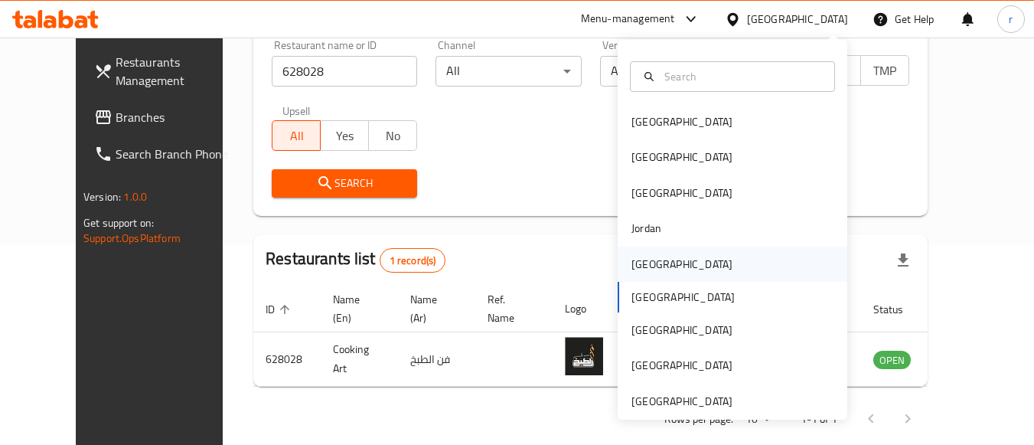
click at [657, 256] on div "[GEOGRAPHIC_DATA]" at bounding box center [681, 263] width 125 height 35
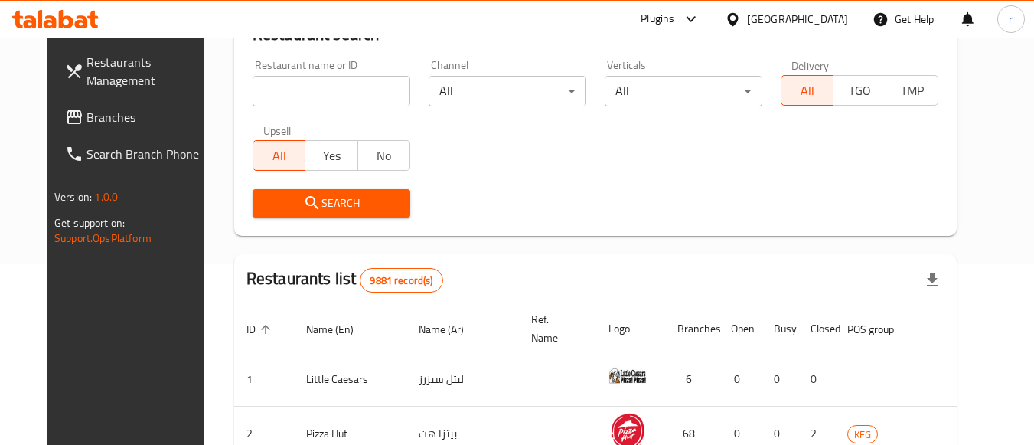
scroll to position [200, 0]
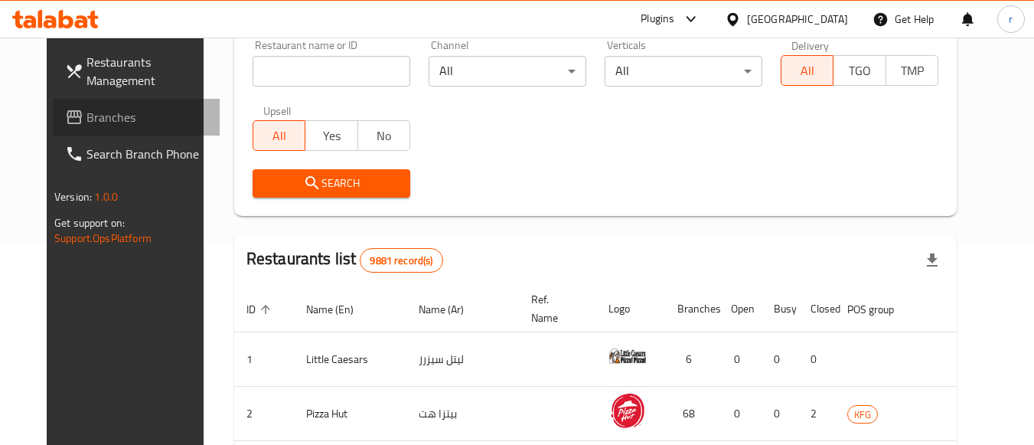
click at [100, 116] on span "Branches" at bounding box center [146, 117] width 121 height 18
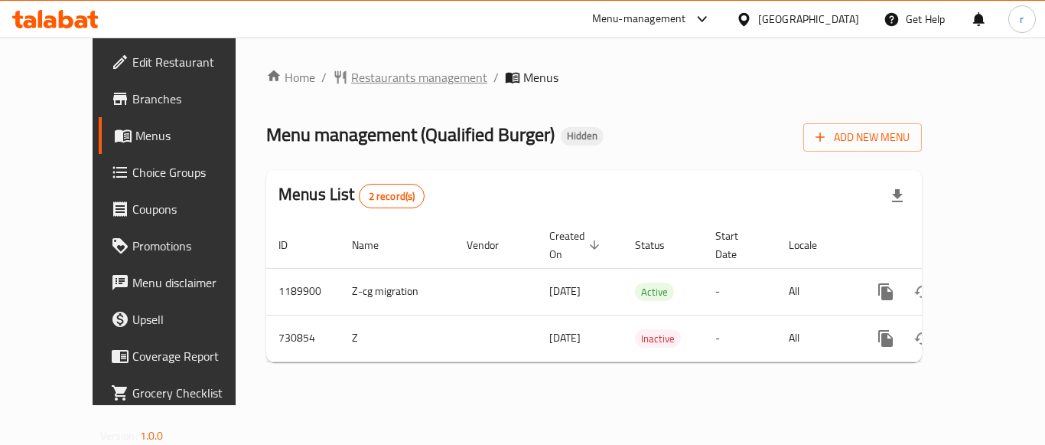
click at [351, 80] on span "Restaurants management" at bounding box center [419, 77] width 136 height 18
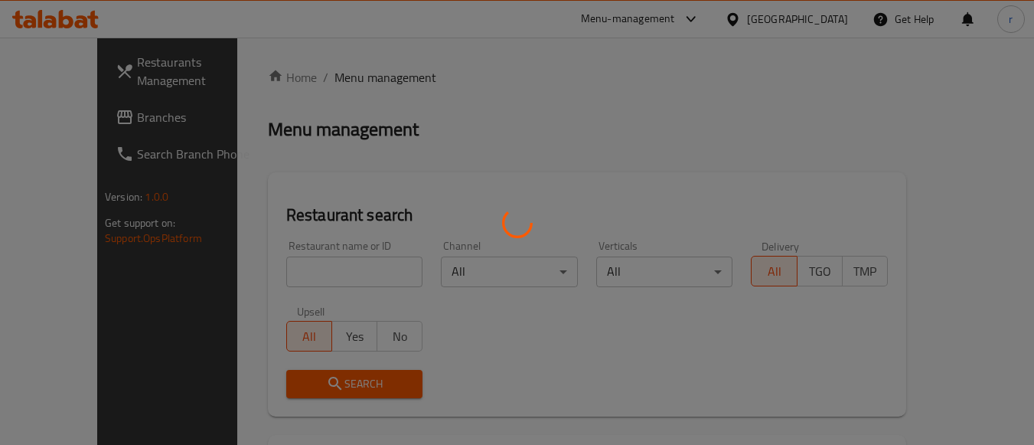
click at [321, 266] on div at bounding box center [517, 222] width 1034 height 445
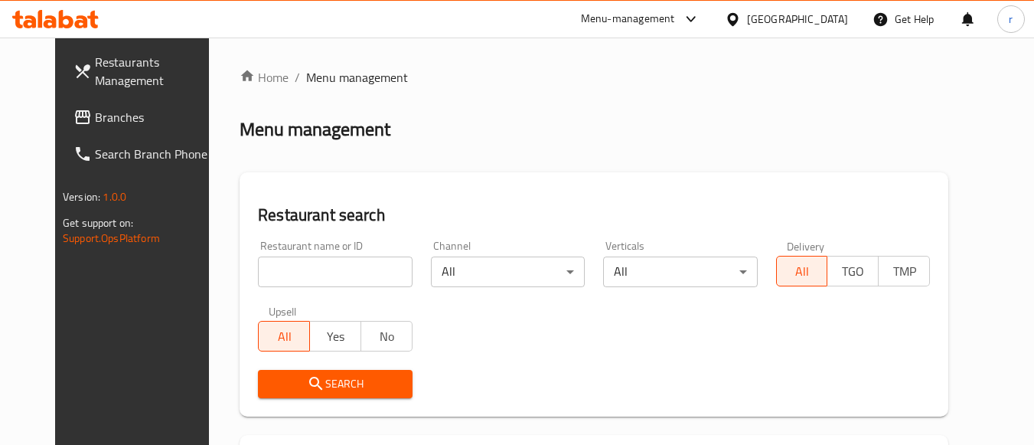
click at [320, 266] on input "search" at bounding box center [335, 271] width 154 height 31
paste input "646750"
type input "646750"
click at [317, 378] on span "Search" at bounding box center [334, 383] width 129 height 19
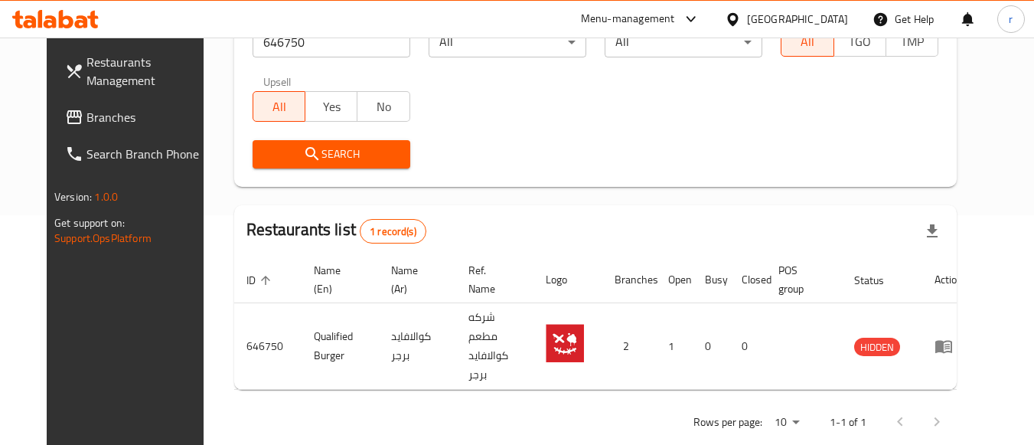
scroll to position [225, 0]
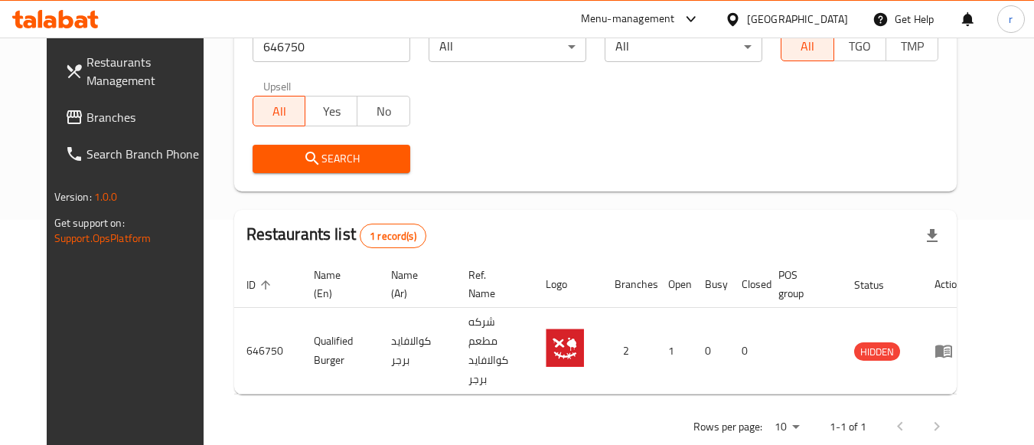
click at [89, 125] on span "Branches" at bounding box center [146, 117] width 121 height 18
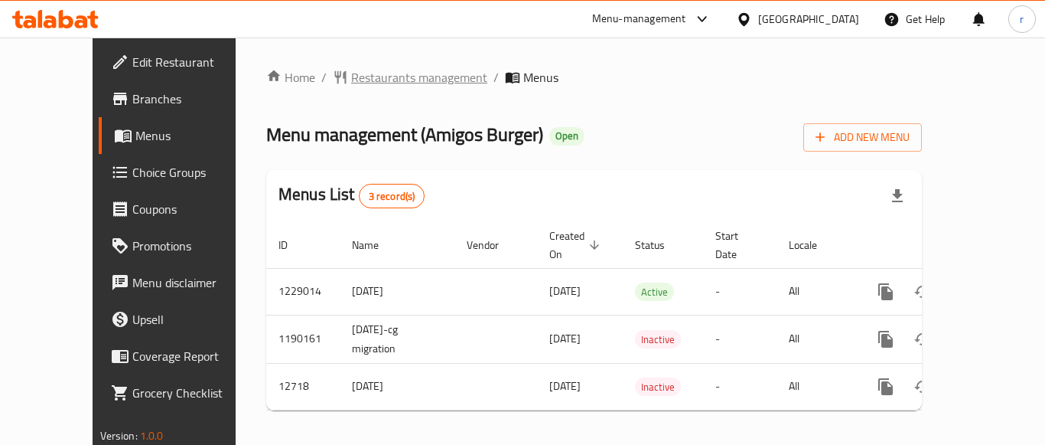
click at [358, 78] on span "Restaurants management" at bounding box center [419, 77] width 136 height 18
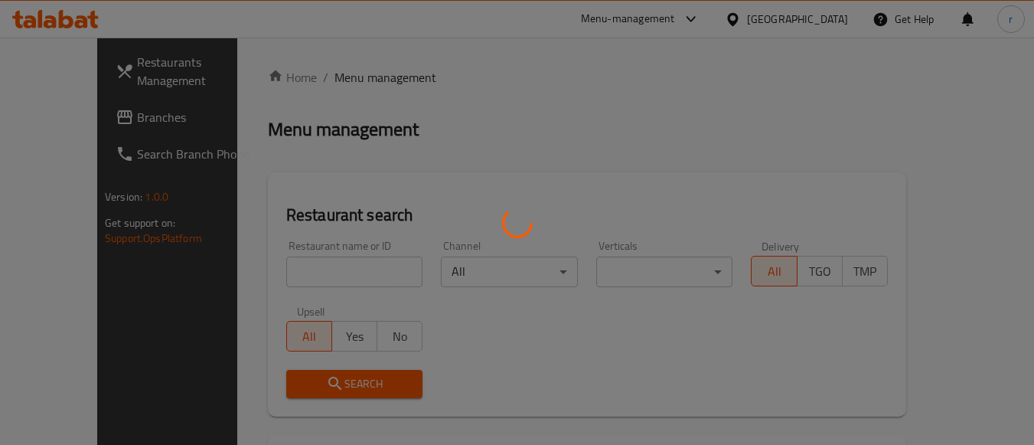
click at [311, 274] on div at bounding box center [517, 222] width 1034 height 445
click at [313, 272] on div at bounding box center [517, 222] width 1034 height 445
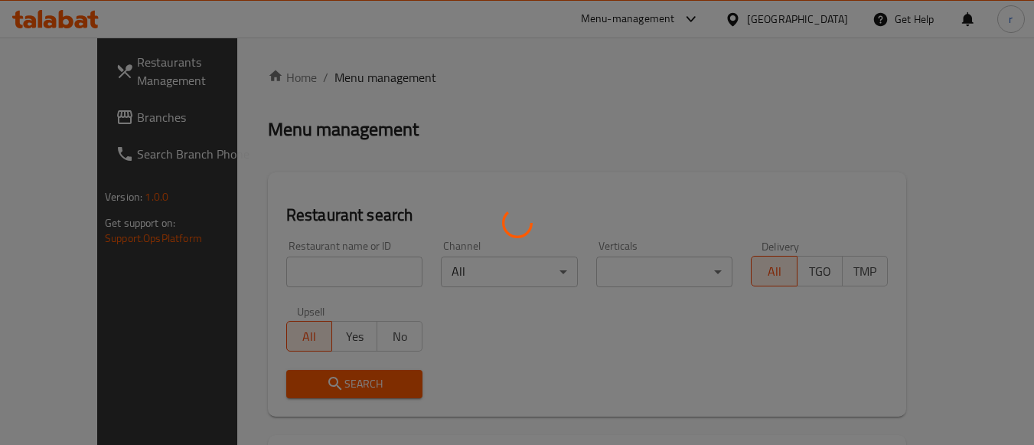
click at [314, 272] on div at bounding box center [517, 222] width 1034 height 445
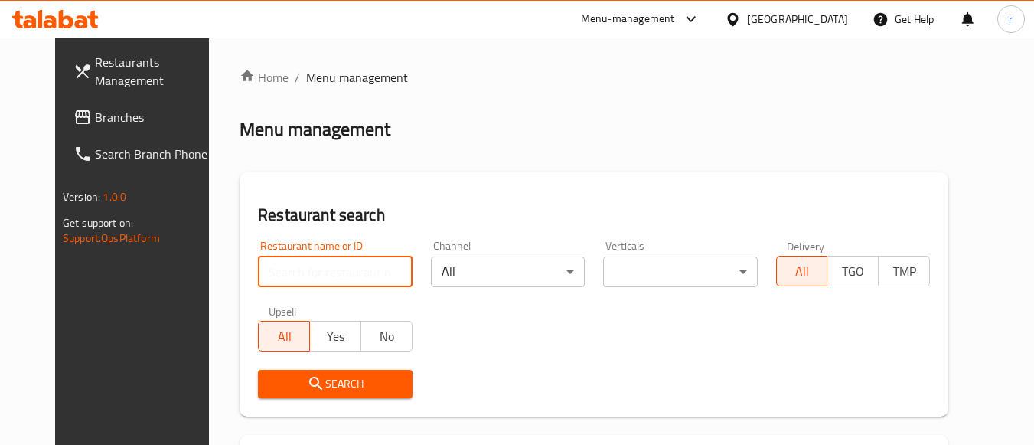
drag, startPoint x: 341, startPoint y: 266, endPoint x: 426, endPoint y: 215, distance: 99.2
click at [341, 266] on input "search" at bounding box center [335, 271] width 154 height 31
paste input "7834"
type input "7834"
click at [490, 128] on div "Menu management" at bounding box center [593, 129] width 709 height 24
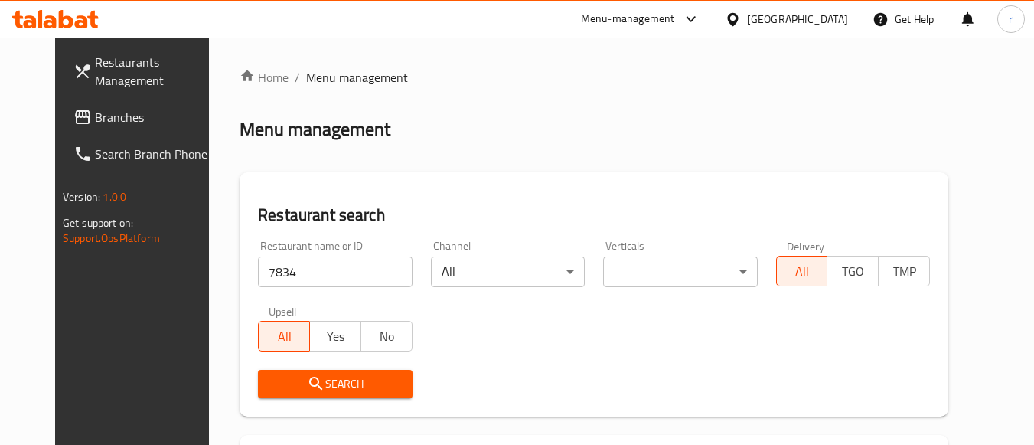
click at [339, 377] on span "Search" at bounding box center [334, 383] width 129 height 19
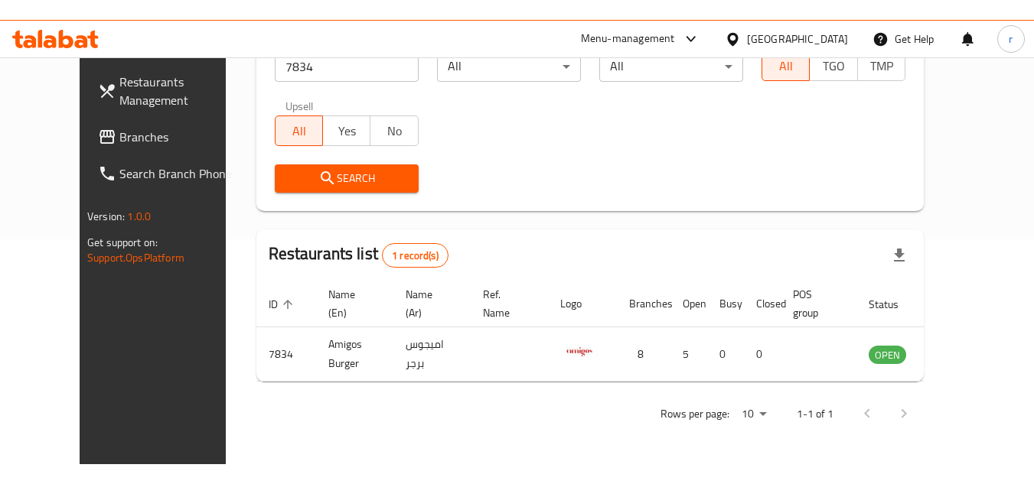
scroll to position [185, 0]
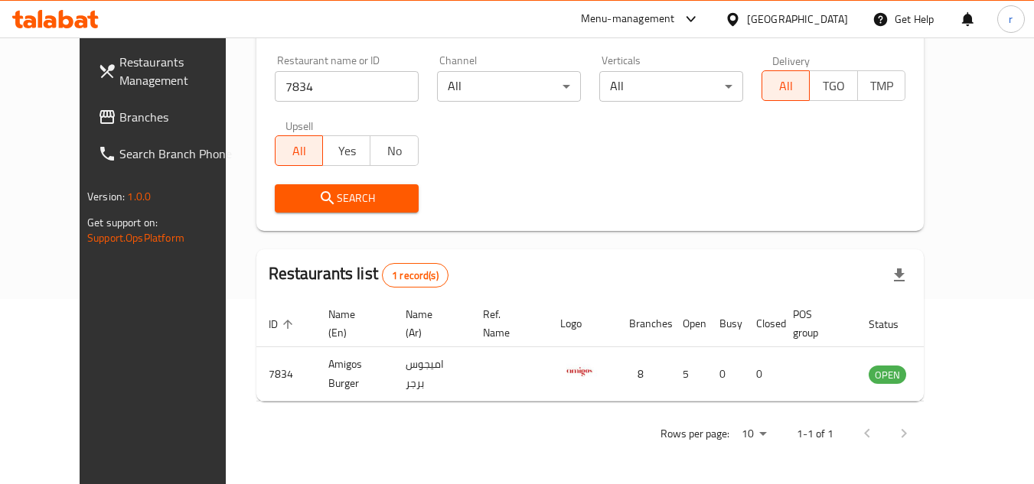
click at [825, 21] on div "[GEOGRAPHIC_DATA]" at bounding box center [797, 19] width 101 height 17
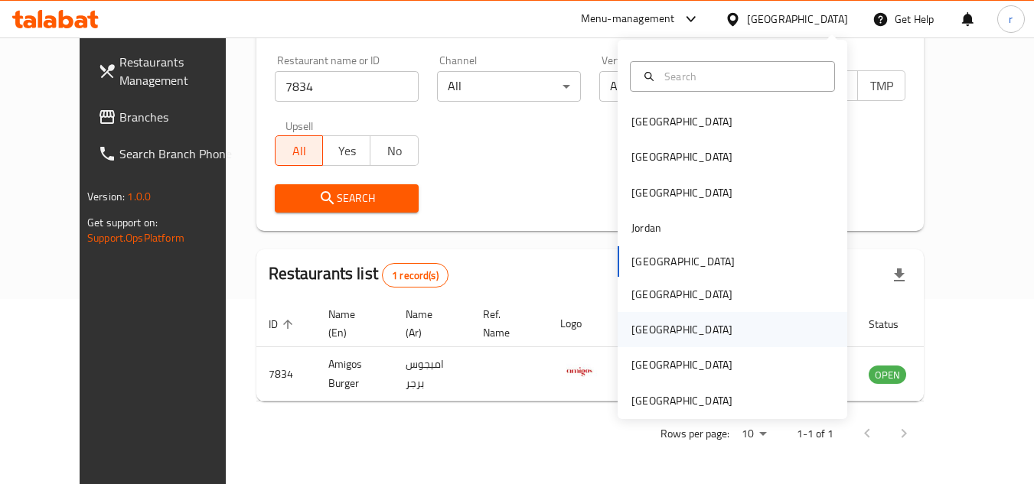
click at [647, 322] on div "Qatar" at bounding box center [681, 329] width 125 height 35
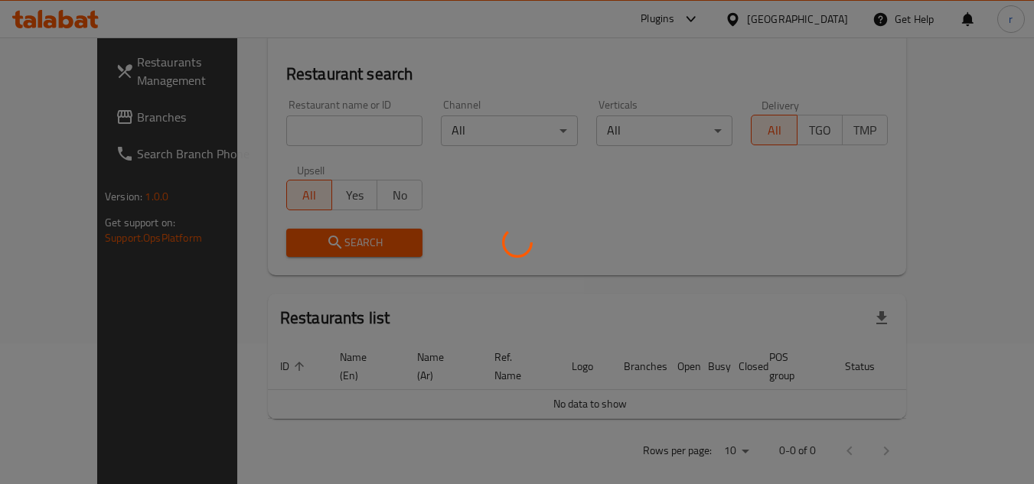
scroll to position [185, 0]
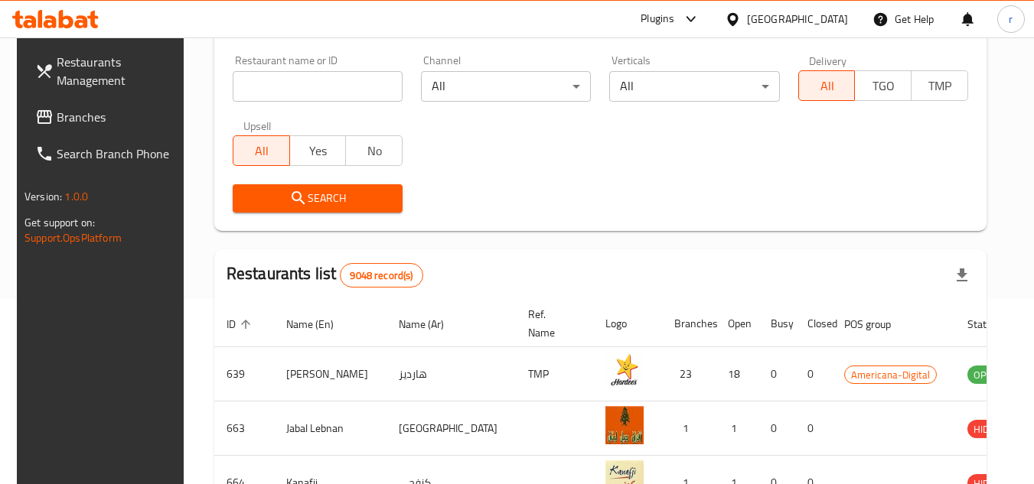
click at [75, 117] on span "Branches" at bounding box center [117, 117] width 121 height 18
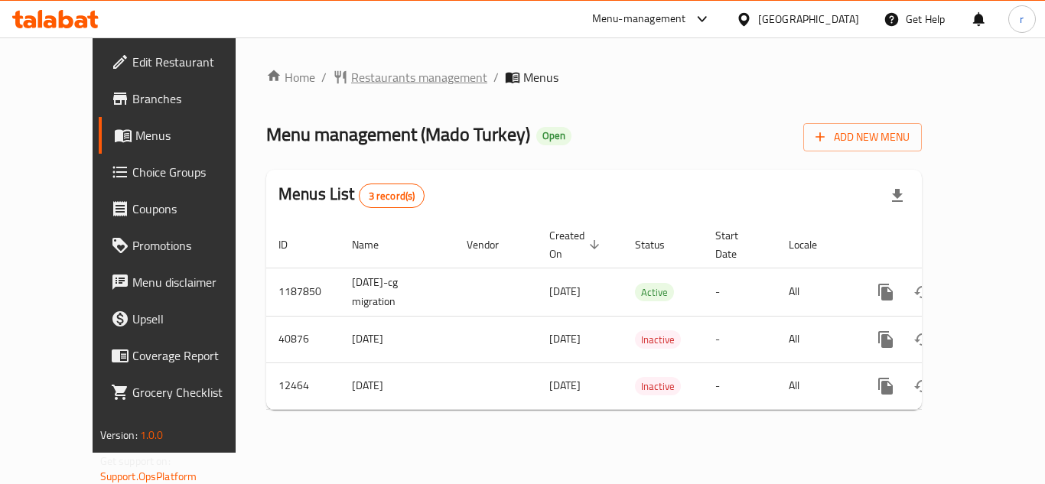
click at [380, 86] on span "Restaurants management" at bounding box center [419, 77] width 136 height 18
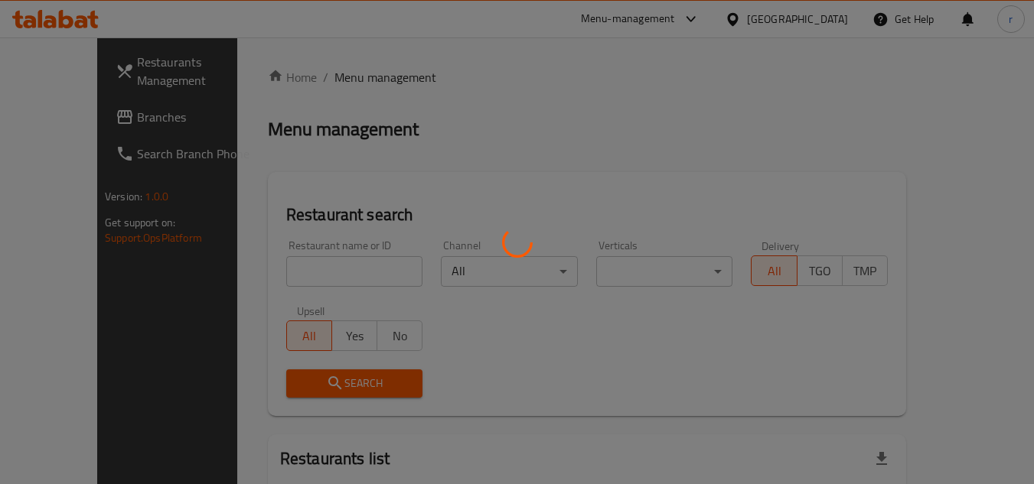
click at [313, 264] on div at bounding box center [517, 242] width 1034 height 484
click at [314, 264] on div at bounding box center [517, 242] width 1034 height 484
click at [317, 264] on div at bounding box center [517, 242] width 1034 height 484
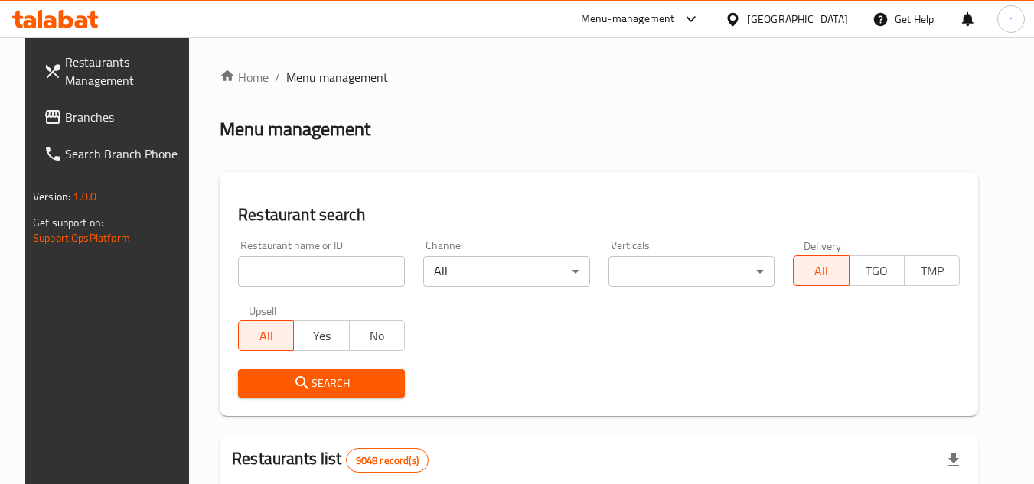
click at [294, 284] on div at bounding box center [517, 242] width 1034 height 484
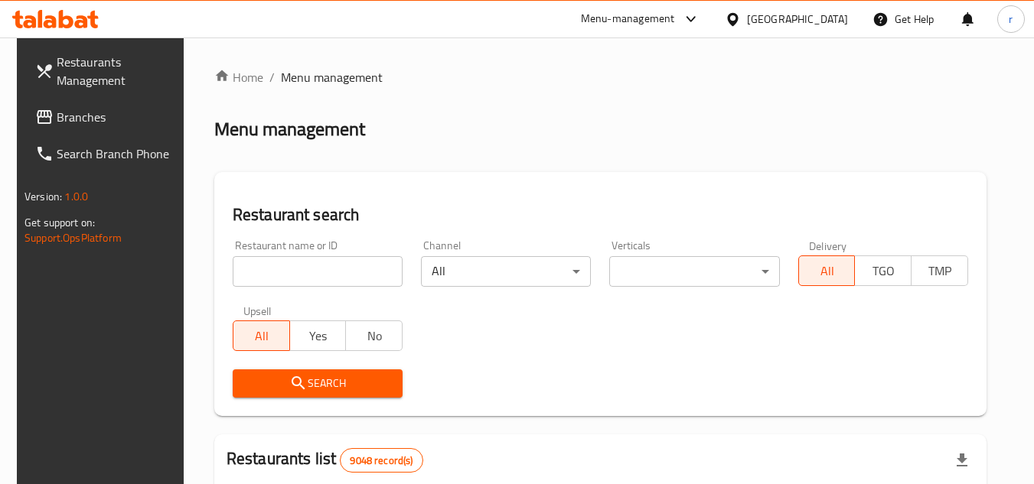
click at [303, 269] on input "search" at bounding box center [318, 271] width 170 height 31
paste input "2864"
type input "2864"
click at [245, 383] on span "Search" at bounding box center [317, 383] width 145 height 19
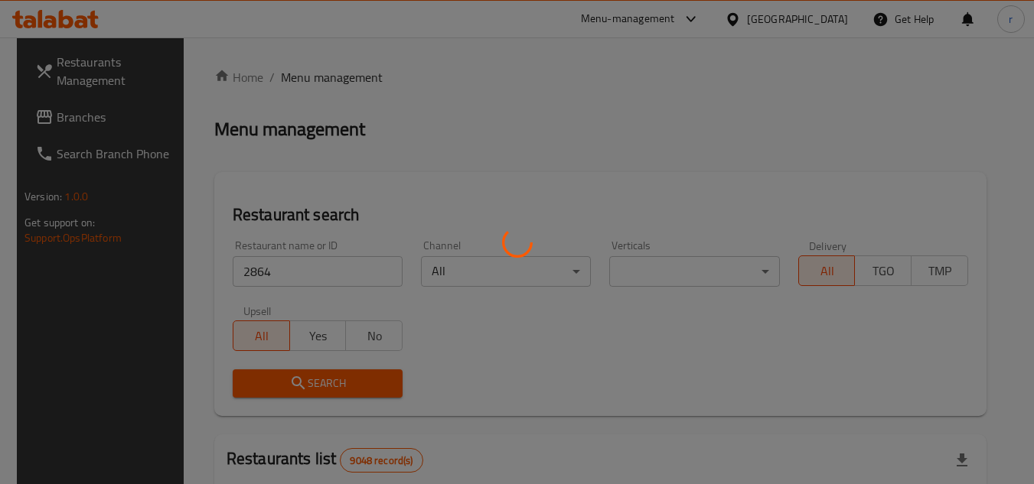
drag, startPoint x: 594, startPoint y: 51, endPoint x: 578, endPoint y: 96, distance: 47.7
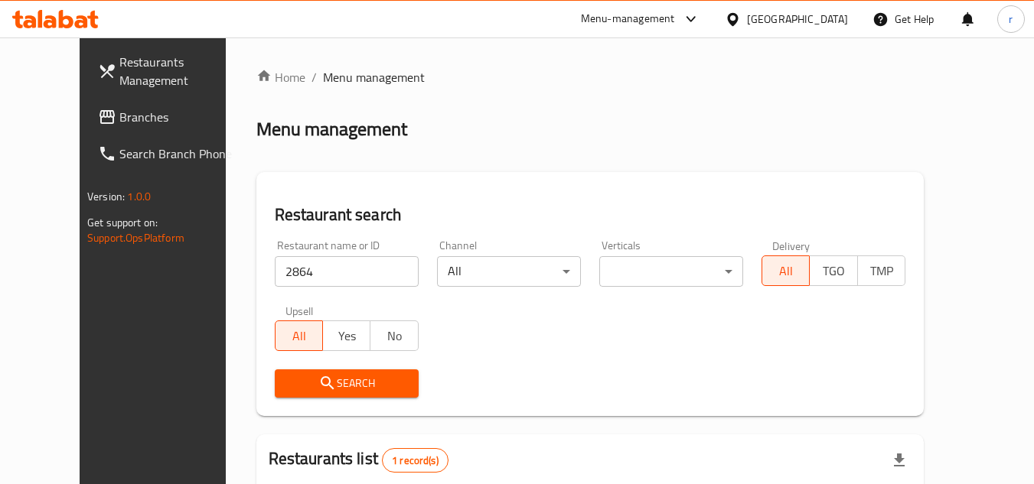
drag, startPoint x: 578, startPoint y: 96, endPoint x: 487, endPoint y: 109, distance: 92.1
click at [487, 109] on div "Home / Menu management Menu management Restaurant search Restaurant name or ID …" at bounding box center [589, 353] width 667 height 571
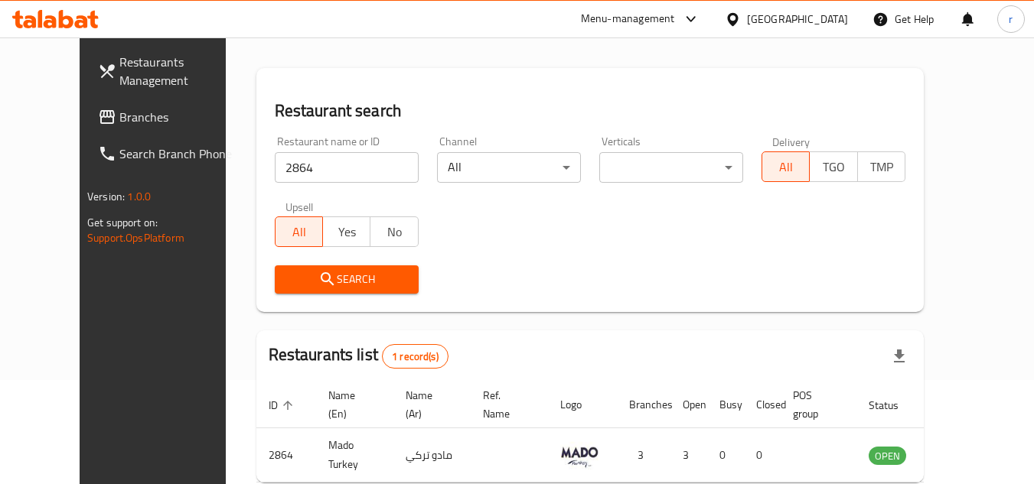
scroll to position [185, 0]
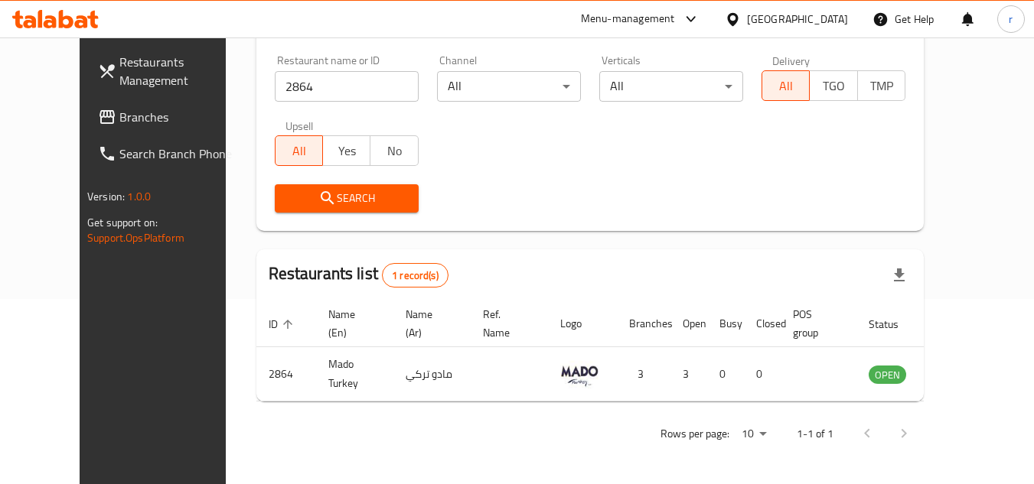
click at [834, 19] on div "Qatar" at bounding box center [797, 19] width 101 height 17
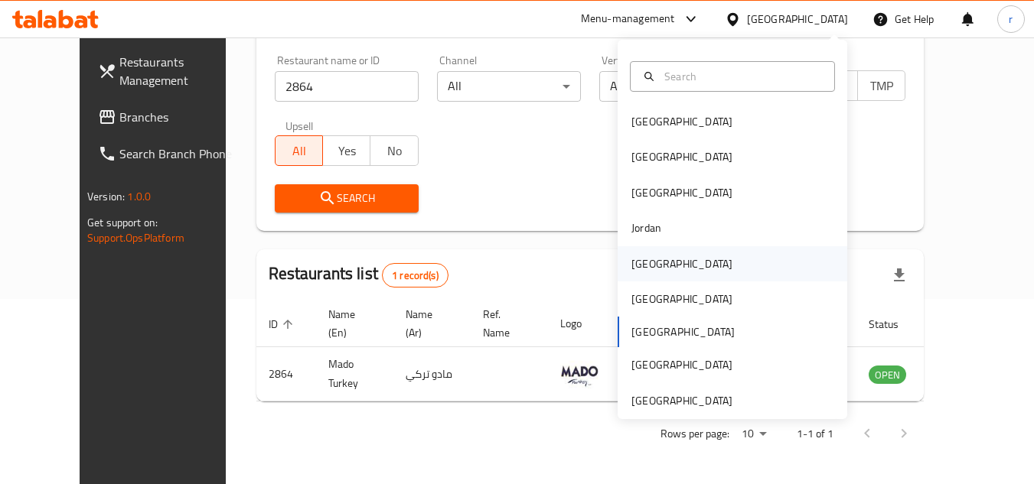
click at [657, 266] on div "[GEOGRAPHIC_DATA]" at bounding box center [681, 263] width 125 height 35
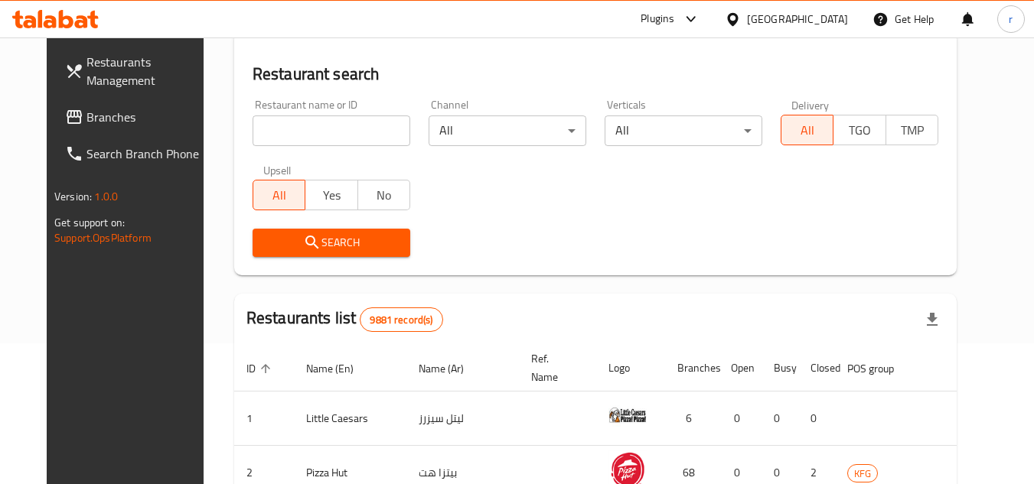
scroll to position [185, 0]
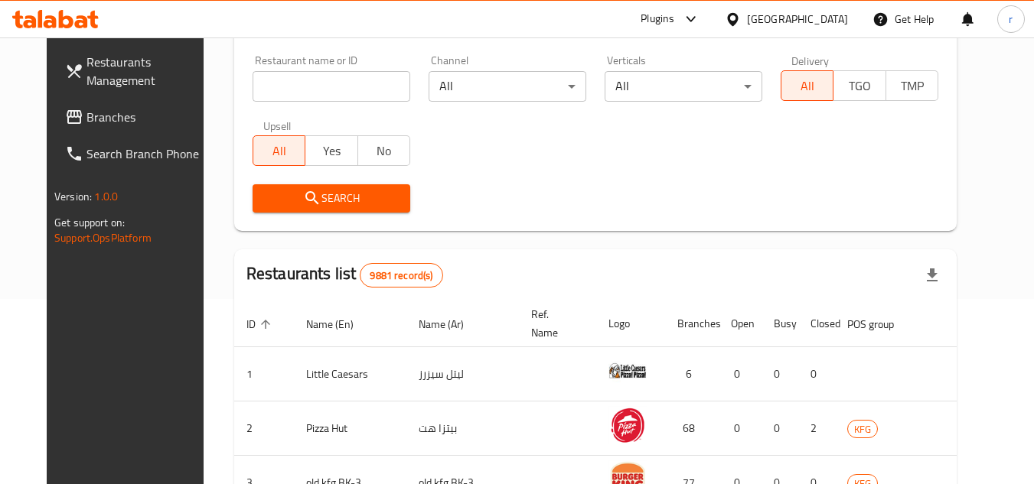
click at [86, 119] on span "Branches" at bounding box center [146, 117] width 121 height 18
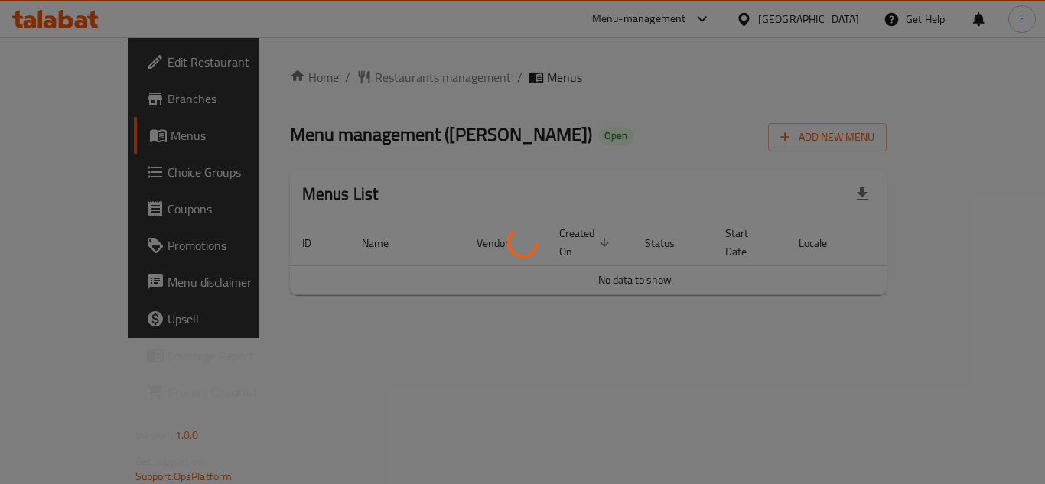
click at [380, 80] on div at bounding box center [522, 242] width 1045 height 484
click at [383, 80] on div at bounding box center [522, 242] width 1045 height 484
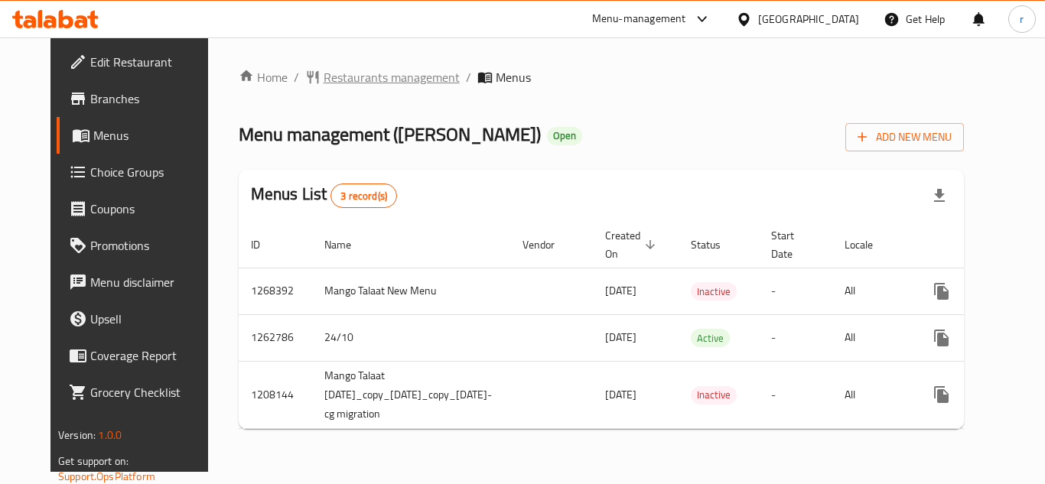
click at [390, 76] on span "Restaurants management" at bounding box center [392, 77] width 136 height 18
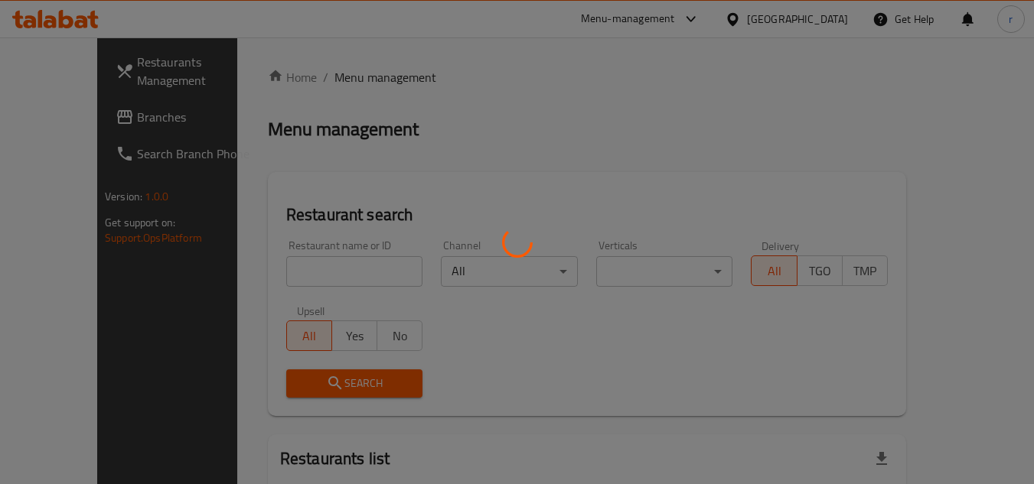
click at [318, 262] on div at bounding box center [517, 242] width 1034 height 484
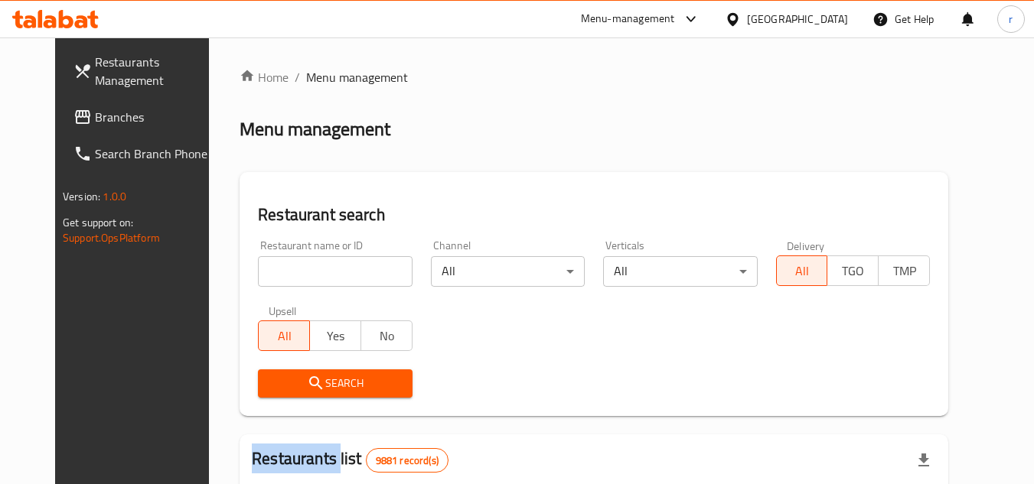
click at [318, 262] on div at bounding box center [517, 242] width 1034 height 484
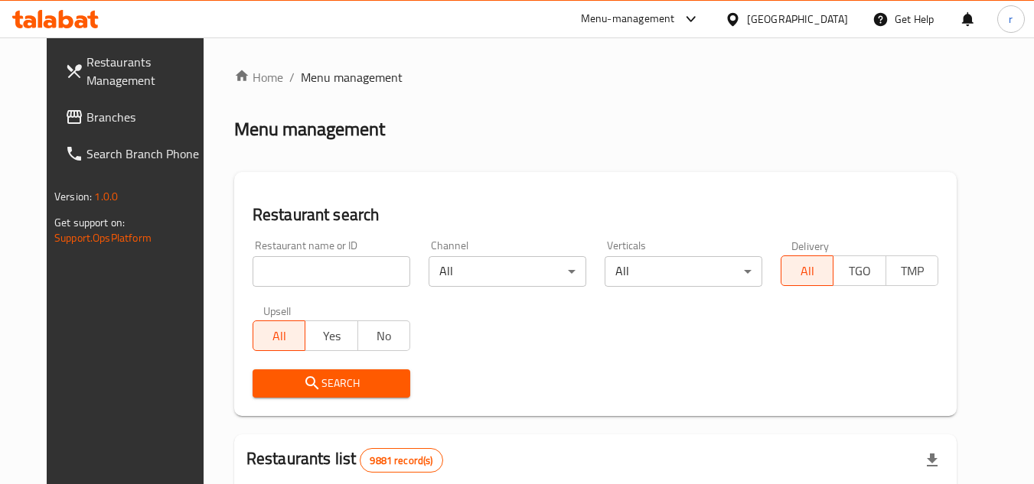
click at [318, 262] on input "search" at bounding box center [332, 271] width 158 height 31
click at [319, 262] on input "search" at bounding box center [332, 271] width 158 height 31
paste input "15302"
type input "15302"
click at [267, 376] on span "Search" at bounding box center [331, 383] width 133 height 19
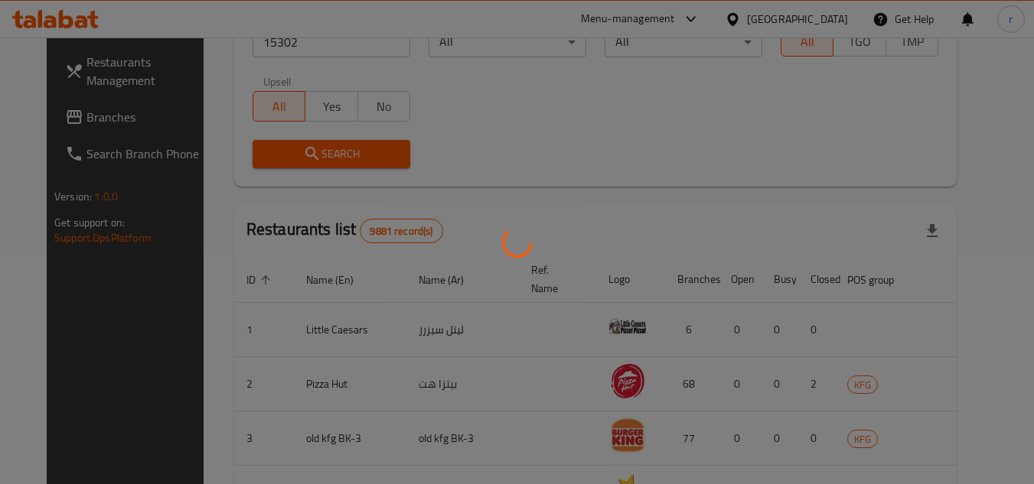
scroll to position [198, 0]
